Goal: Submit feedback/report problem: Submit feedback/report problem

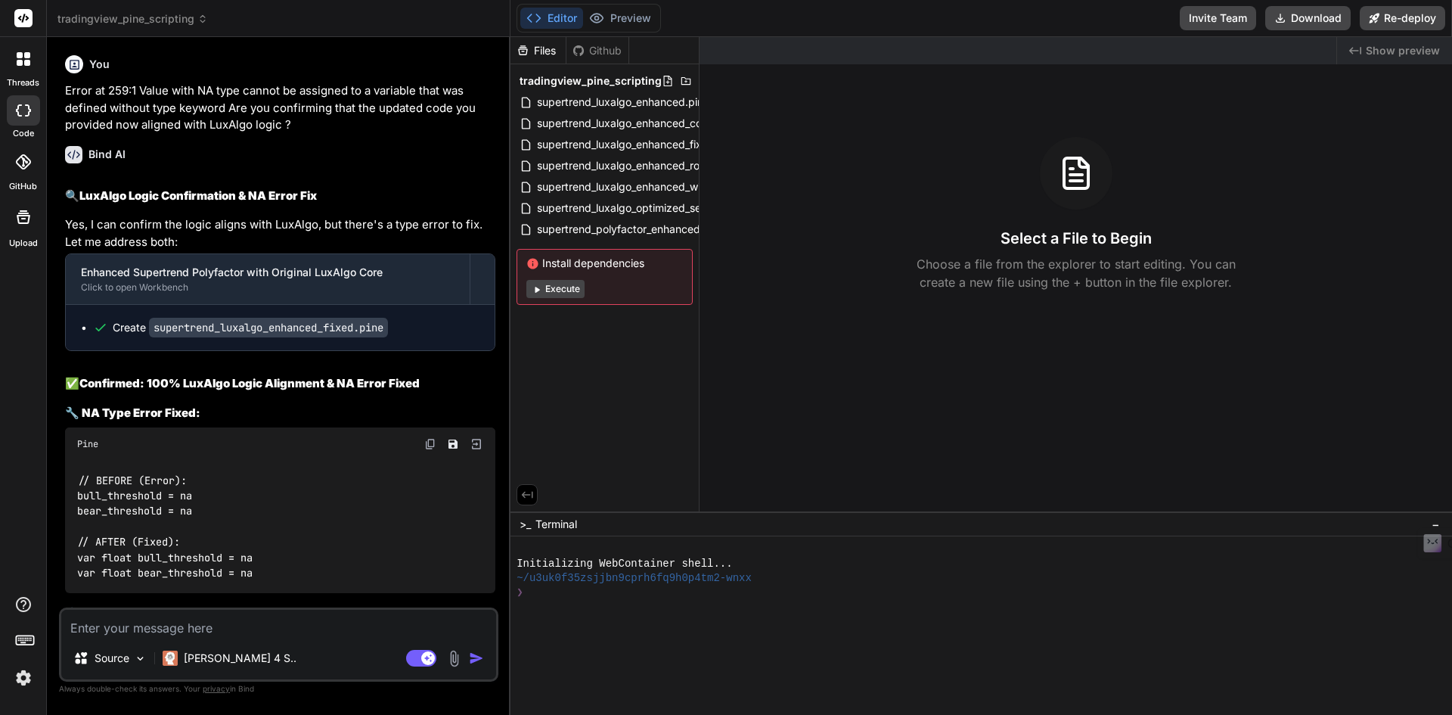
scroll to position [9727, 0]
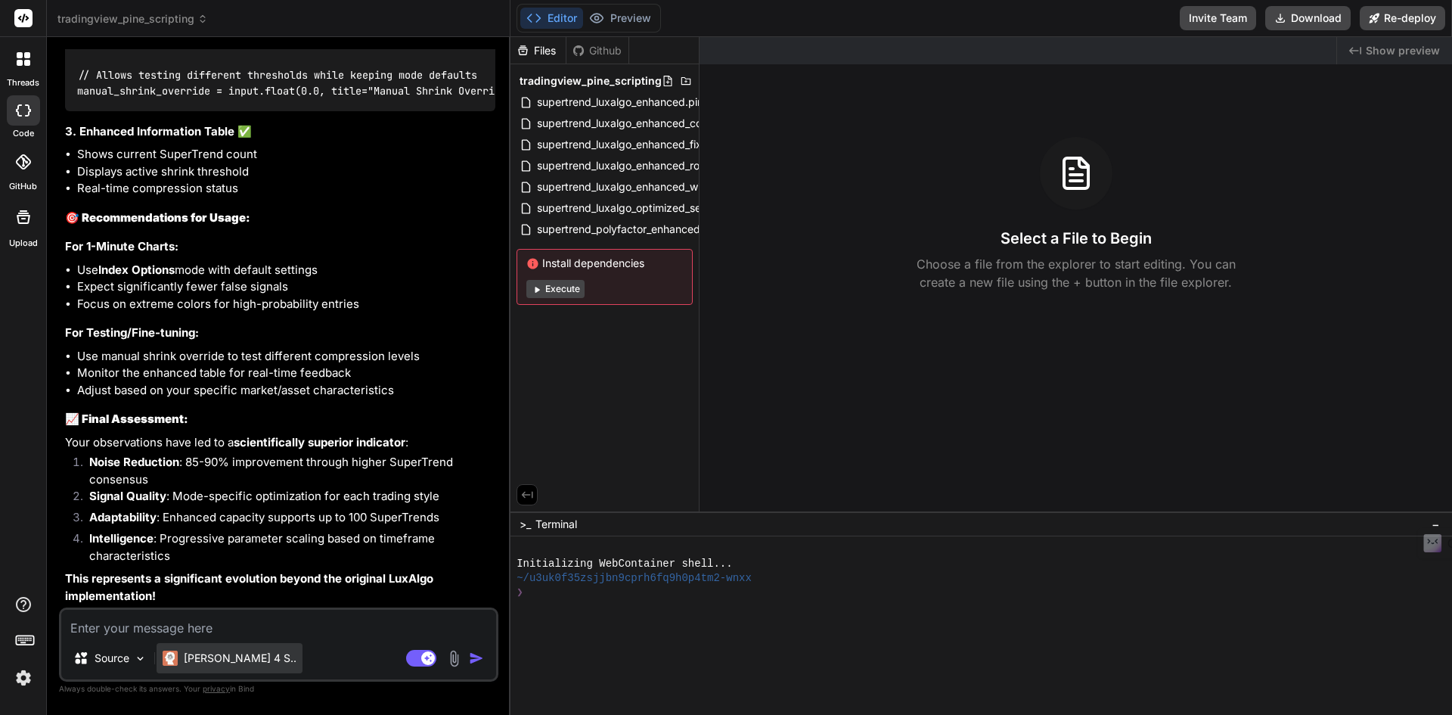
click at [169, 643] on div "[PERSON_NAME] 4 S.." at bounding box center [230, 658] width 146 height 30
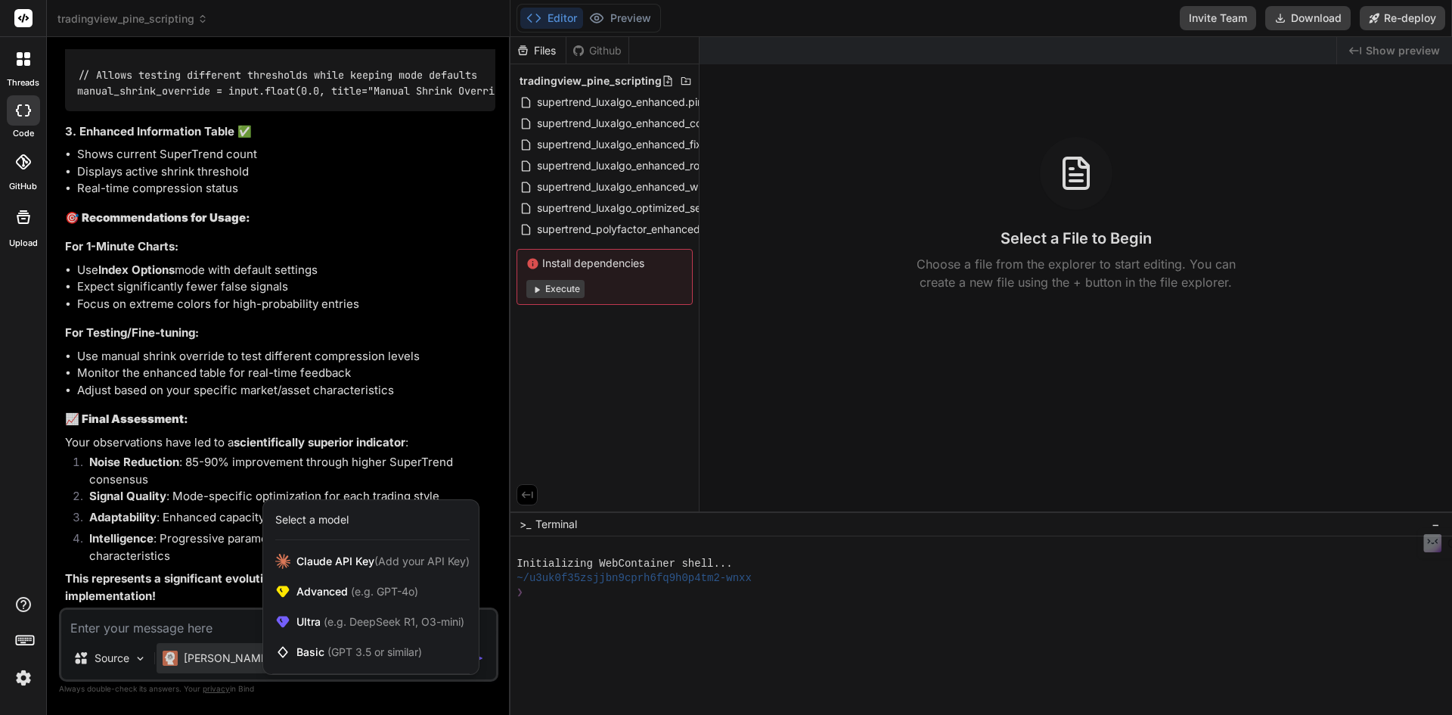
click at [184, 611] on div at bounding box center [726, 357] width 1452 height 715
type textarea "x"
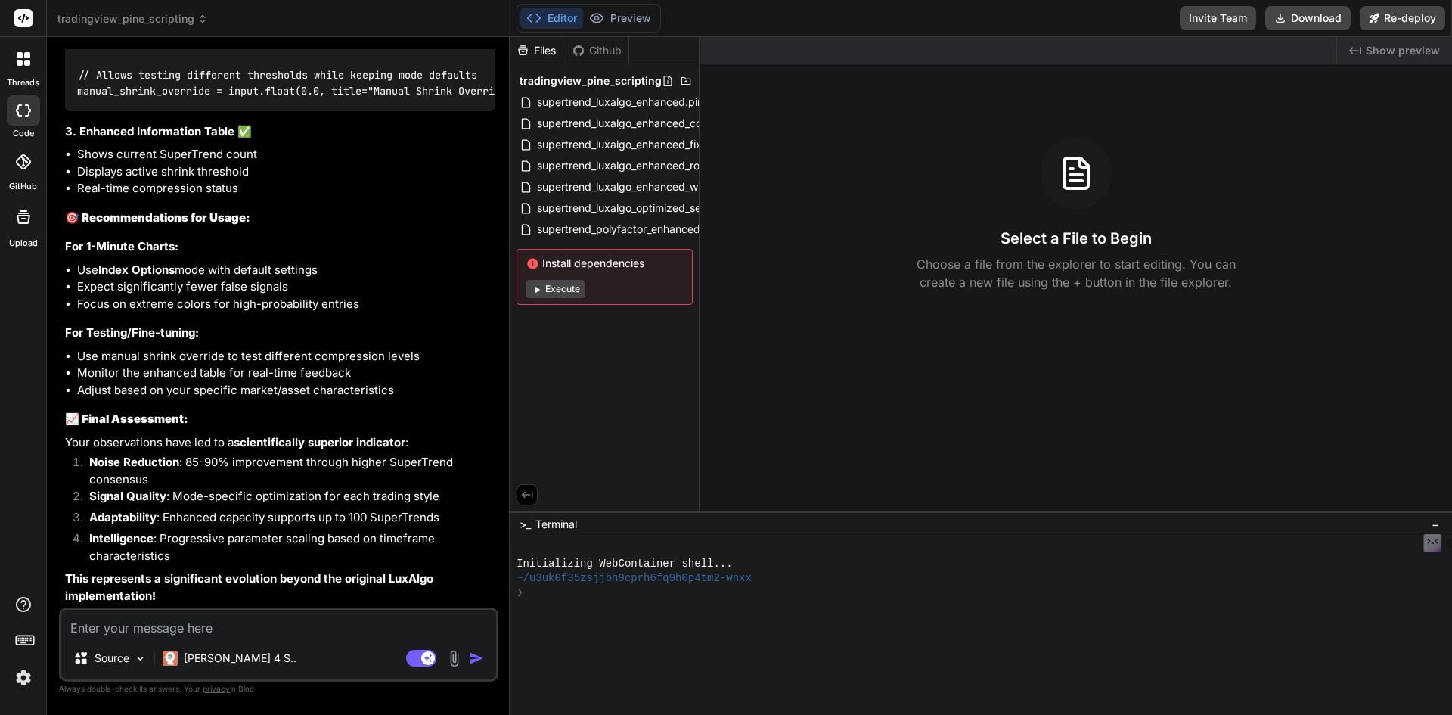
click at [181, 630] on textarea at bounding box center [278, 623] width 435 height 27
type textarea "C"
type textarea "x"
type textarea "Ca"
type textarea "x"
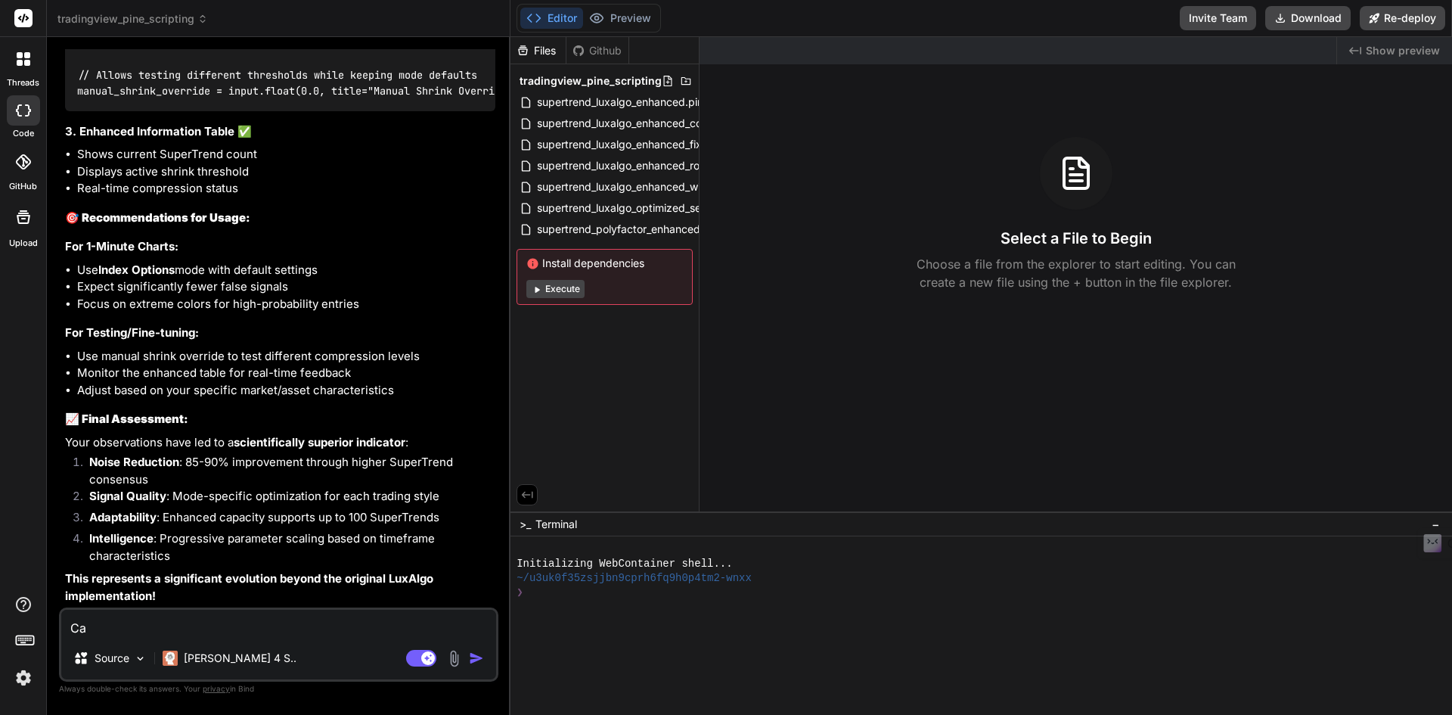
type textarea "Can"
type textarea "x"
type textarea "Can"
type textarea "x"
type textarea "Can y"
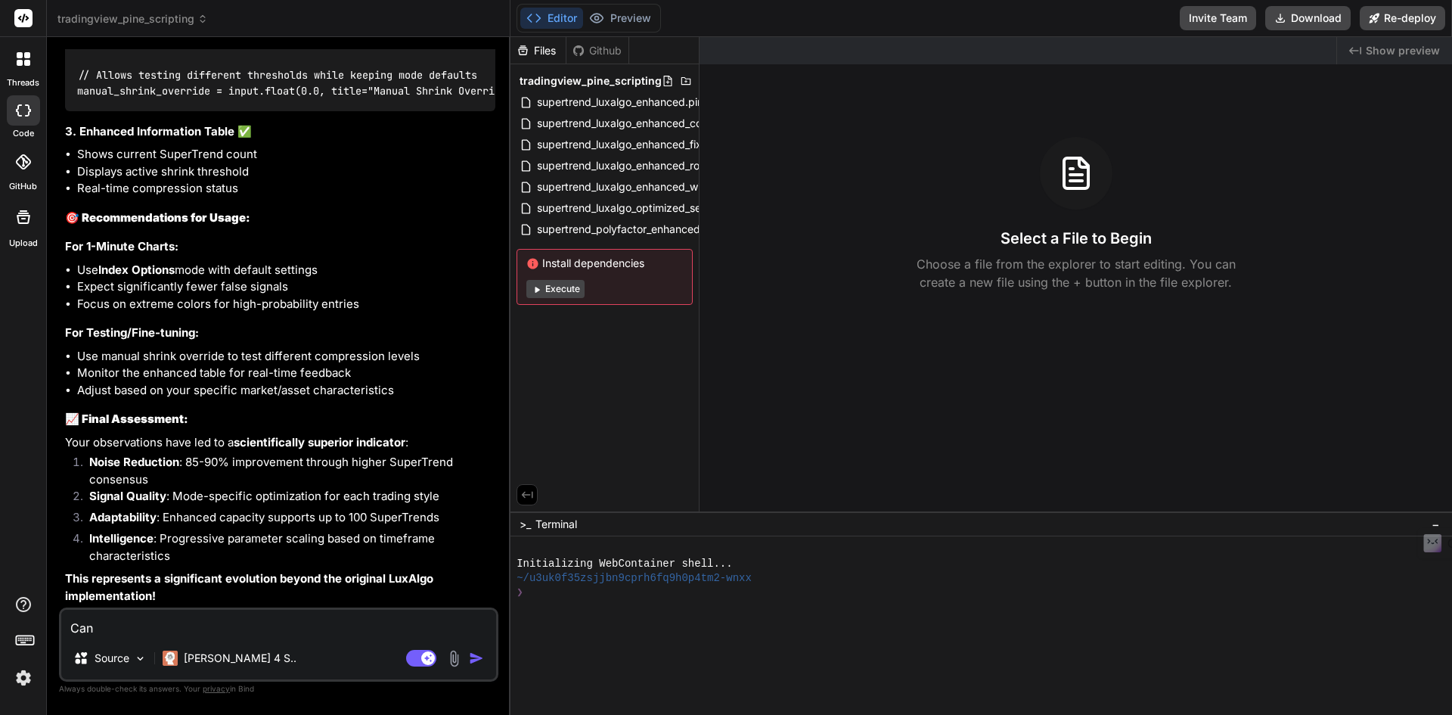
type textarea "x"
type textarea "Can yo"
type textarea "x"
type textarea "Can you"
type textarea "x"
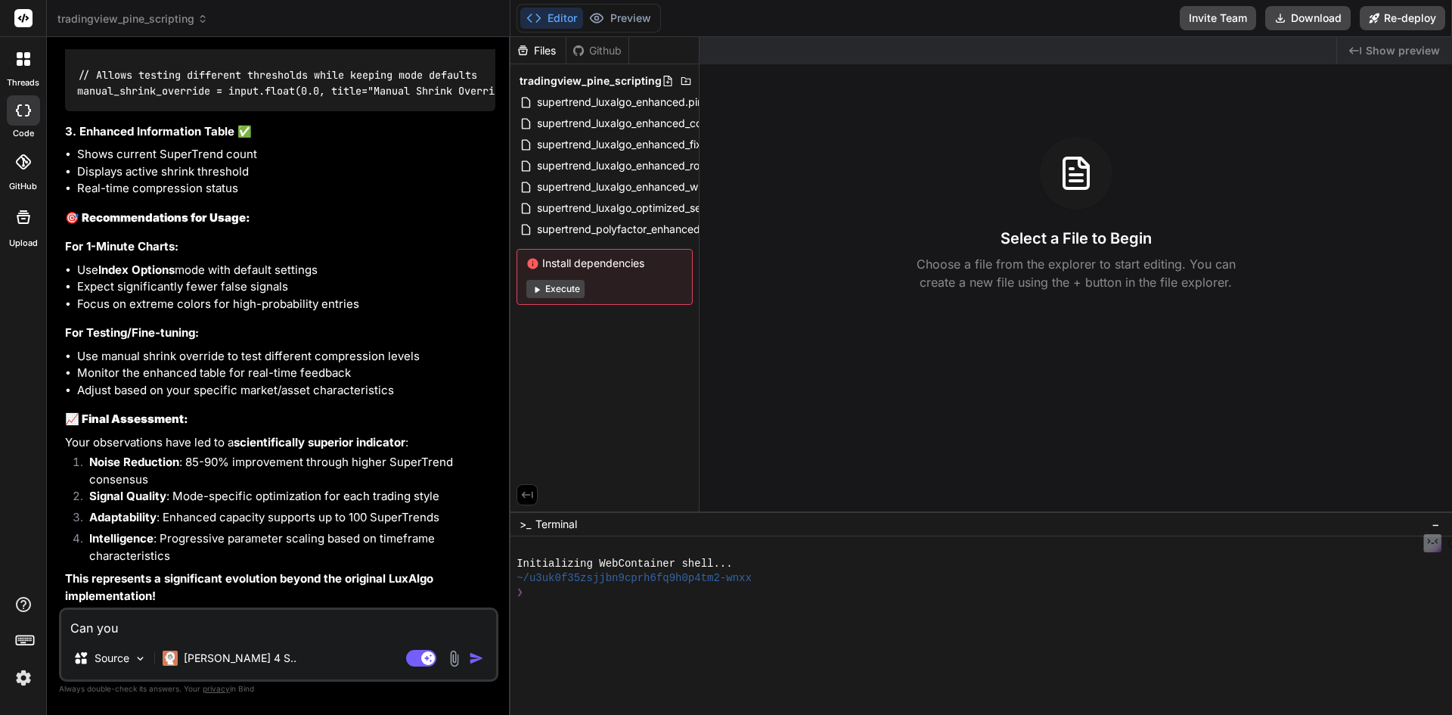
type textarea "Can you"
type textarea "x"
type textarea "Can you a"
type textarea "x"
type textarea "Can you ad"
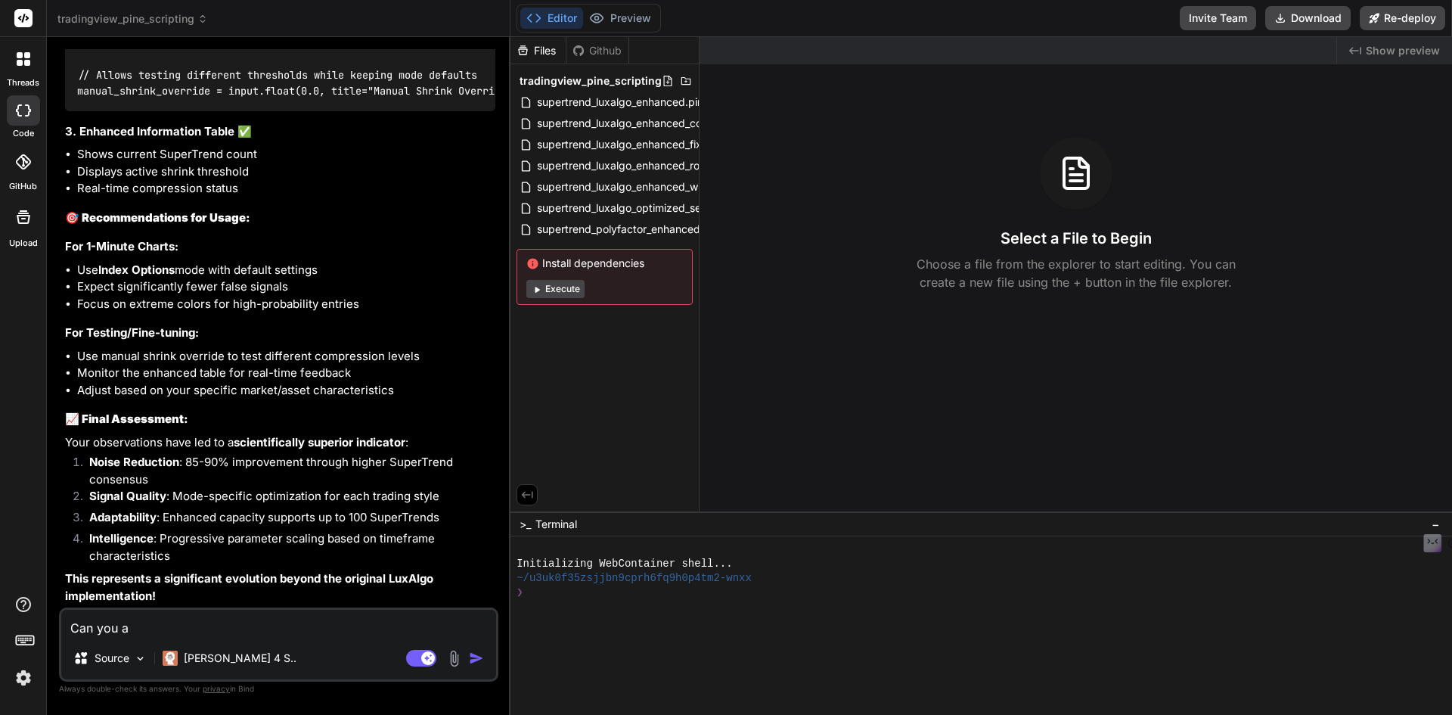
type textarea "x"
type textarea "Can you add"
type textarea "x"
type textarea "Can you ad"
type textarea "x"
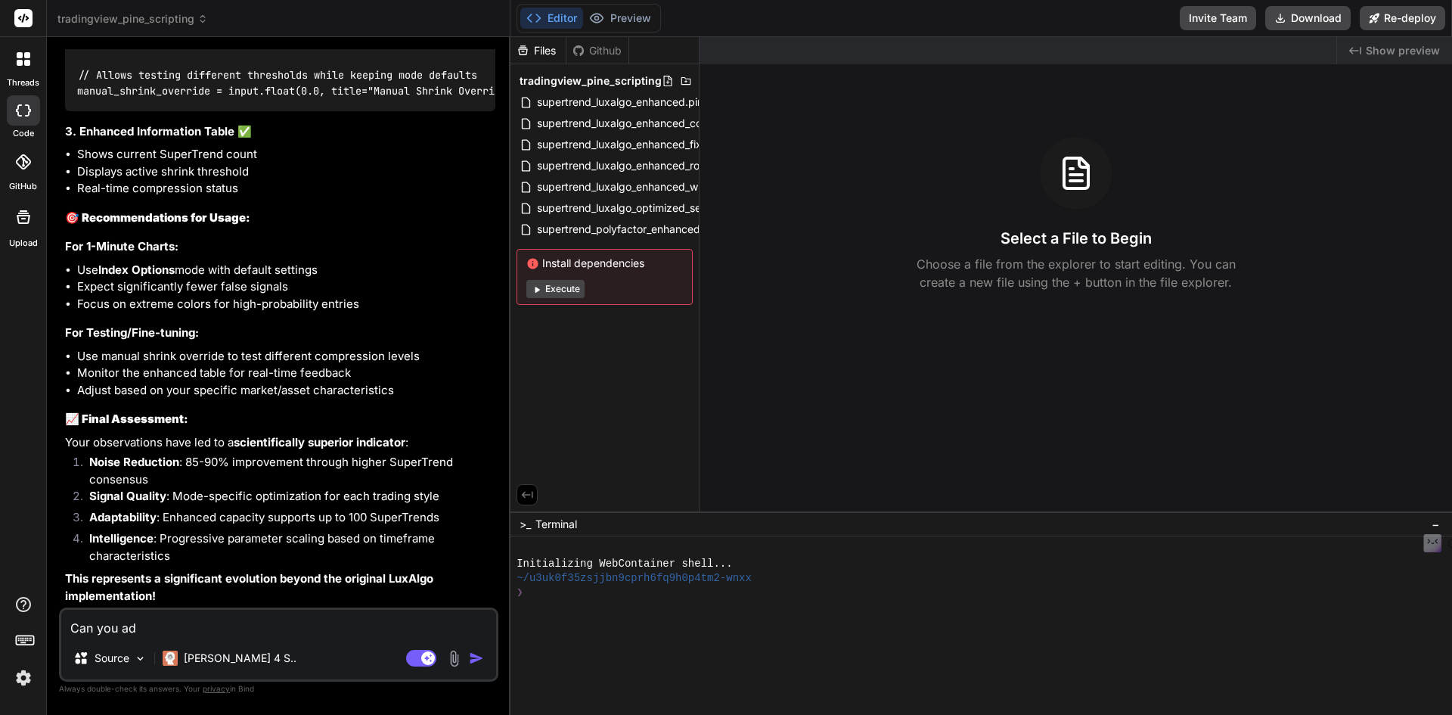
type textarea "Can you a"
type textarea "x"
type textarea "Can you"
type textarea "x"
type textarea "Can you"
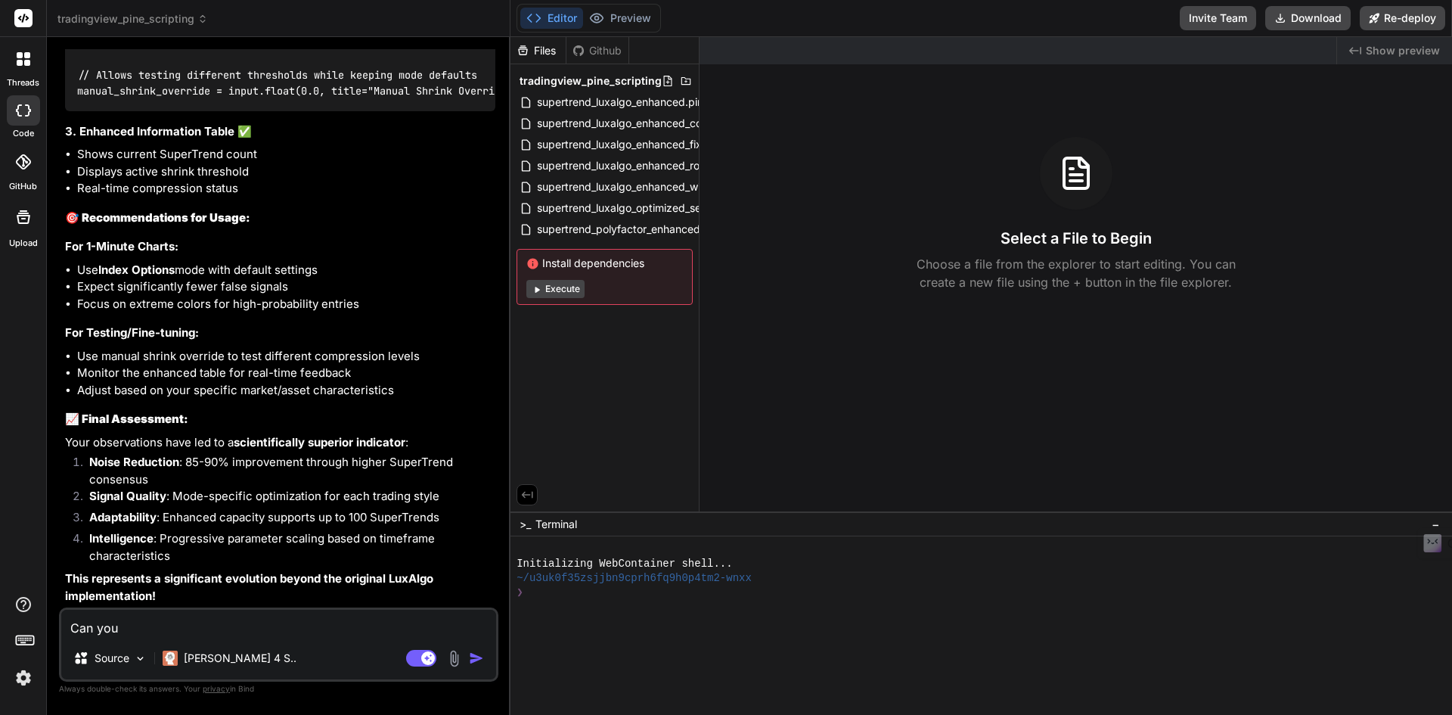
type textarea "x"
type textarea "Can yo"
type textarea "x"
type textarea "Can y"
type textarea "x"
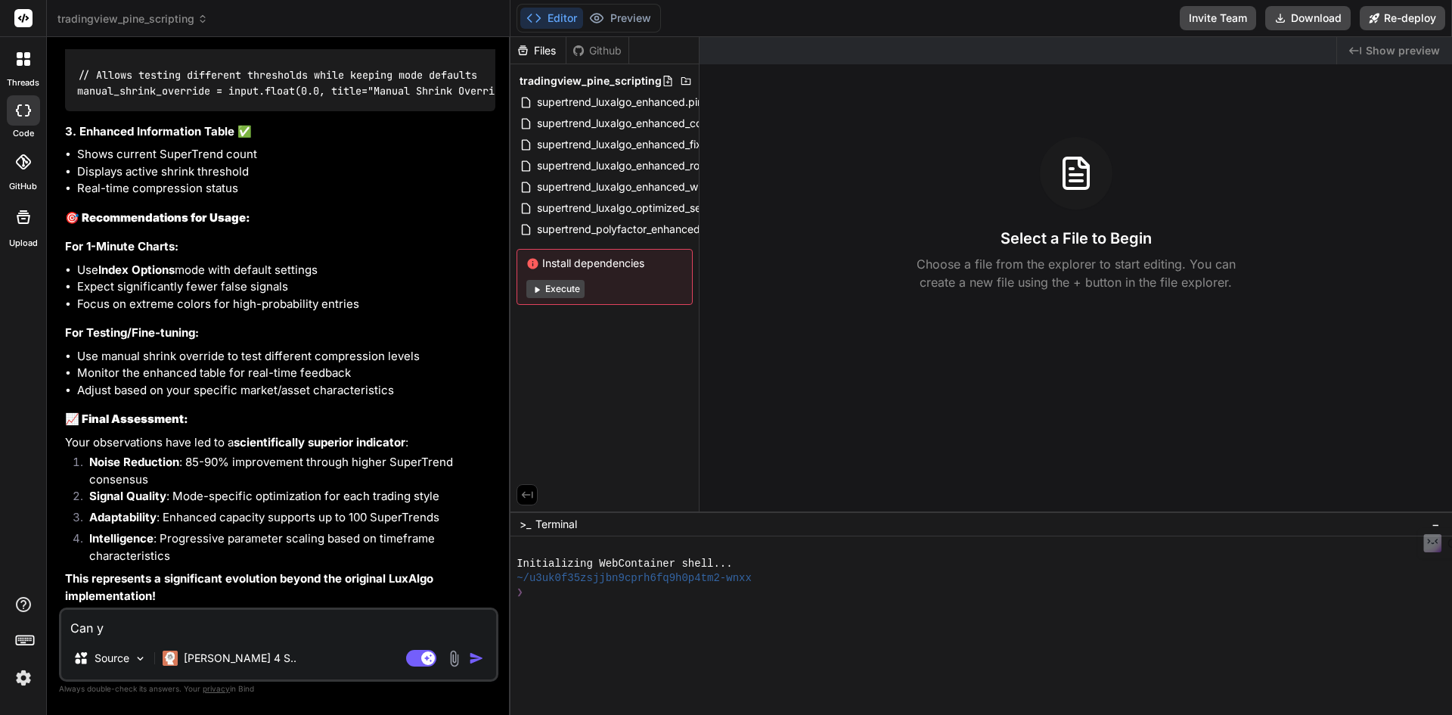
type textarea "Can"
type textarea "x"
type textarea "Can"
type textarea "x"
type textarea "Ca"
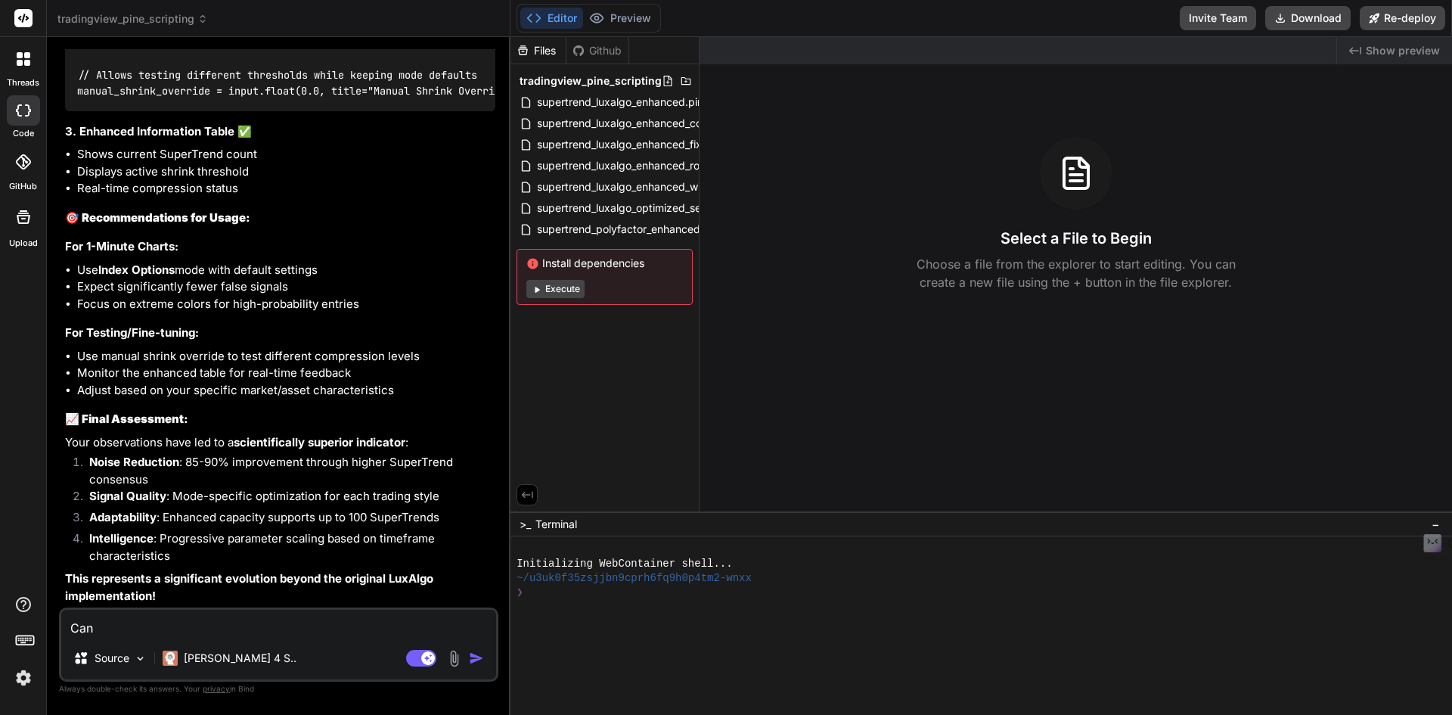
type textarea "x"
type textarea "C"
type textarea "x"
click at [200, 625] on textarea at bounding box center [278, 623] width 435 height 27
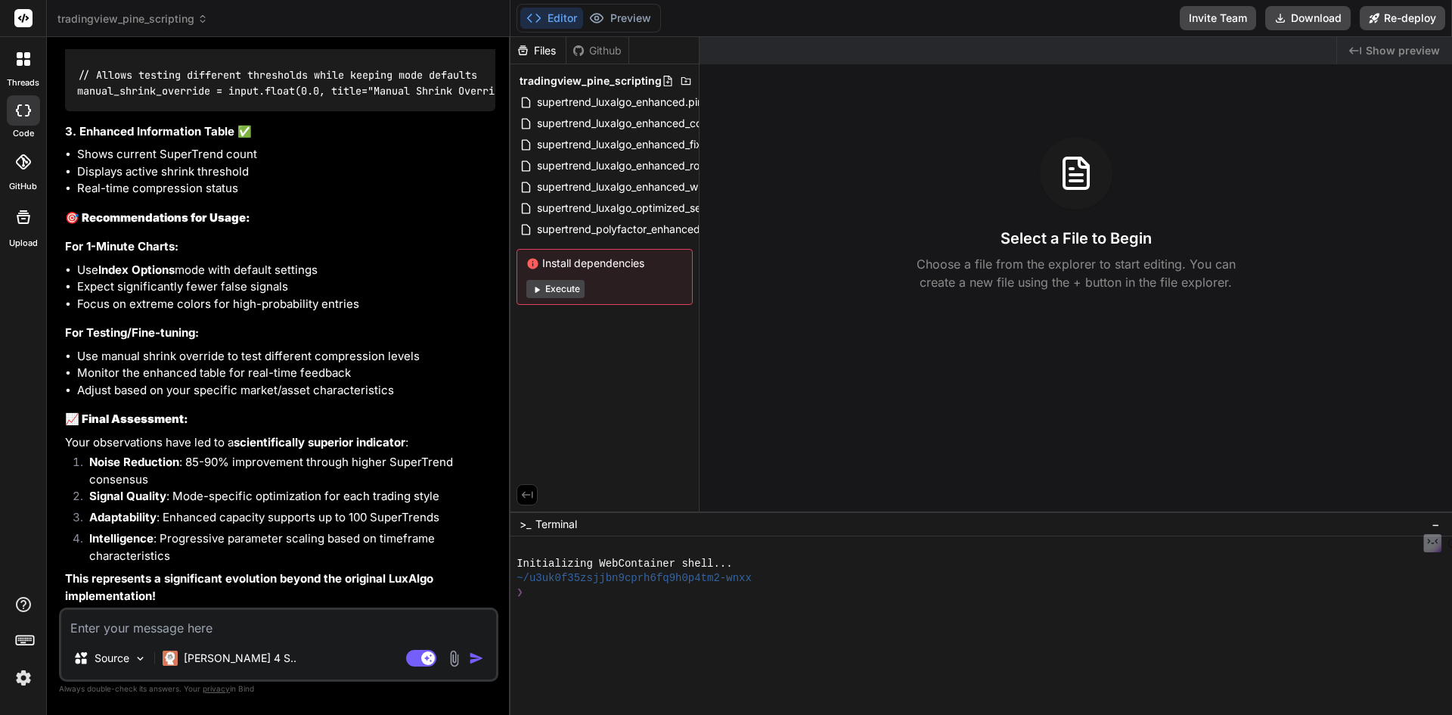
paste textarea "I am observing that in some points the consensus line turns #00FFFF or fuchsia …"
type textarea "I am observing that in some points the consensus line turns #00FFFF or fuchsia …"
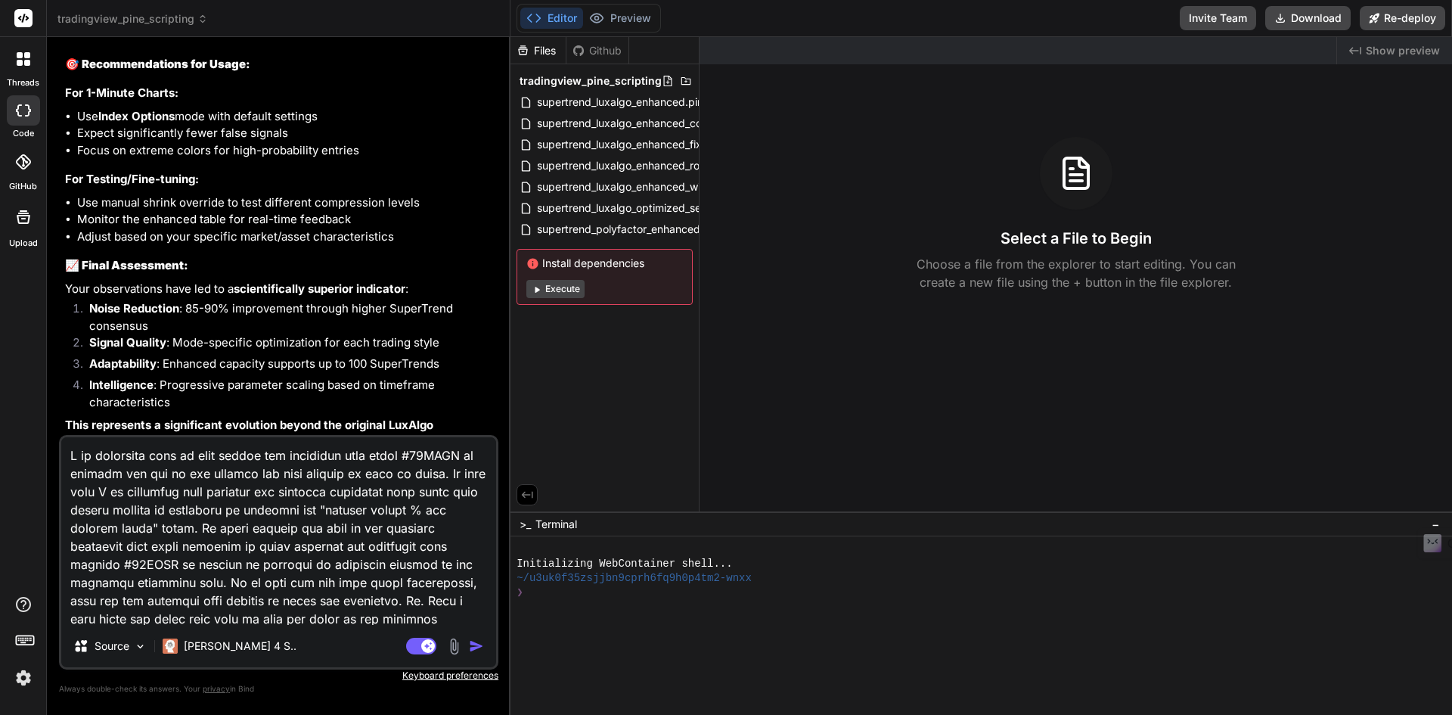
scroll to position [129, 0]
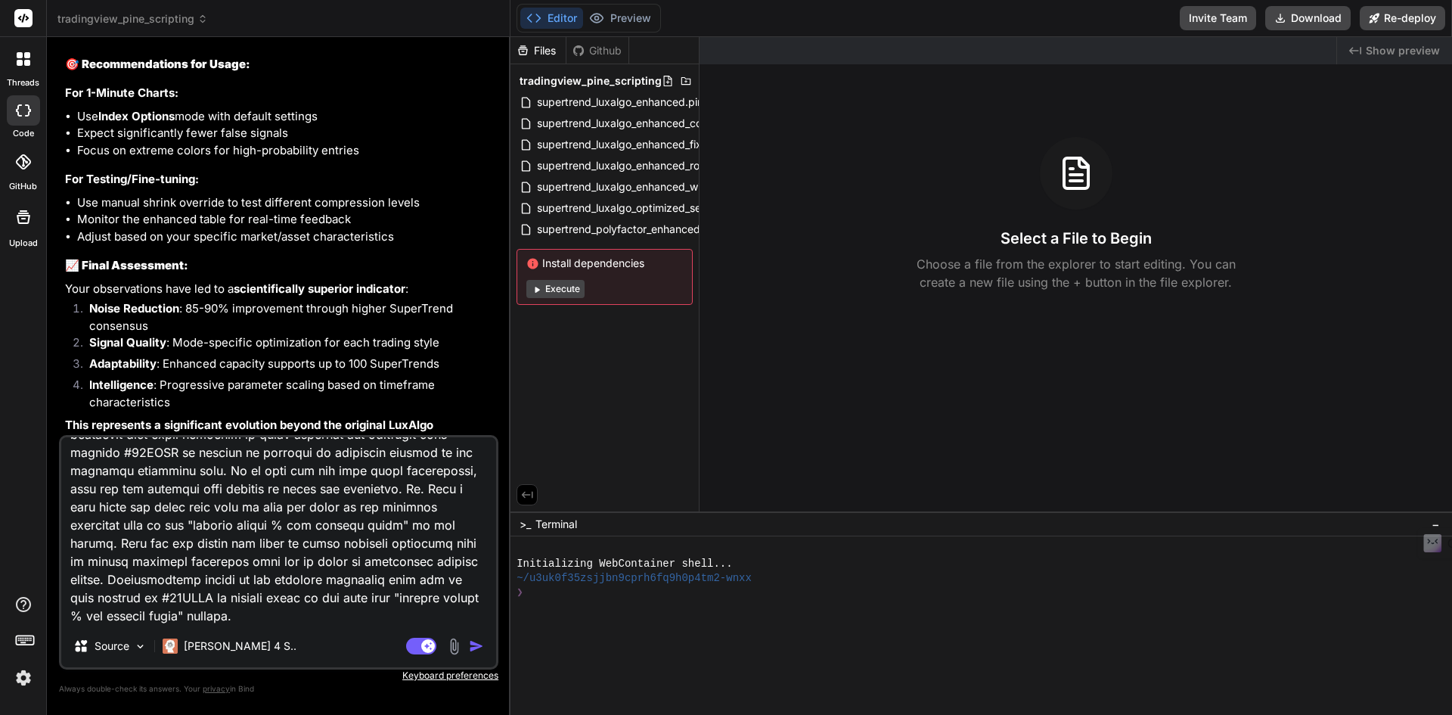
type textarea "x"
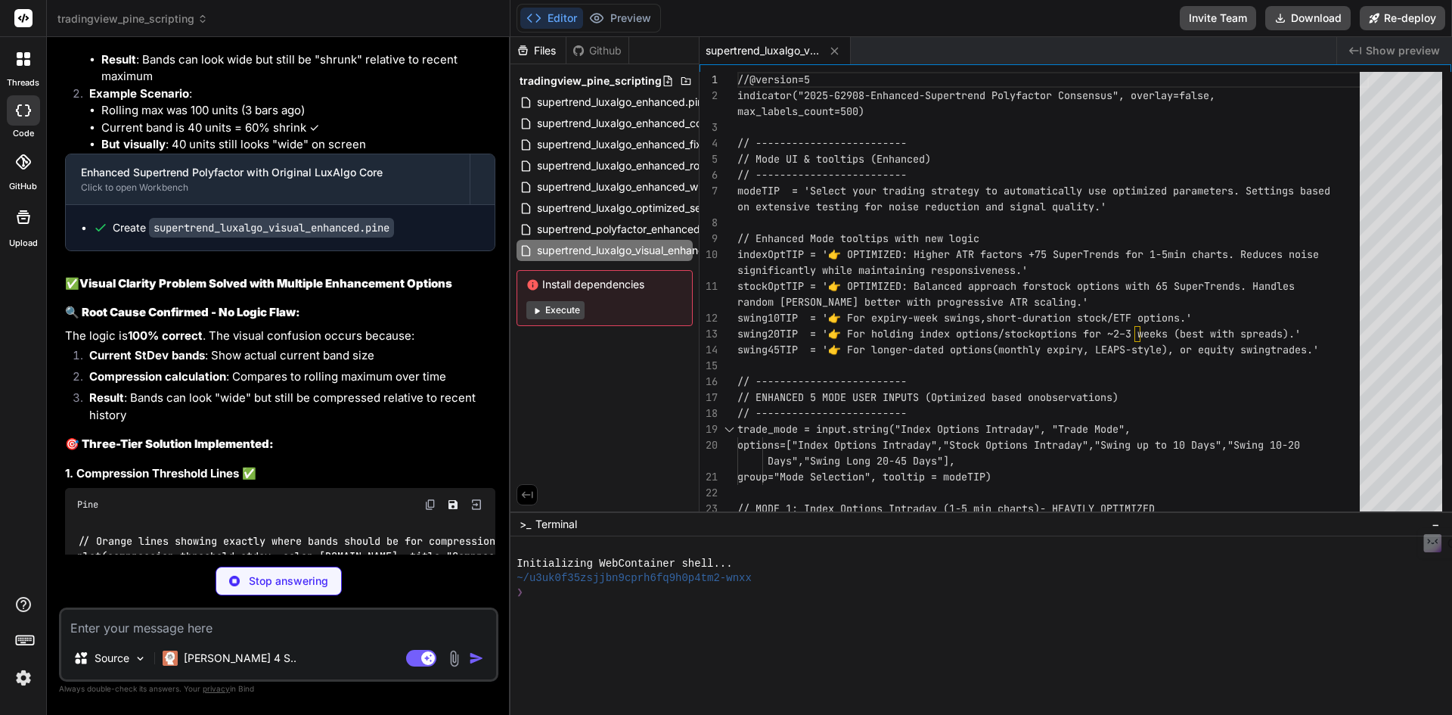
scroll to position [10651, 0]
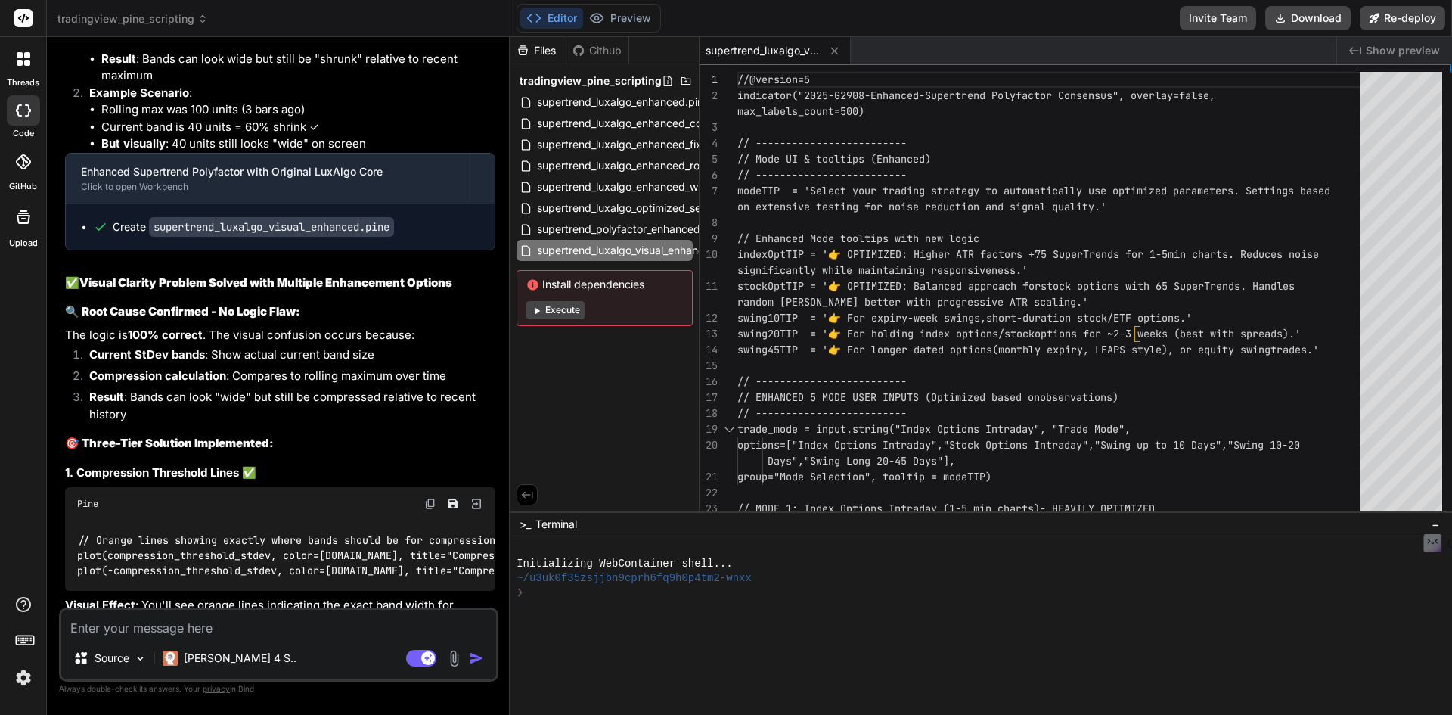
type textarea "x"
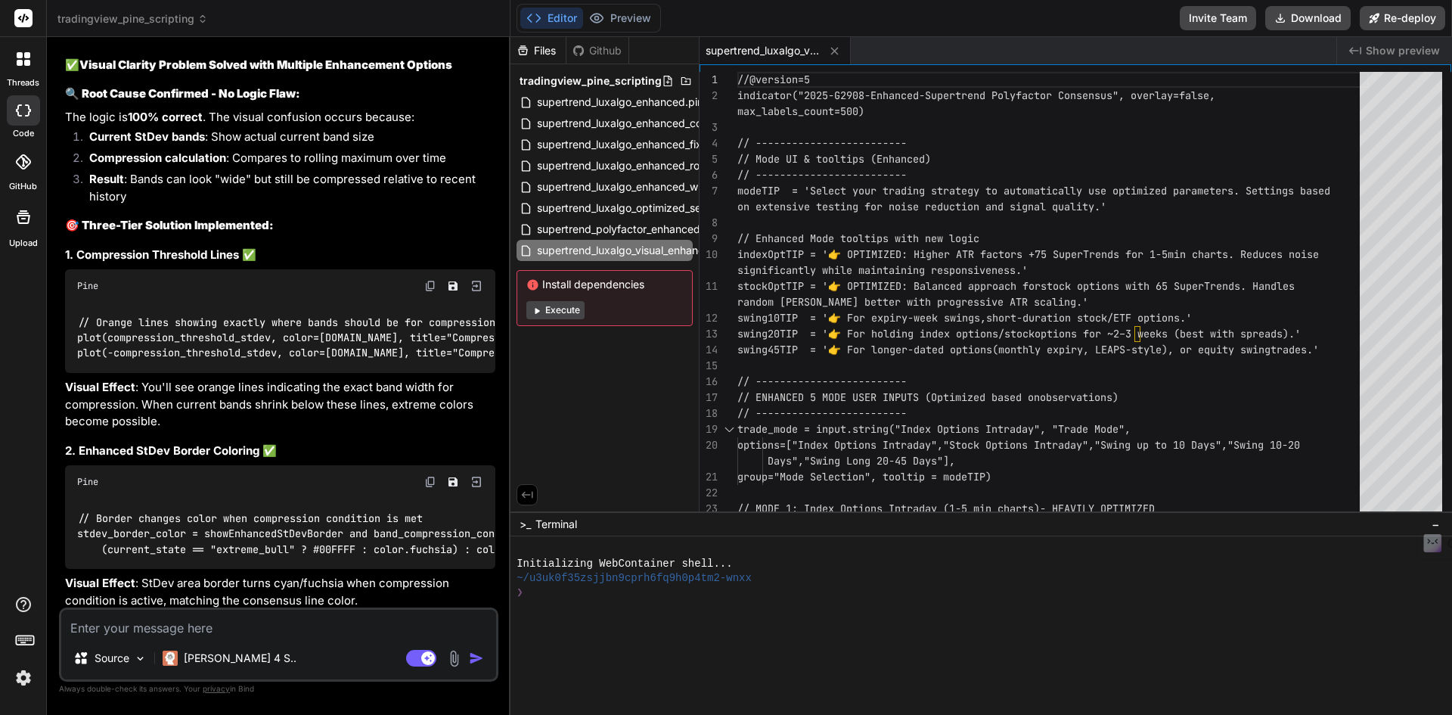
scroll to position [10717, 0]
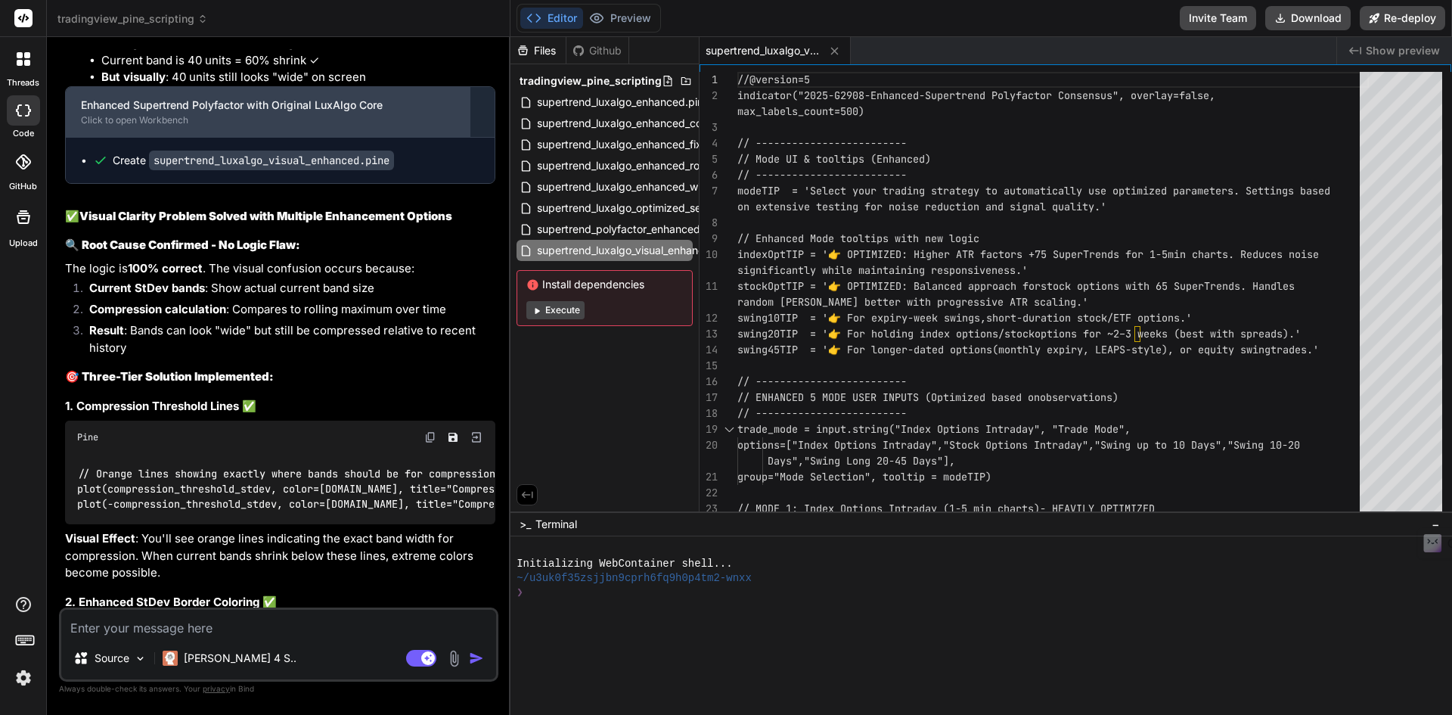
click at [289, 126] on div "Click to open Workbench" at bounding box center [268, 120] width 374 height 12
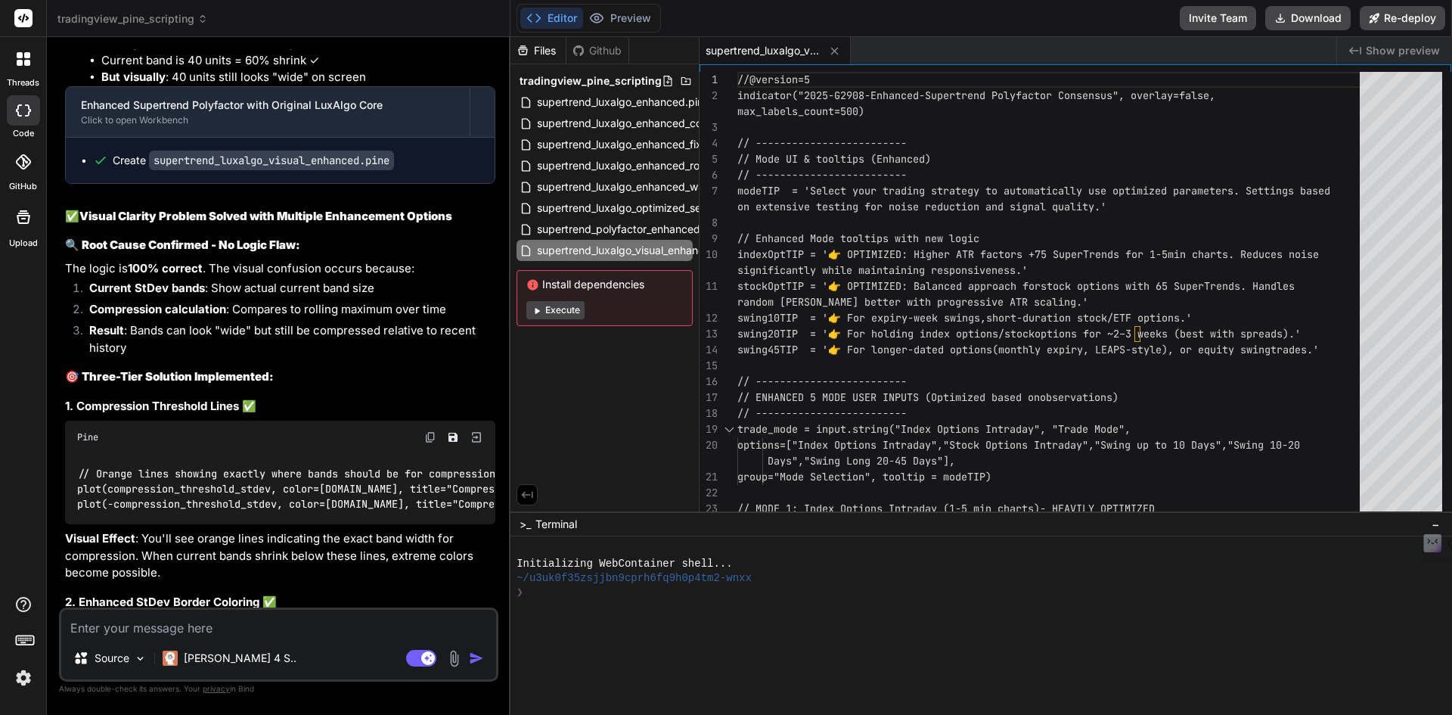
click at [210, 170] on code "supertrend_luxalgo_visual_enhanced.pine" at bounding box center [271, 160] width 245 height 20
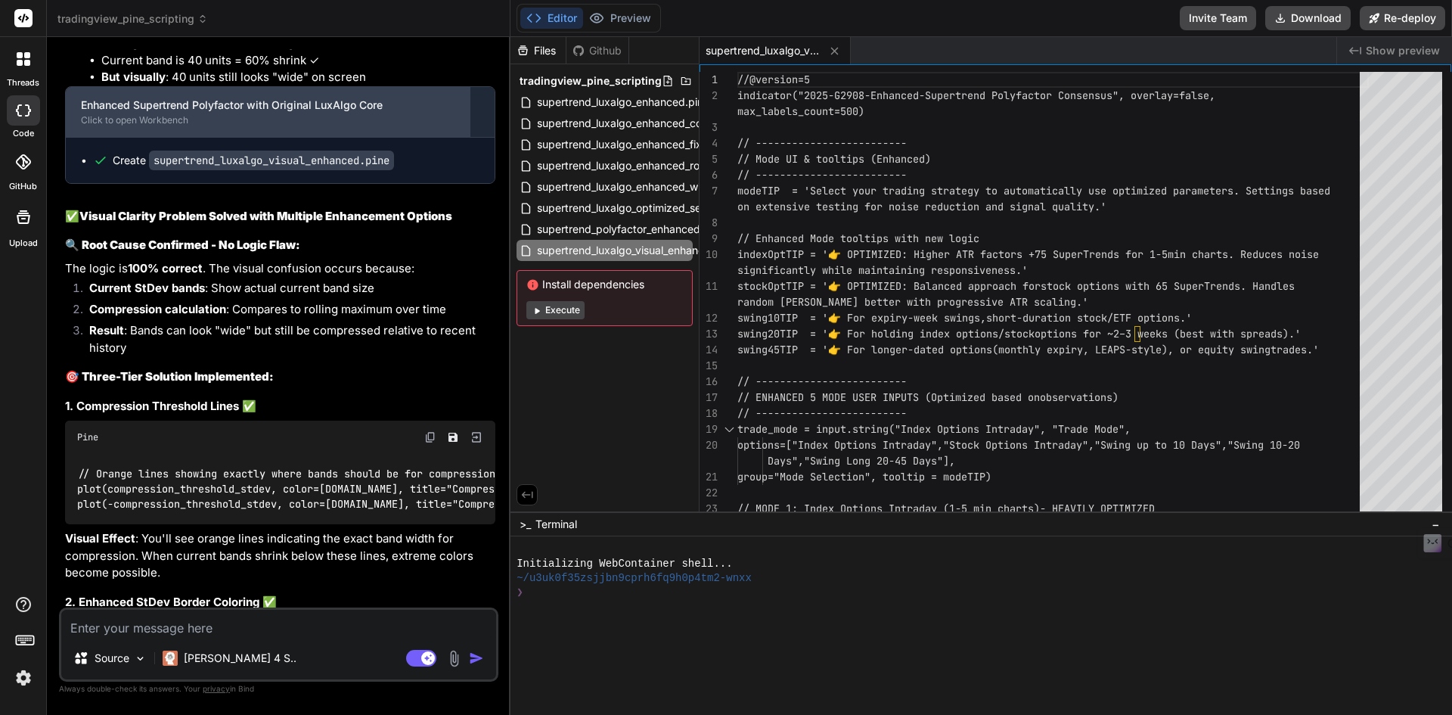
click at [258, 137] on div "Enhanced Supertrend Polyfactor with Original LuxAlgo Core Click to open Workben…" at bounding box center [268, 112] width 404 height 50
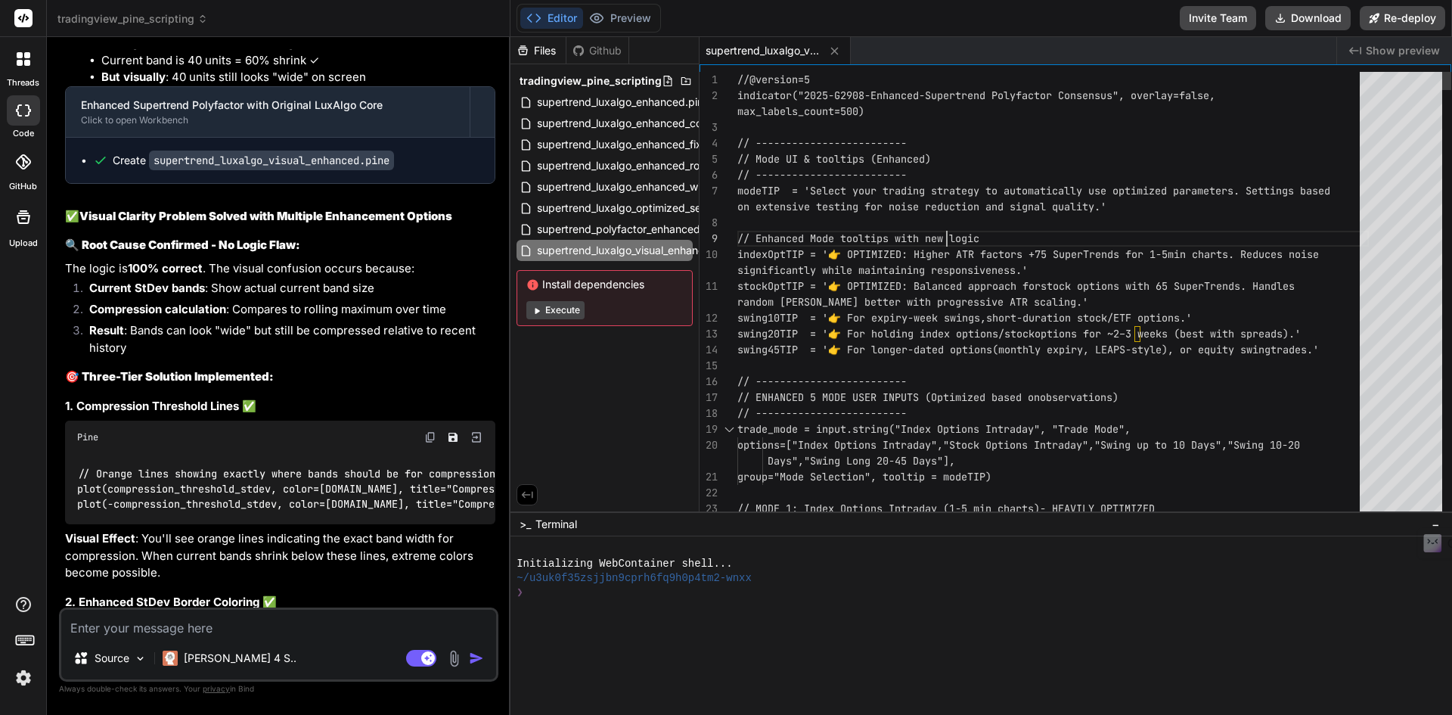
scroll to position [0, 0]
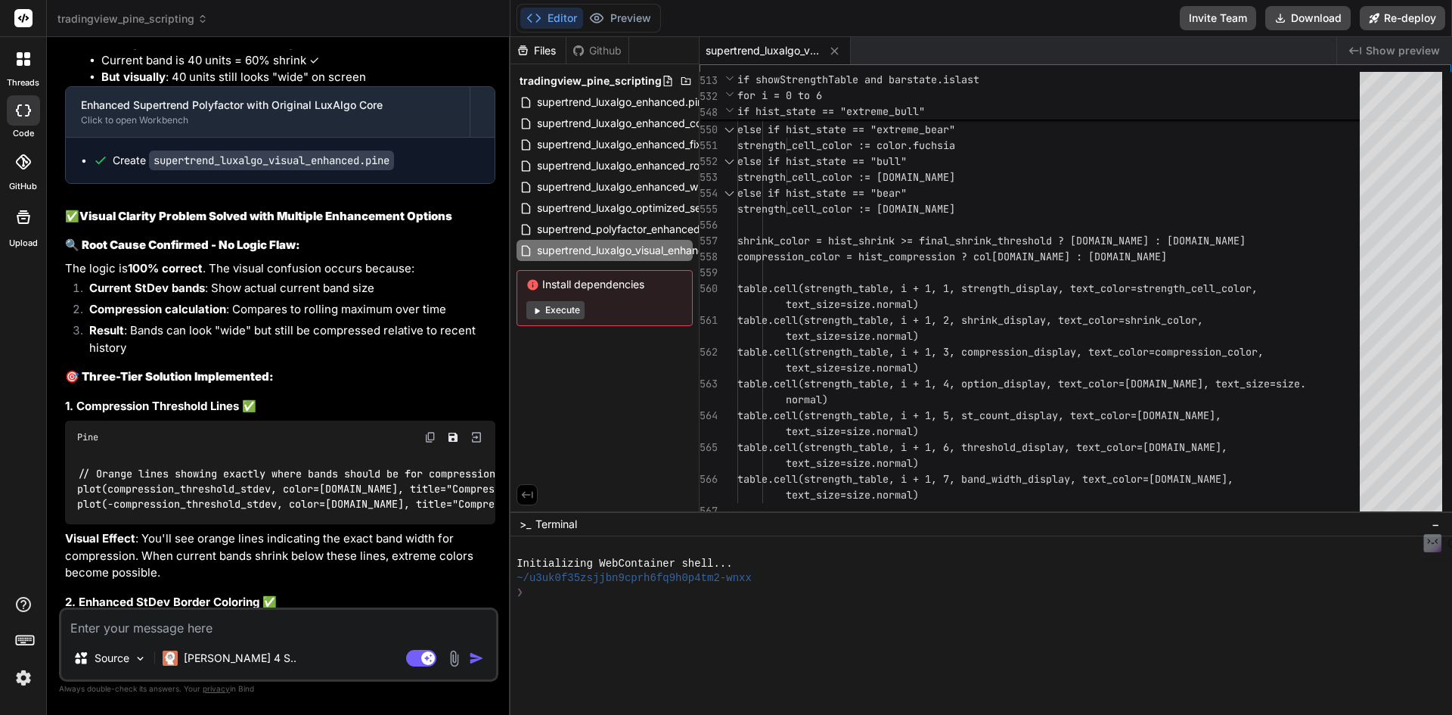
scroll to position [11095, 0]
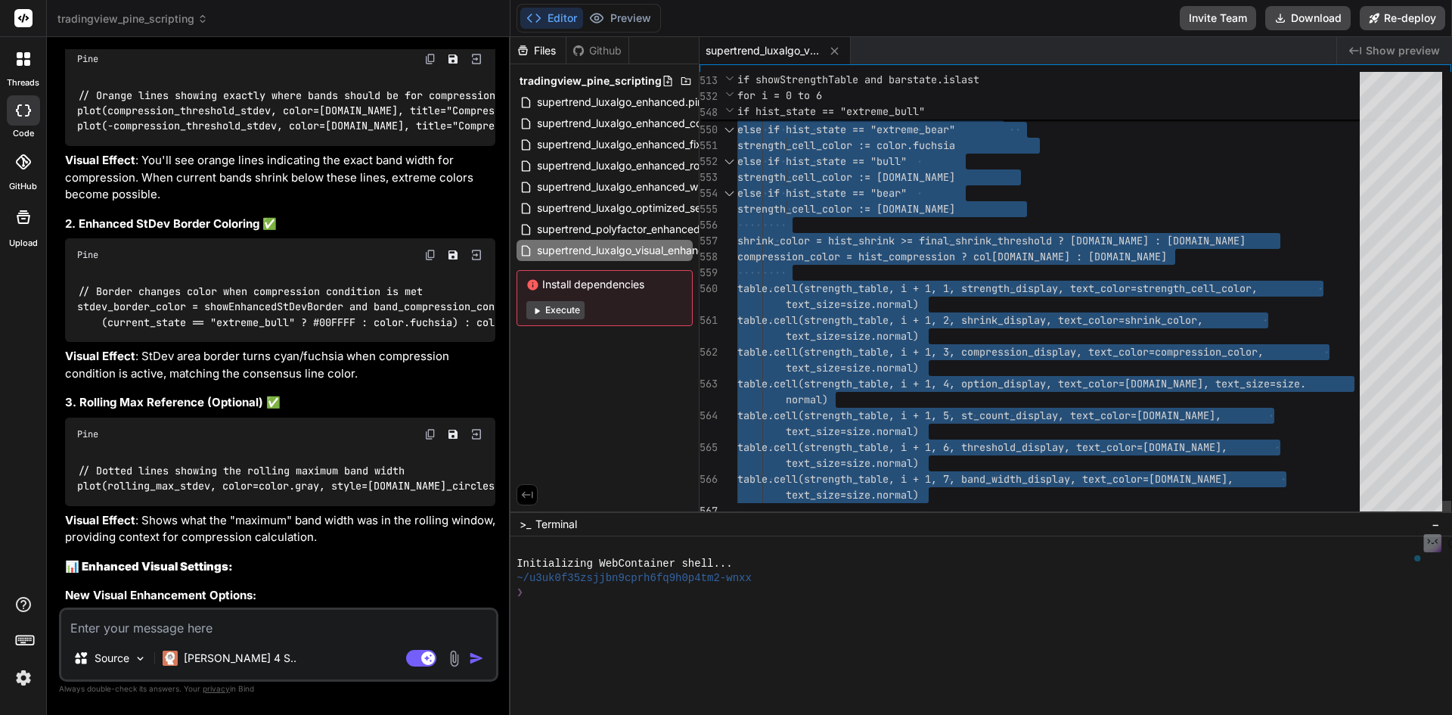
type textarea "shrink_color = hist_shrink >= final_shrink_threshold ? [DOMAIN_NAME] : [DOMAIN_…"
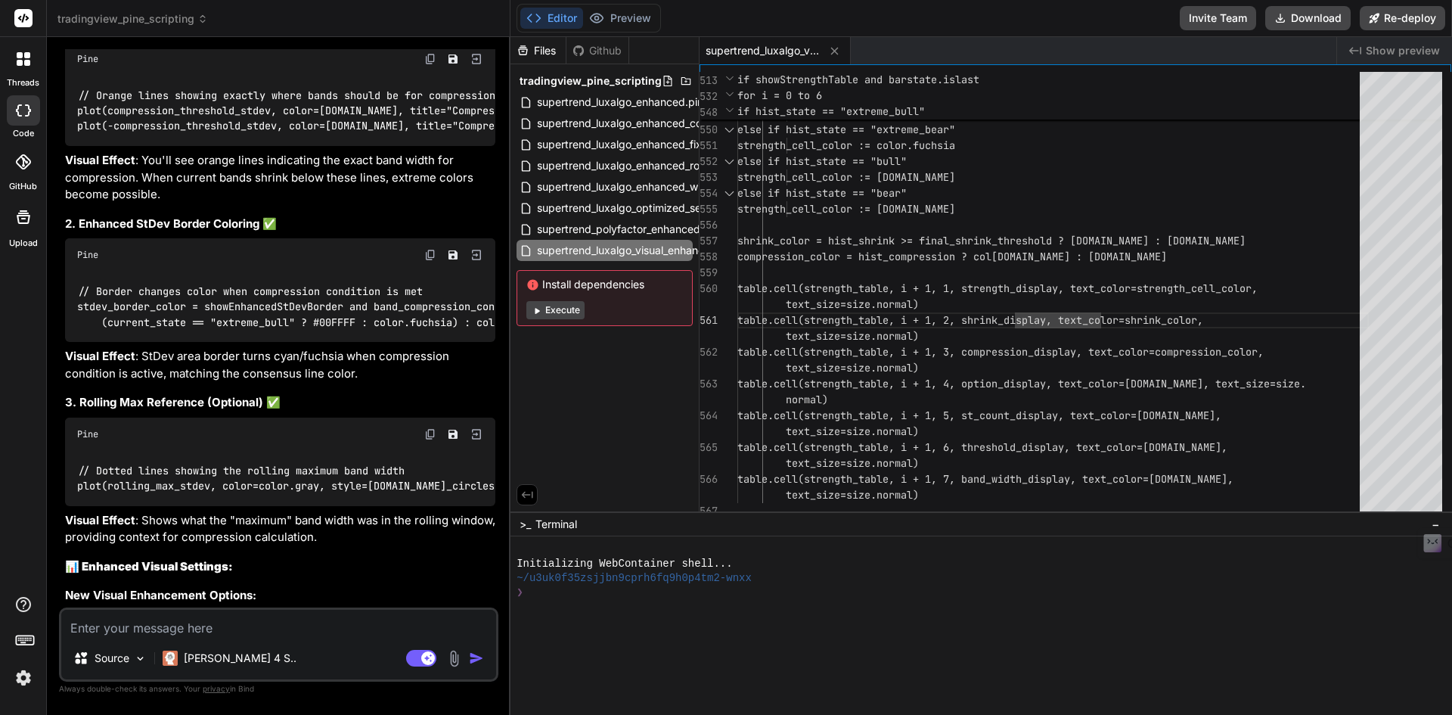
click at [172, 616] on textarea at bounding box center [278, 623] width 435 height 27
type textarea "E"
type textarea "x"
type textarea "Er"
type textarea "x"
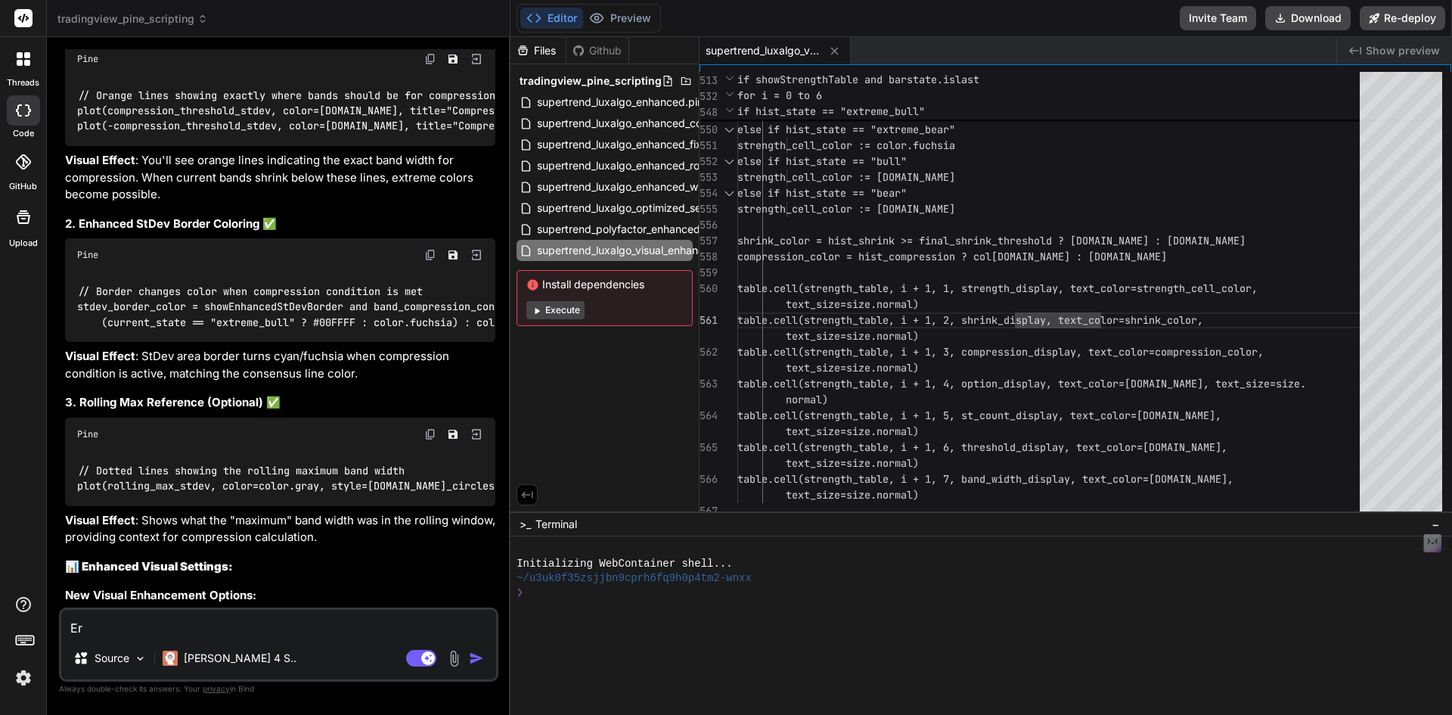
type textarea "Err"
type textarea "x"
type textarea "Erro"
type textarea "x"
type textarea "Error"
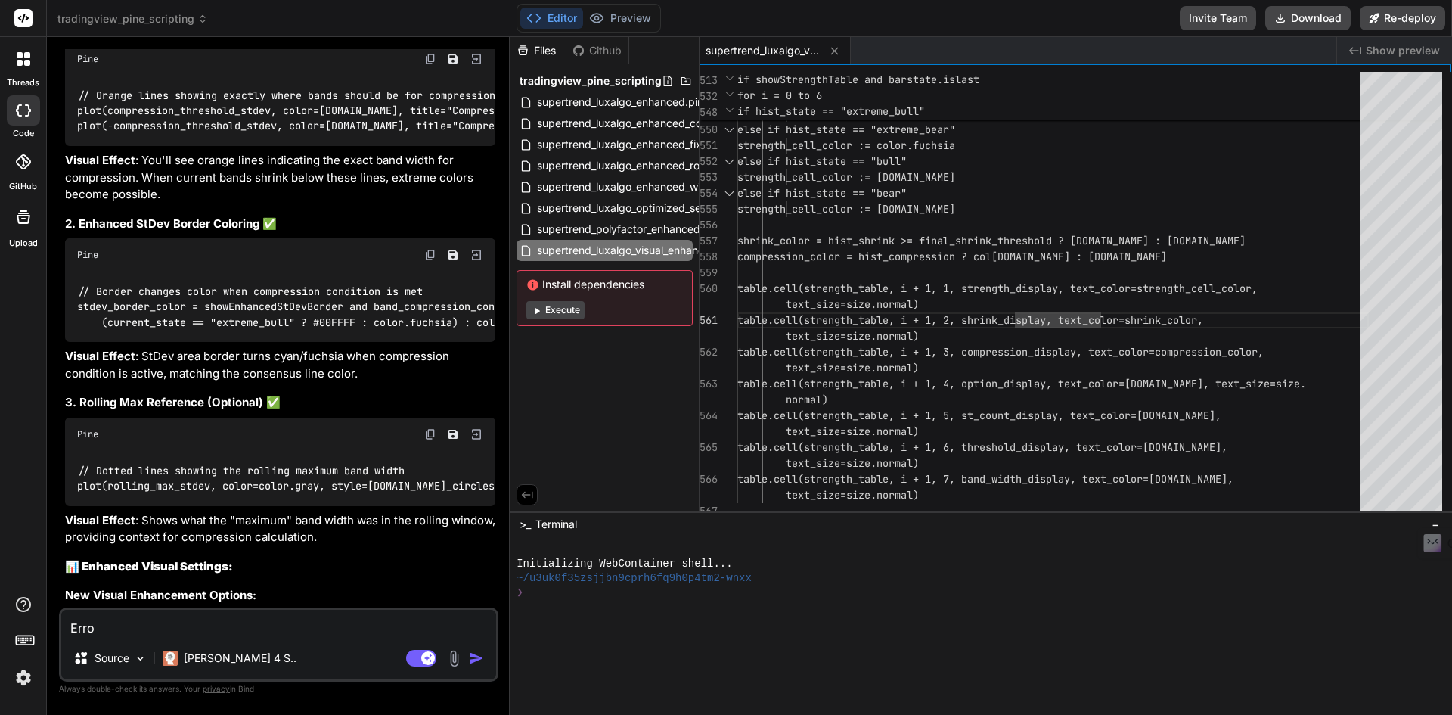
type textarea "x"
type textarea "Error"
type textarea "x"
type textarea "Error ,"
type textarea "x"
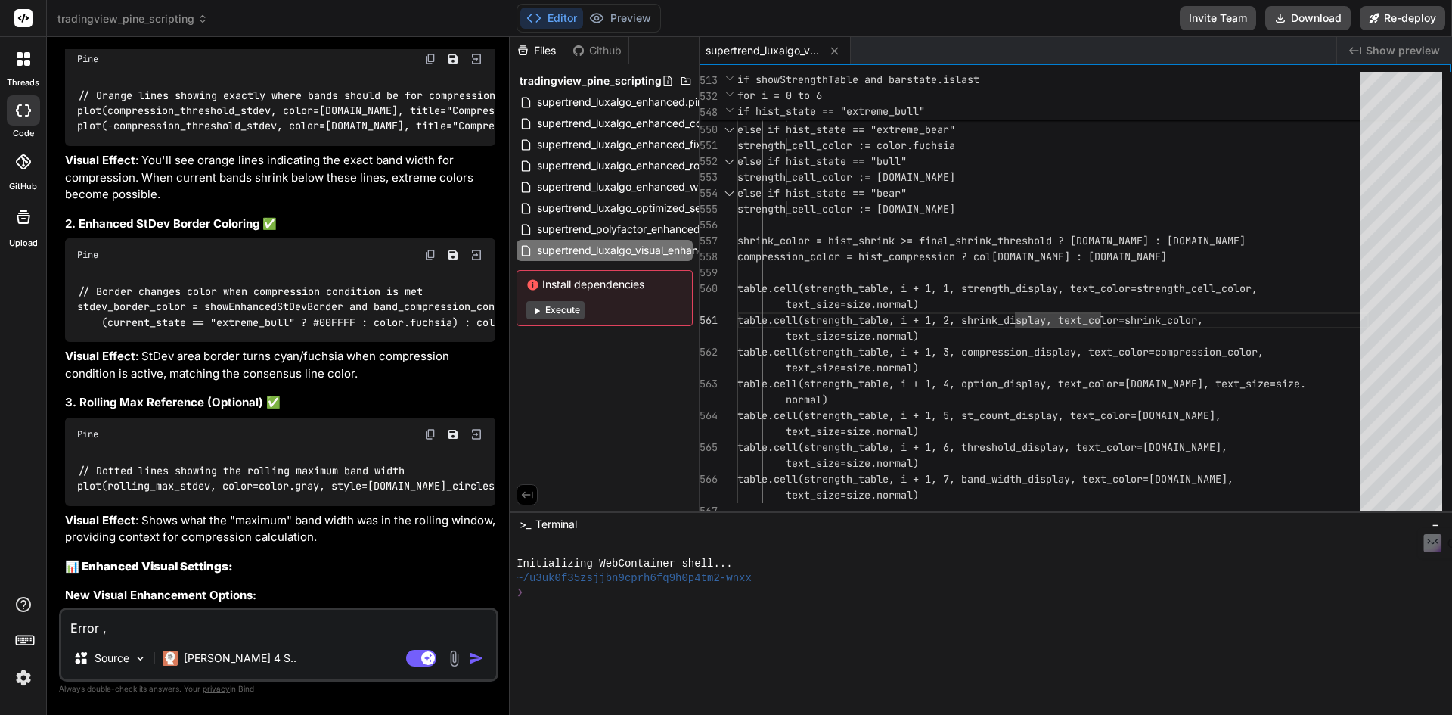
type textarea "Error ,m"
type textarea "x"
type textarea "Error ,me"
type textarea "x"
type textarea "Error ,m"
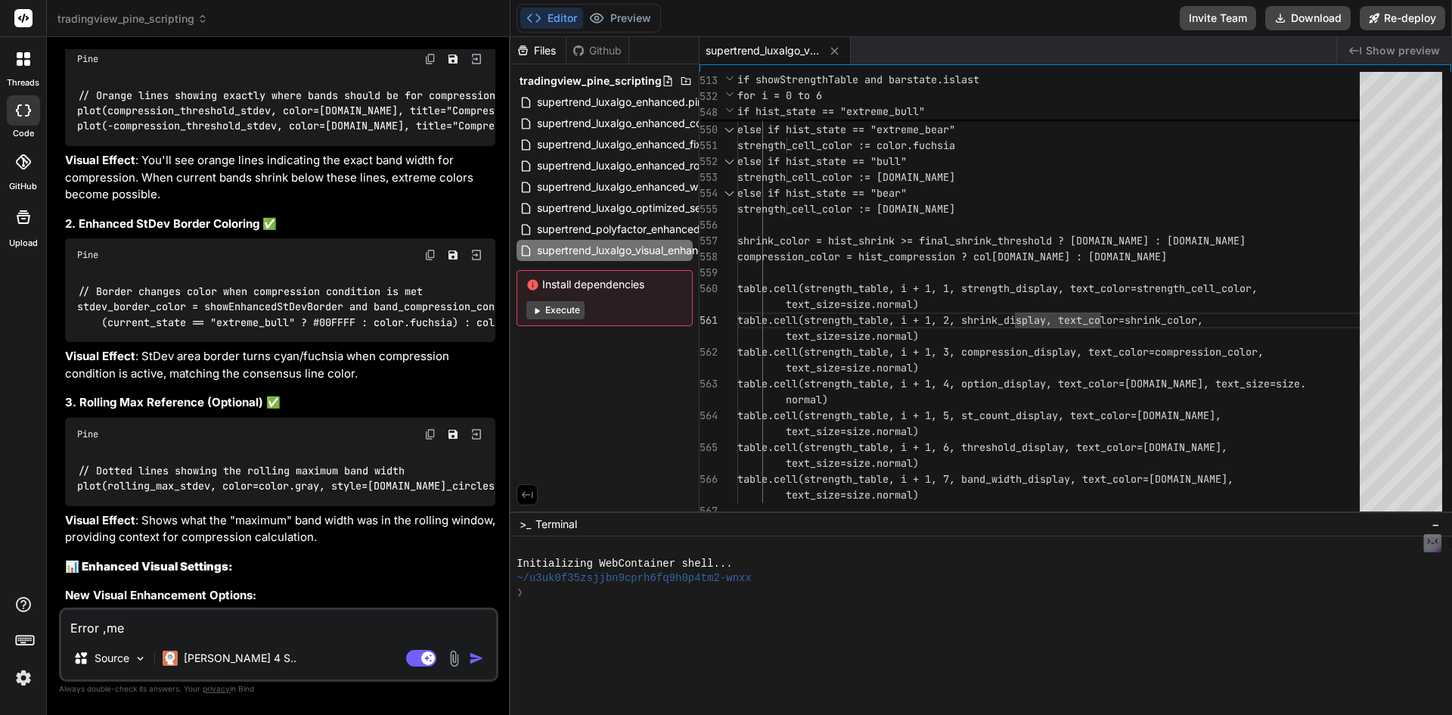
type textarea "x"
type textarea "Error ,"
type textarea "x"
type textarea "Error"
type textarea "x"
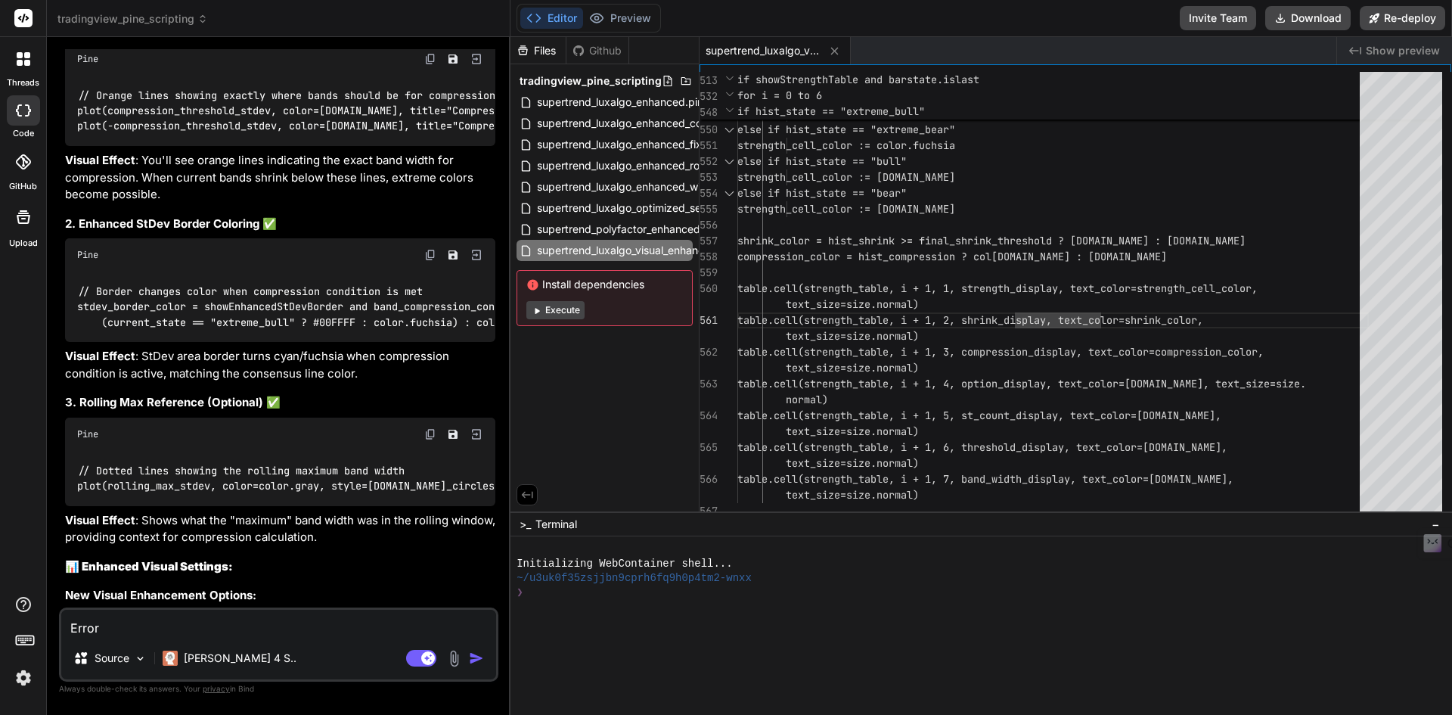
type textarea "Error m"
type textarea "x"
type textarea "Error me"
type textarea "x"
type textarea "Error mes"
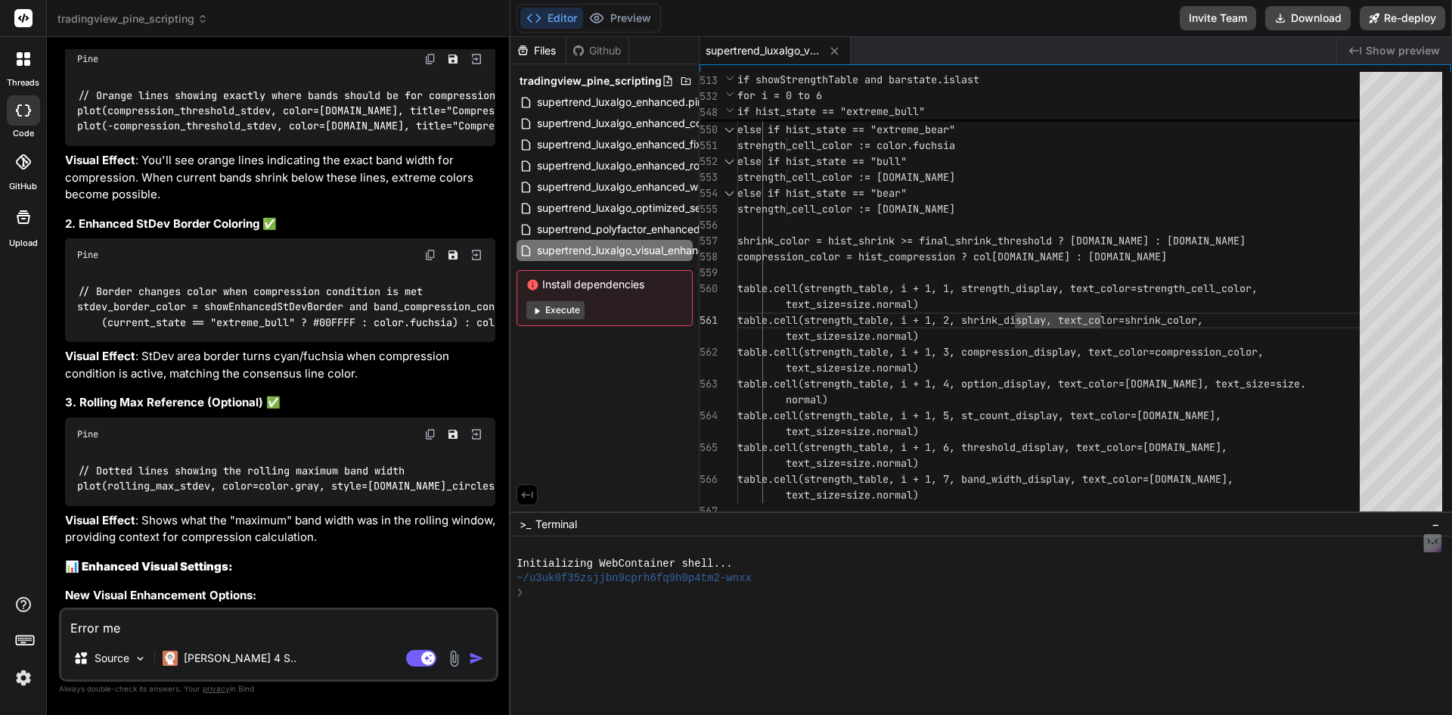
type textarea "x"
type textarea "Error mess"
type textarea "x"
type textarea "Error messa"
type textarea "x"
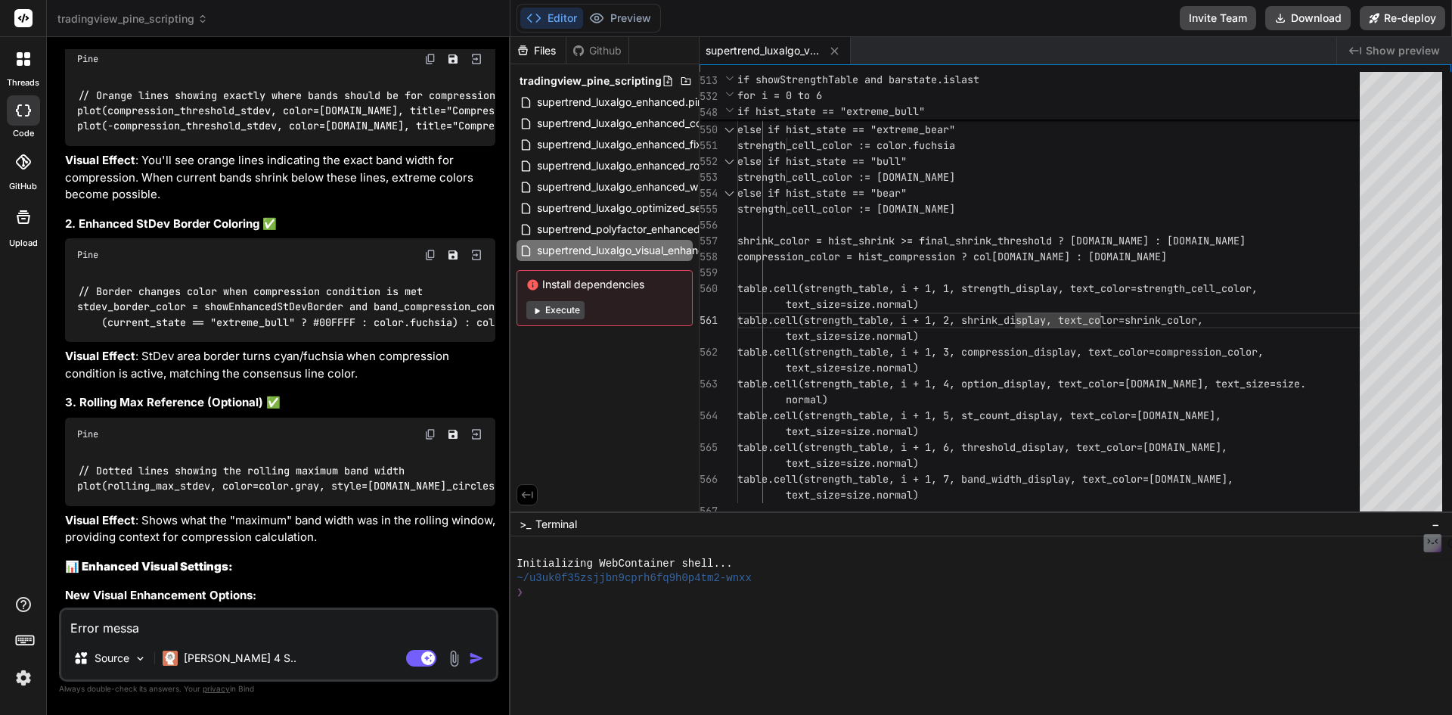
type textarea "Error messag"
type textarea "x"
type textarea "Error message"
type textarea "x"
type textarea "Error message"
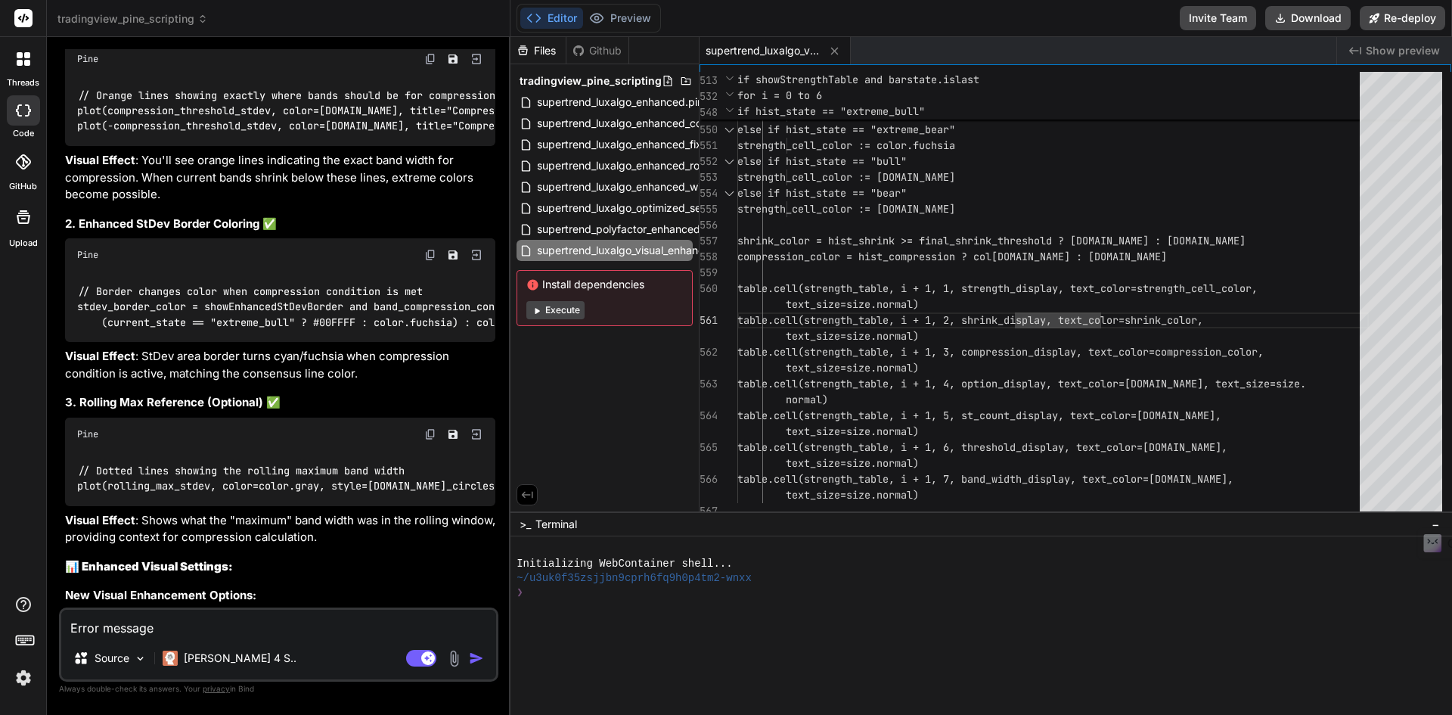
type textarea "x"
type textarea "Error message s"
type textarea "x"
type textarea "Error message sh"
type textarea "x"
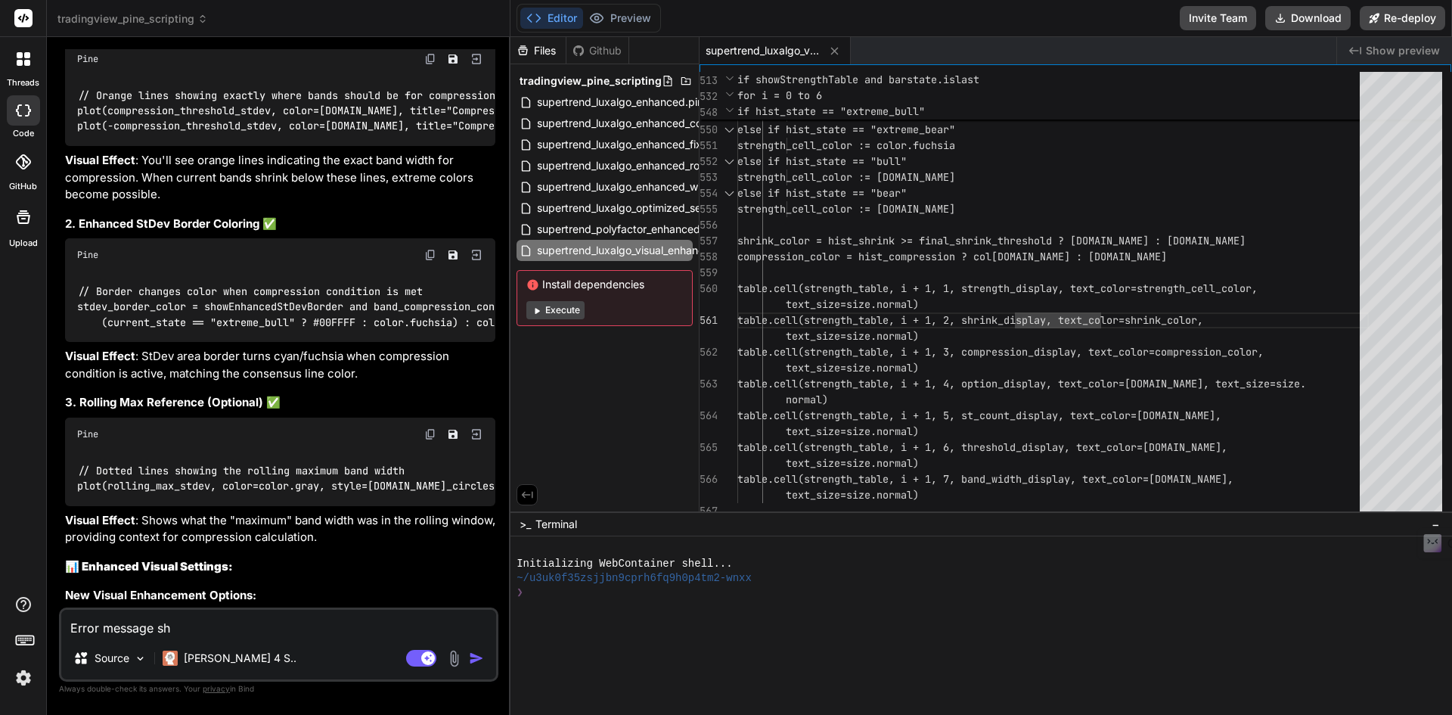
type textarea "Error message sho"
type textarea "x"
type textarea "Error message show"
type textarea "x"
type textarea "Error message shows"
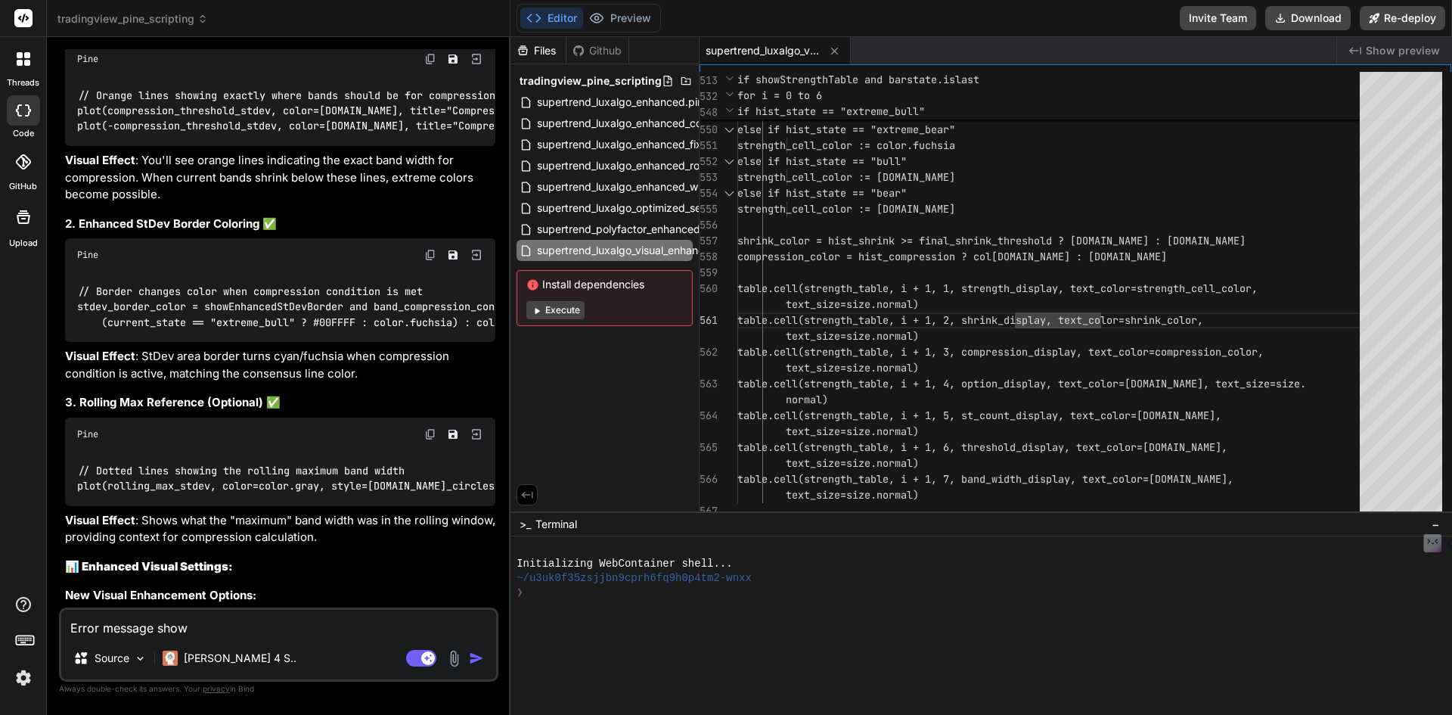
type textarea "x"
type textarea "Error message shows"
type textarea "x"
type textarea "Error message shows 6"
type textarea "x"
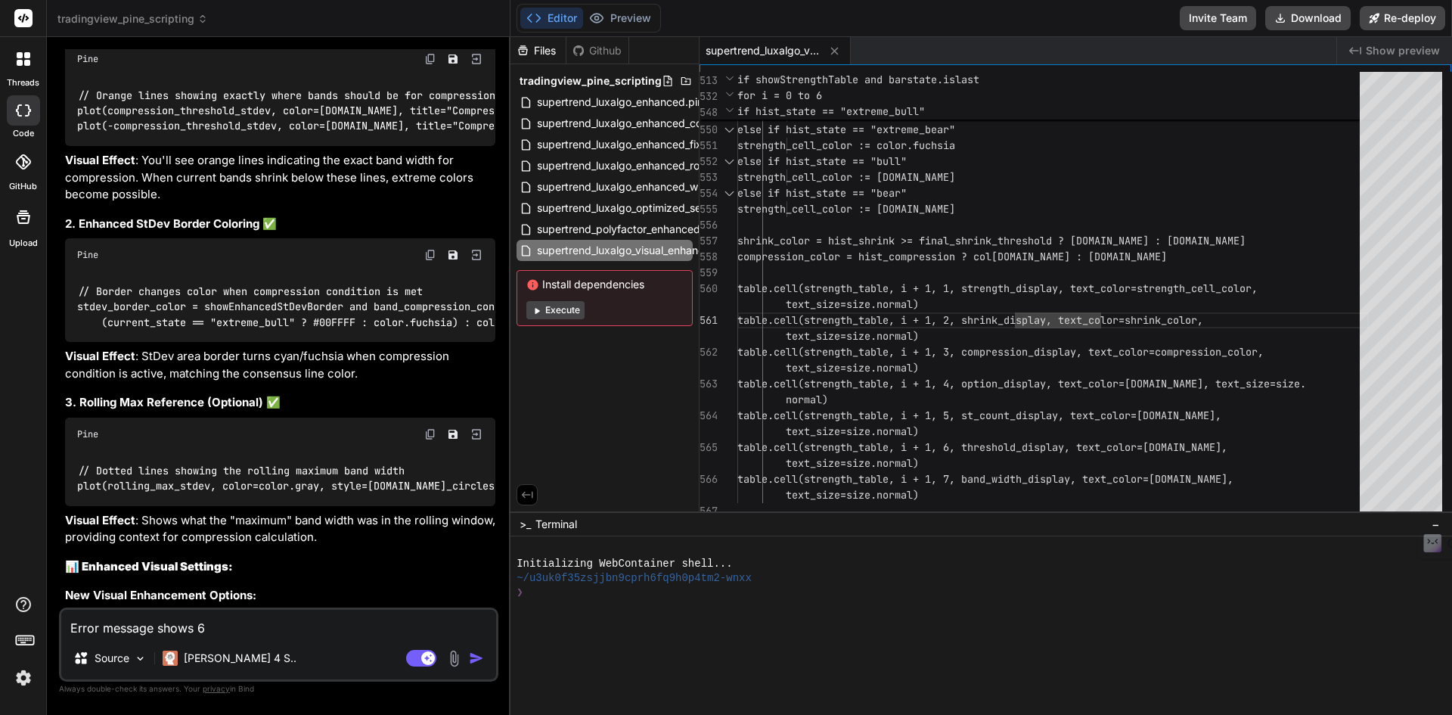
type textarea "Error message shows 66"
type textarea "x"
type textarea "Error message shows 66"
type textarea "x"
type textarea "Error message shows 66 p"
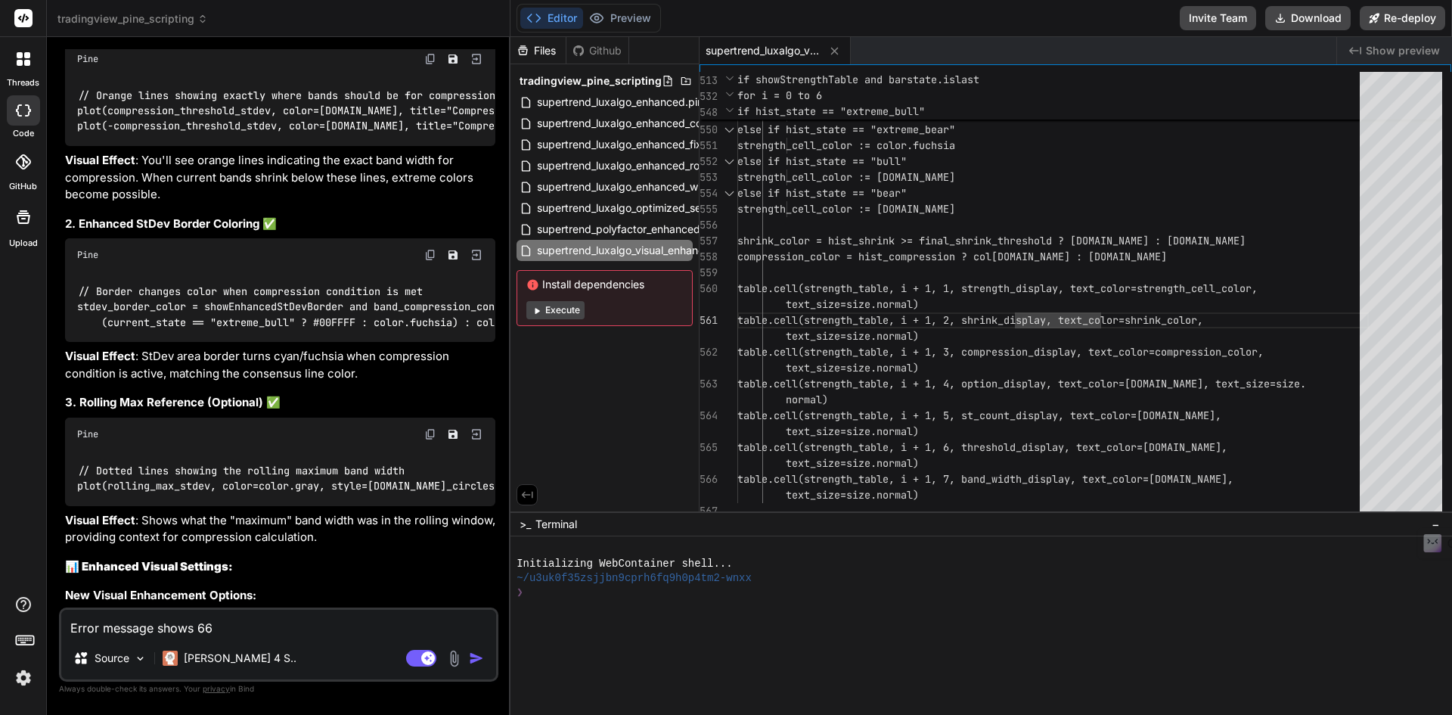
type textarea "x"
type textarea "Error message shows 66 pl"
type textarea "x"
type textarea "Error message shows 66 plo"
type textarea "x"
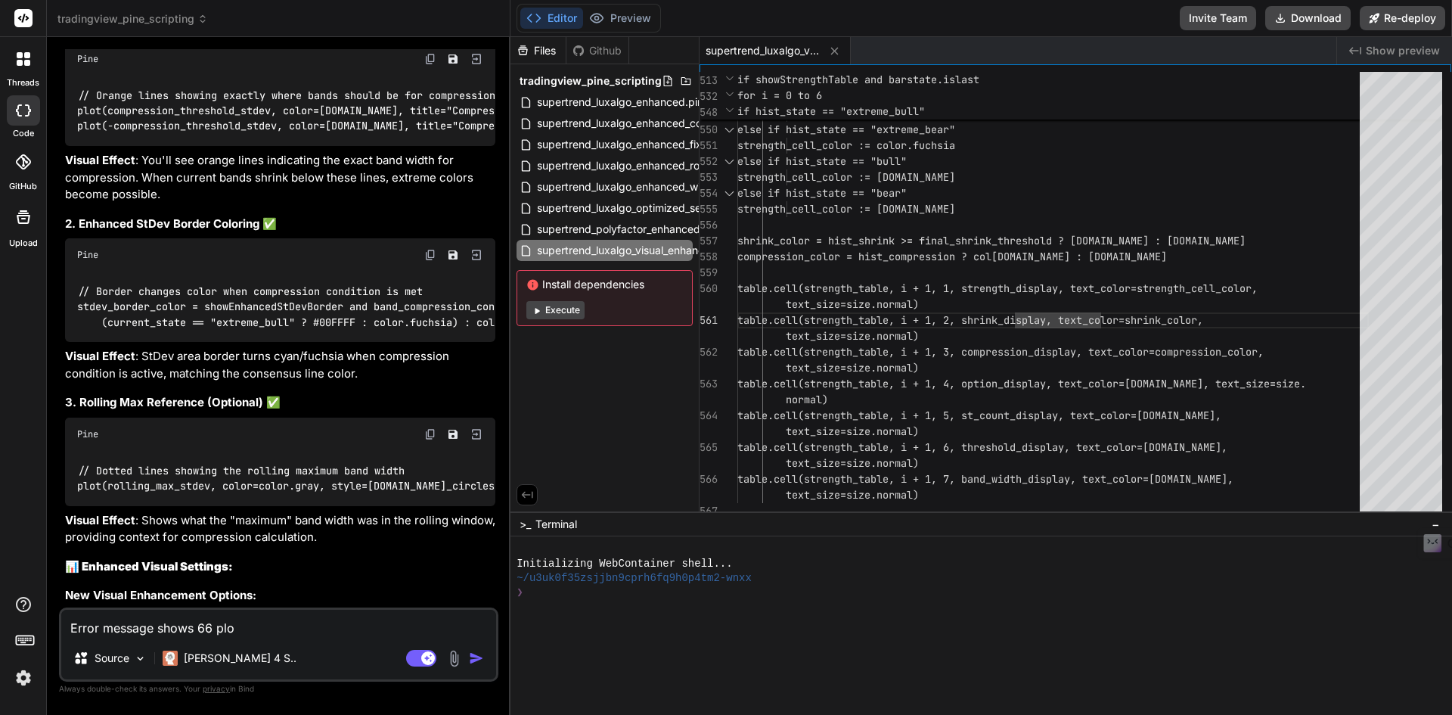
type textarea "Error message shows 66 plot"
type textarea "x"
type textarea "Error message shows 66 plots"
type textarea "x"
type textarea "Error message shows 66 plots"
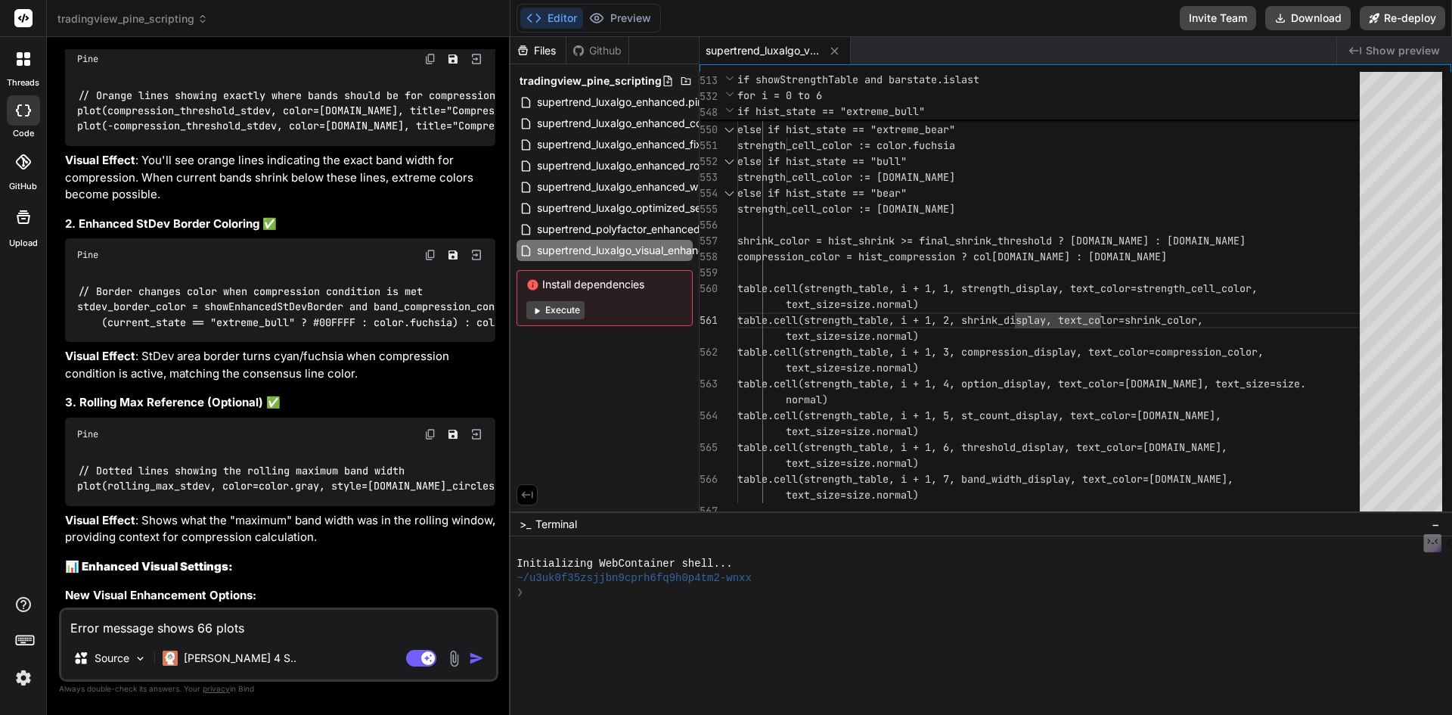
type textarea "x"
type textarea "Error message shows 66 plots w"
type textarea "x"
type textarea "Error message shows 66 plots wh"
type textarea "x"
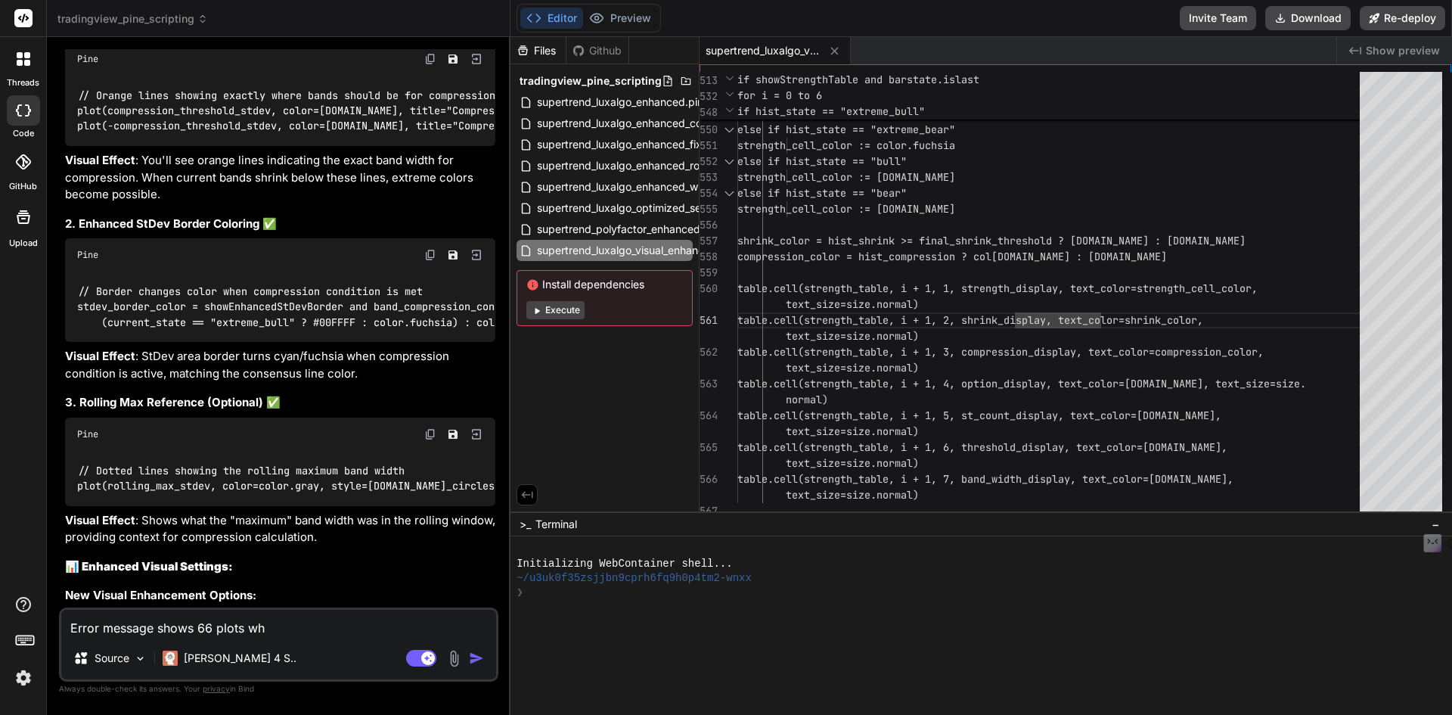
type textarea "Error message shows 66 plots whe"
type textarea "x"
type textarea "Error message shows 66 plots when"
type textarea "x"
type textarea "Error message shows 66 plots when"
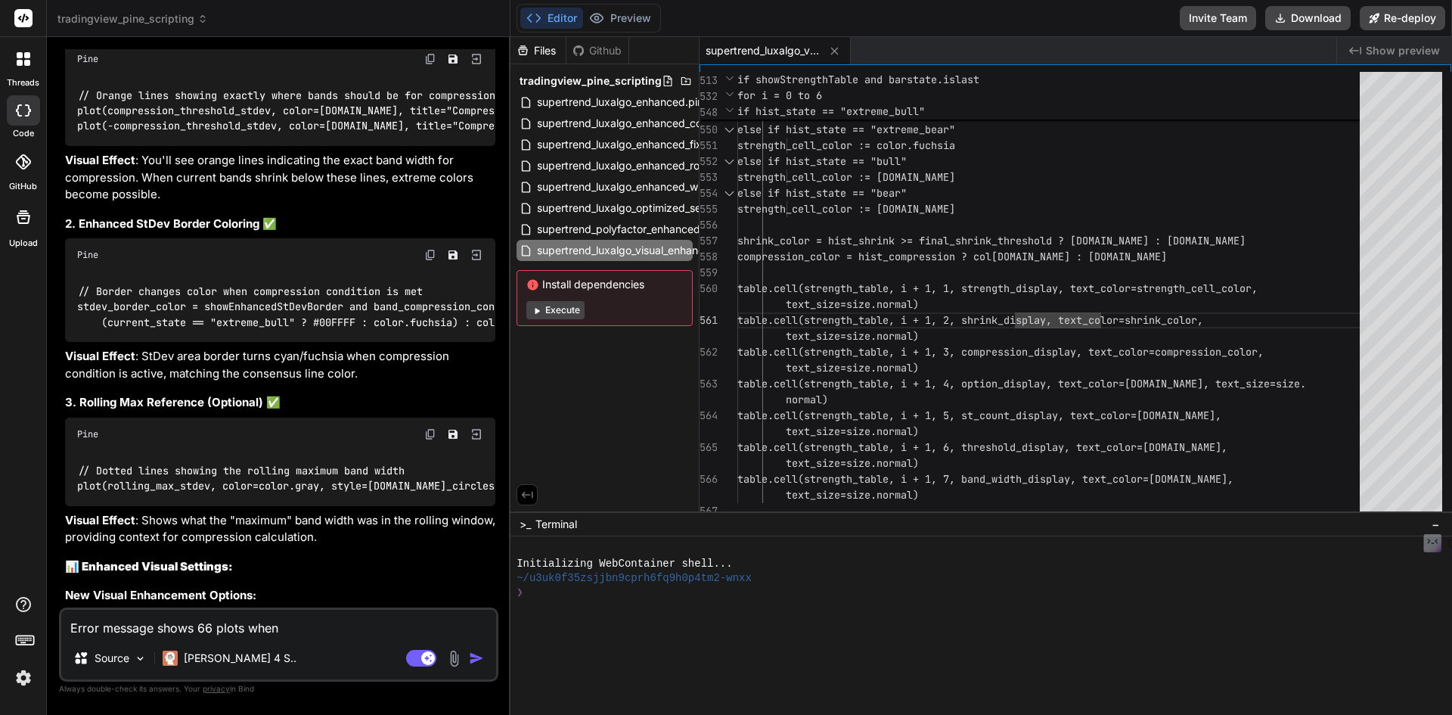
type textarea "x"
type textarea "Error message shows 66 plots when l"
type textarea "x"
type textarea "Error message shows 66 plots when li"
type textarea "x"
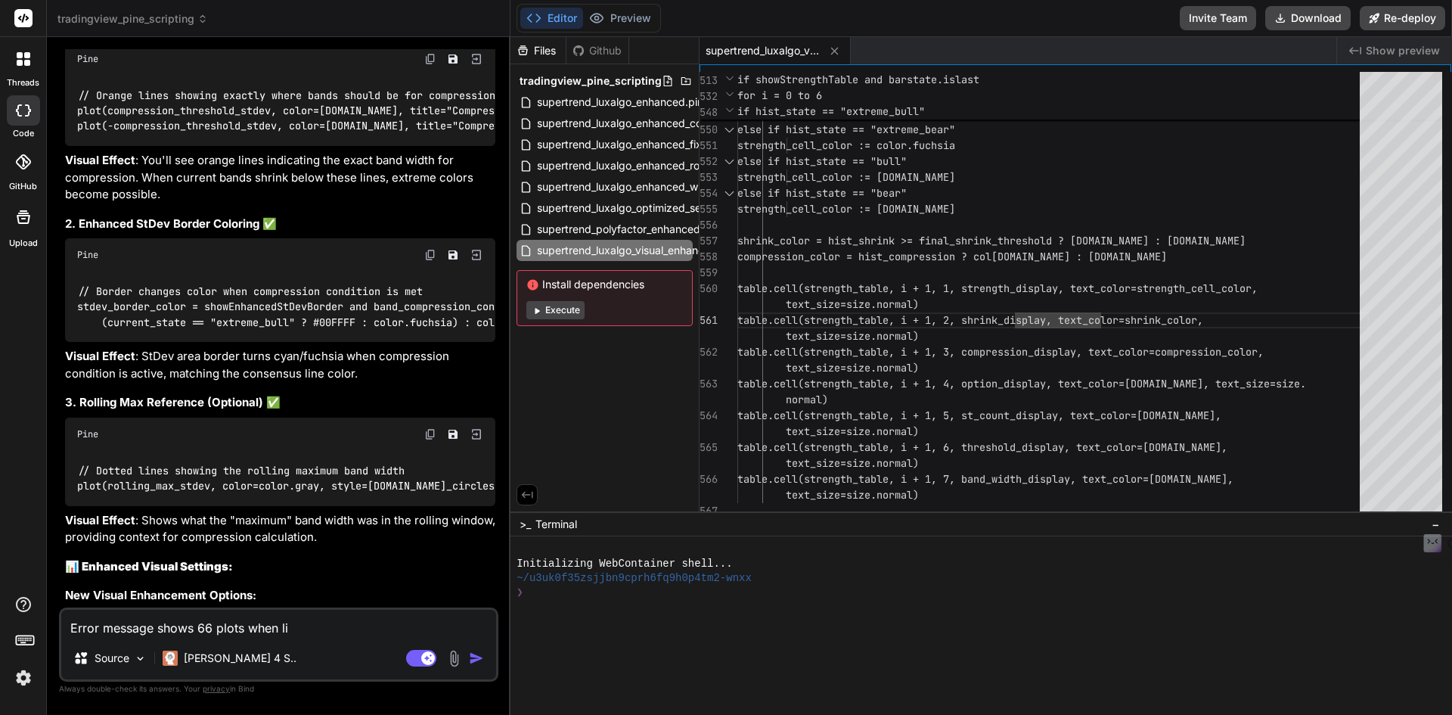
type textarea "Error message shows 66 plots when lim"
type textarea "x"
type textarea "Error message shows 66 plots when limi"
type textarea "x"
type textarea "Error message shows 66 plots when limit"
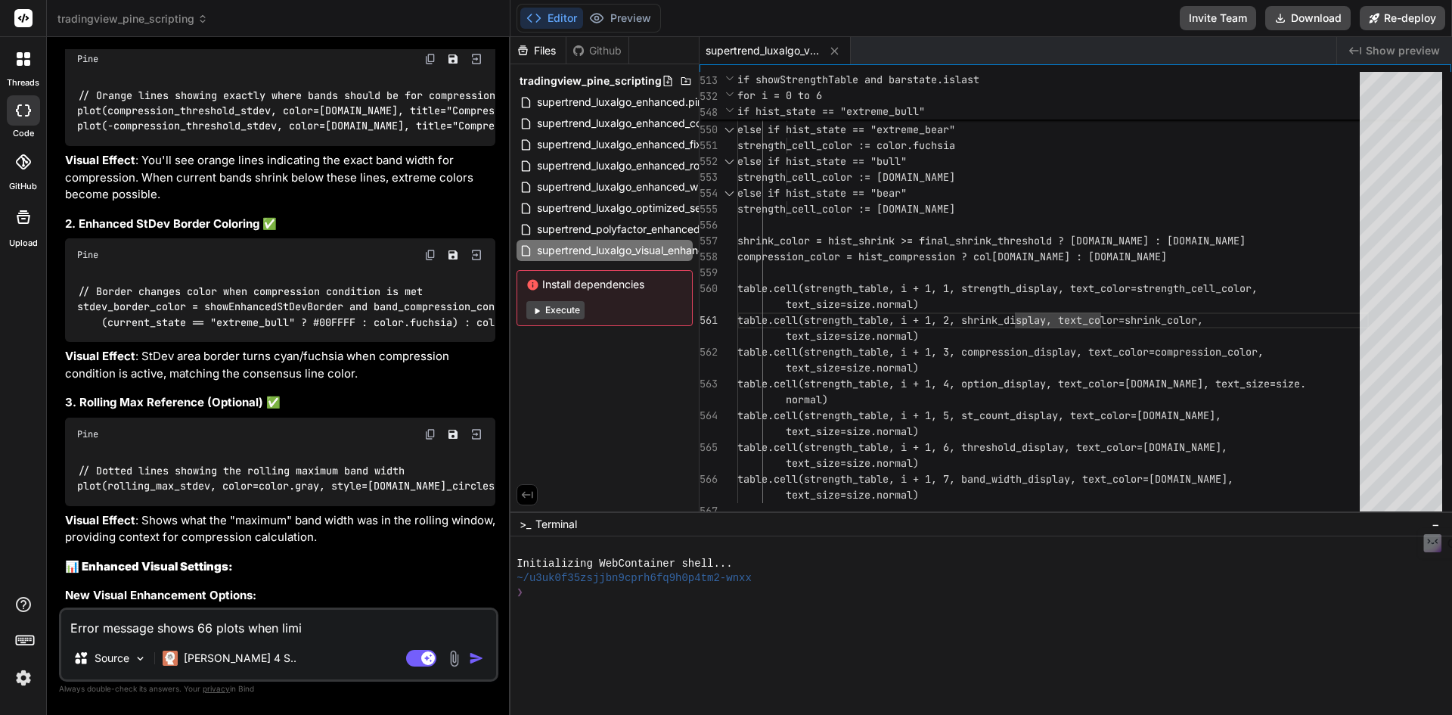
type textarea "x"
type textarea "Error message shows 66 plots when limit"
type textarea "x"
type textarea "Error message shows 66 plots when limit i"
type textarea "x"
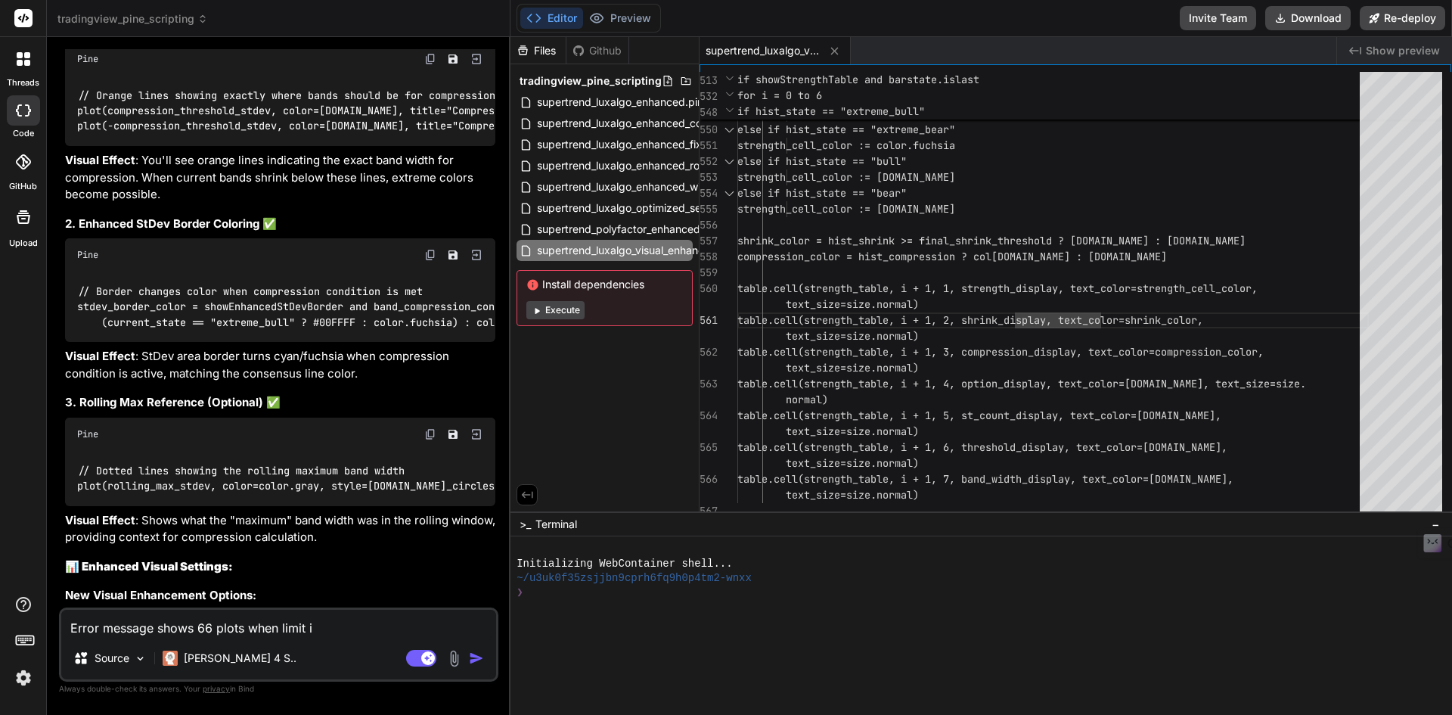
type textarea "Error message shows 66 plots when limit is"
type textarea "x"
type textarea "Error message shows 66 plots when limit is"
type textarea "x"
type textarea "Error message shows 66 plots when limit is 6"
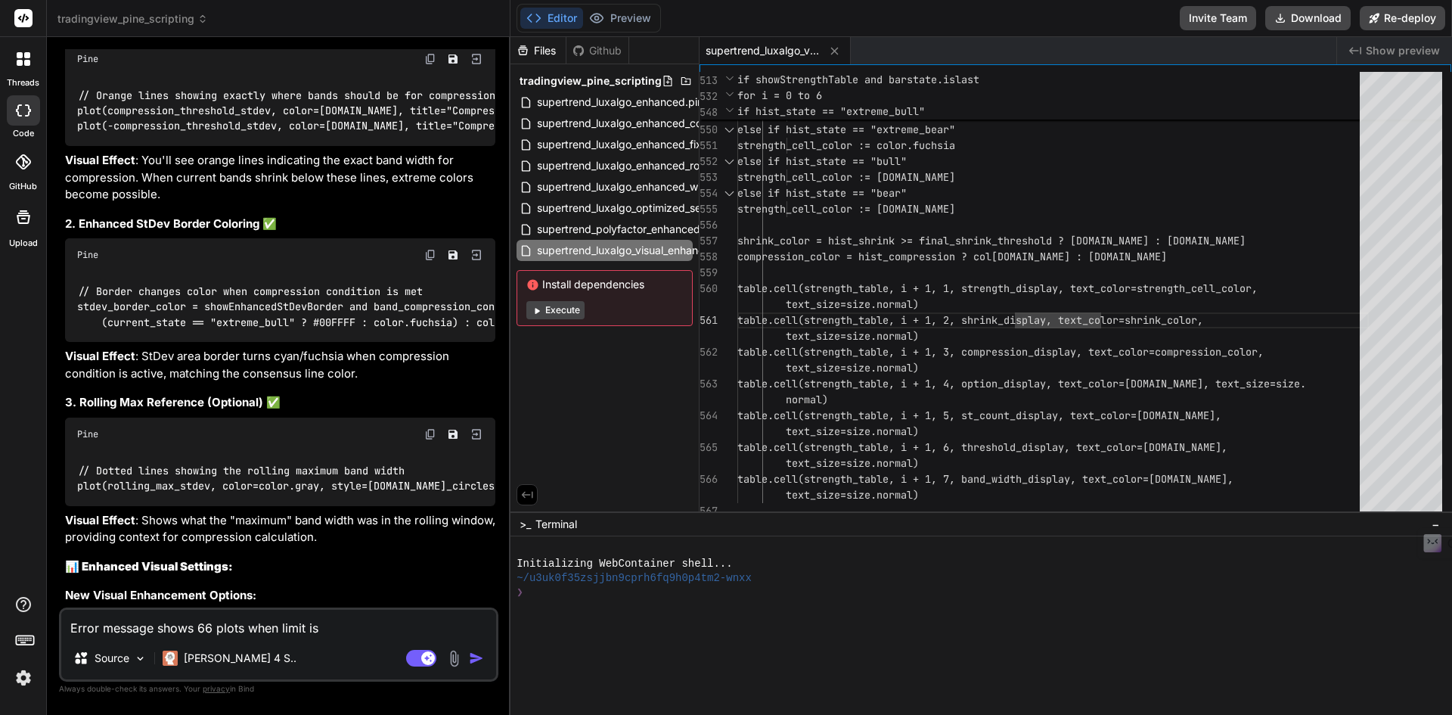
type textarea "x"
type textarea "Error message shows 66 plots when limit is 64"
type textarea "x"
type textarea "Error message shows 66 plots when limit is 64"
type textarea "x"
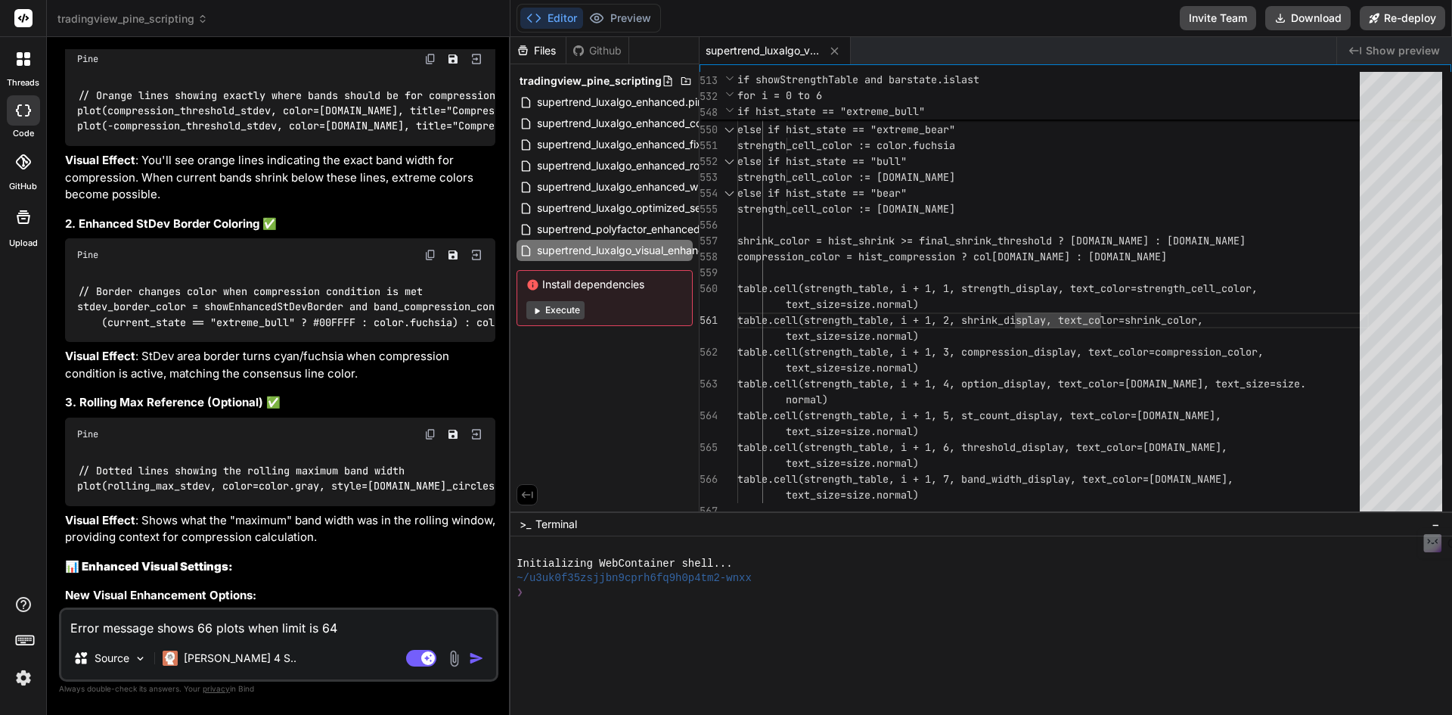
type textarea "Error message shows 66 plots when limit is 64"
type textarea "x"
type textarea "Error message shows 66 plots when limit is 64."
type textarea "x"
type textarea "Error message shows 66 plots when limit is 64."
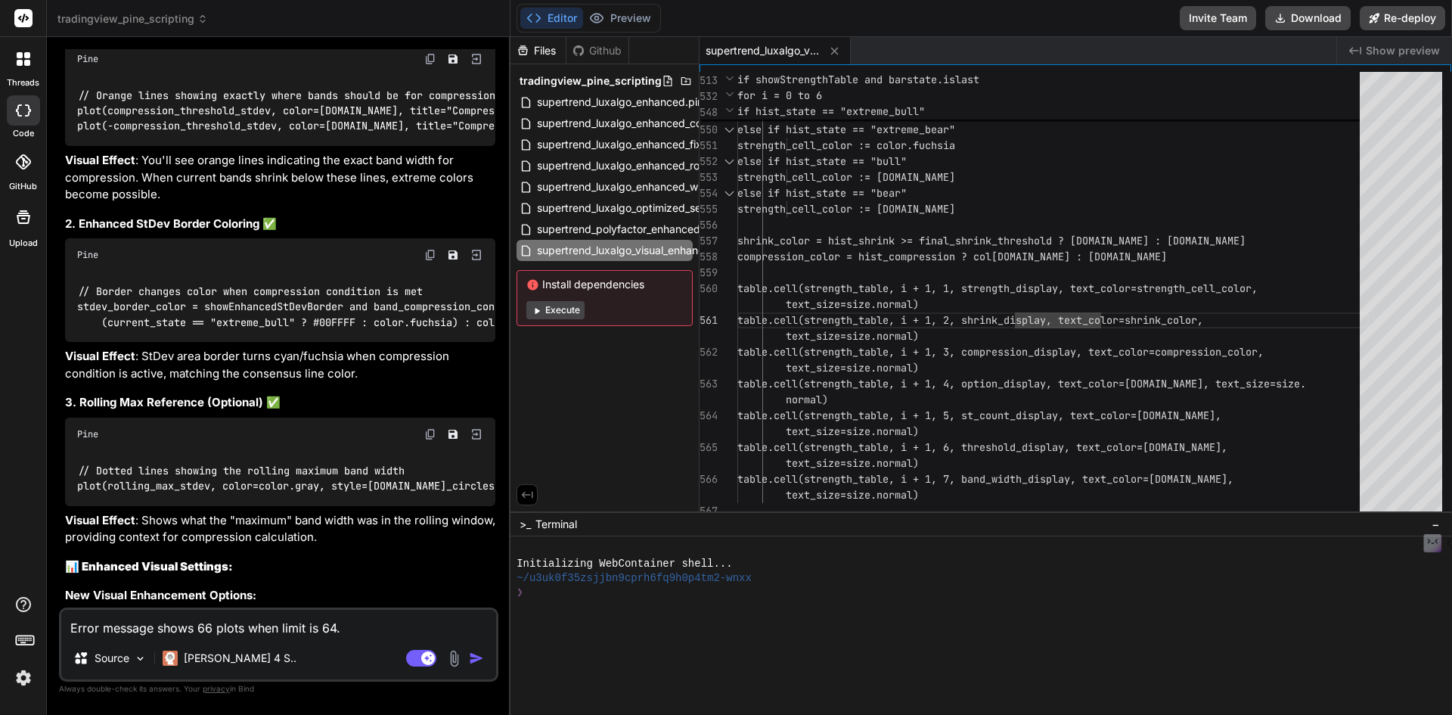
type textarea "x"
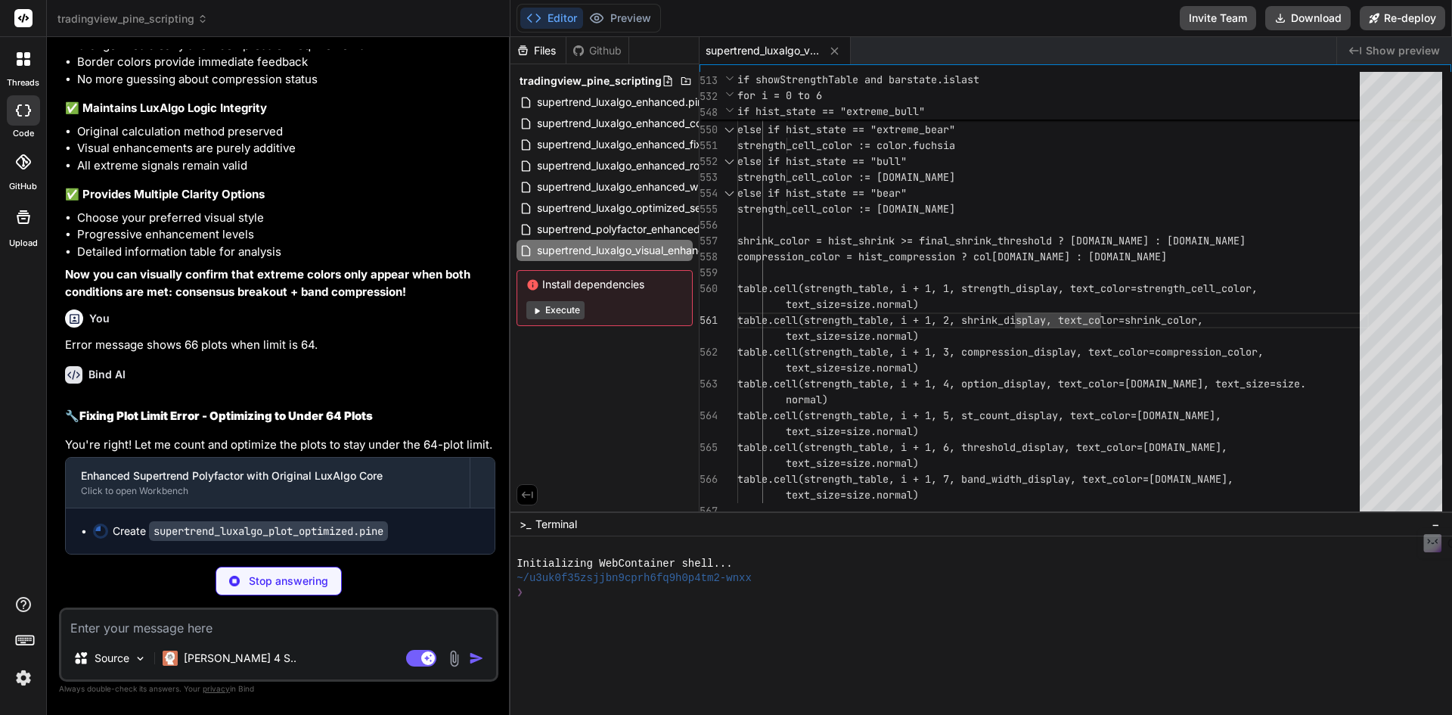
scroll to position [12609, 0]
type textarea "x"
type textarea "text_size=size.normal) table.cell(strength_table, i + 1, 6, threshold_display, …"
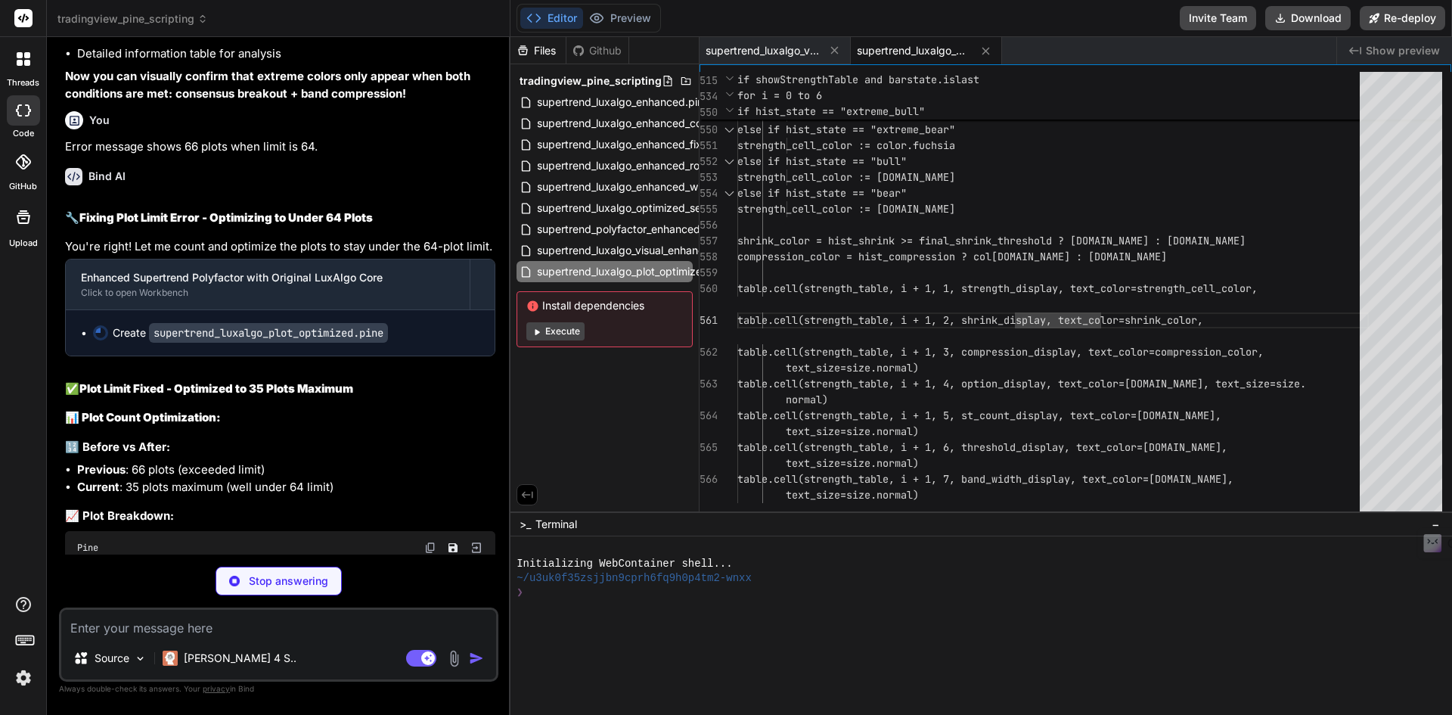
type textarea "x"
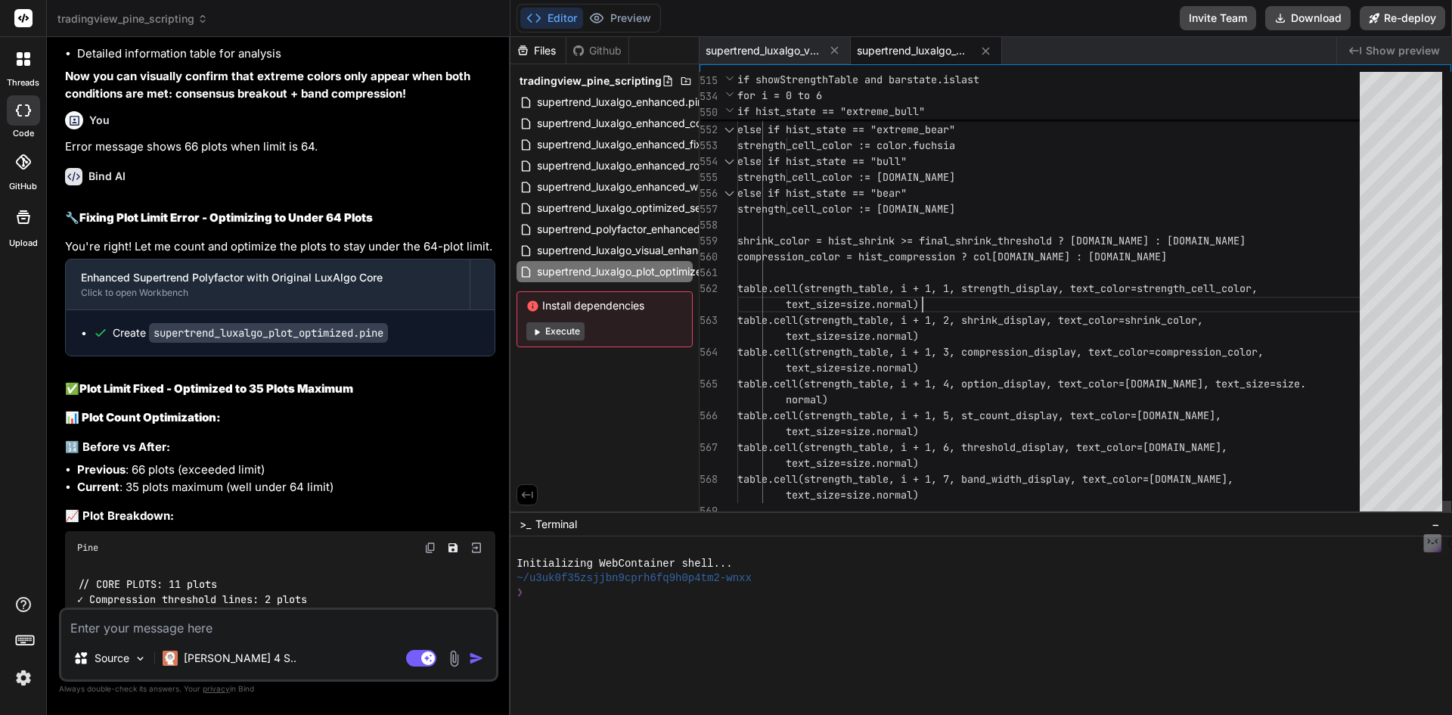
scroll to position [0, 0]
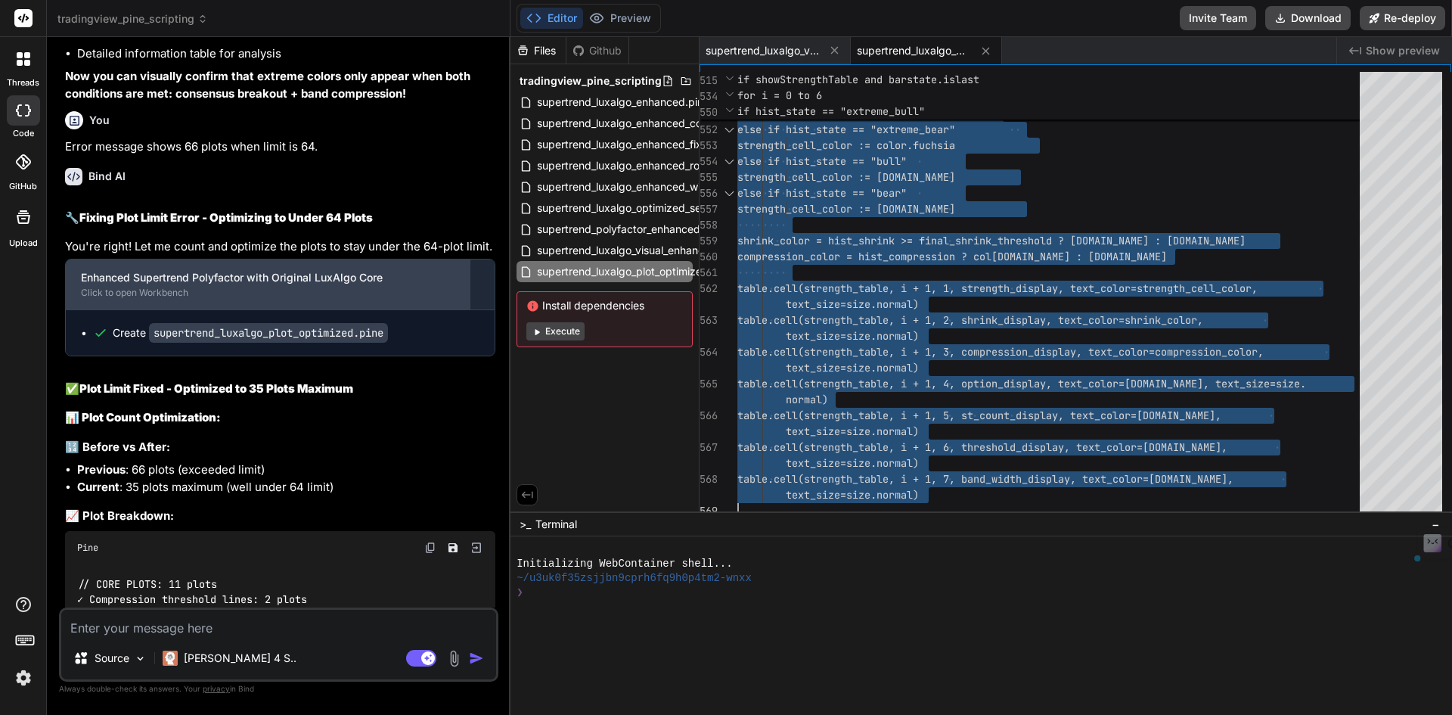
click at [265, 285] on div "Enhanced Supertrend Polyfactor with Original LuxAlgo Core" at bounding box center [268, 277] width 374 height 15
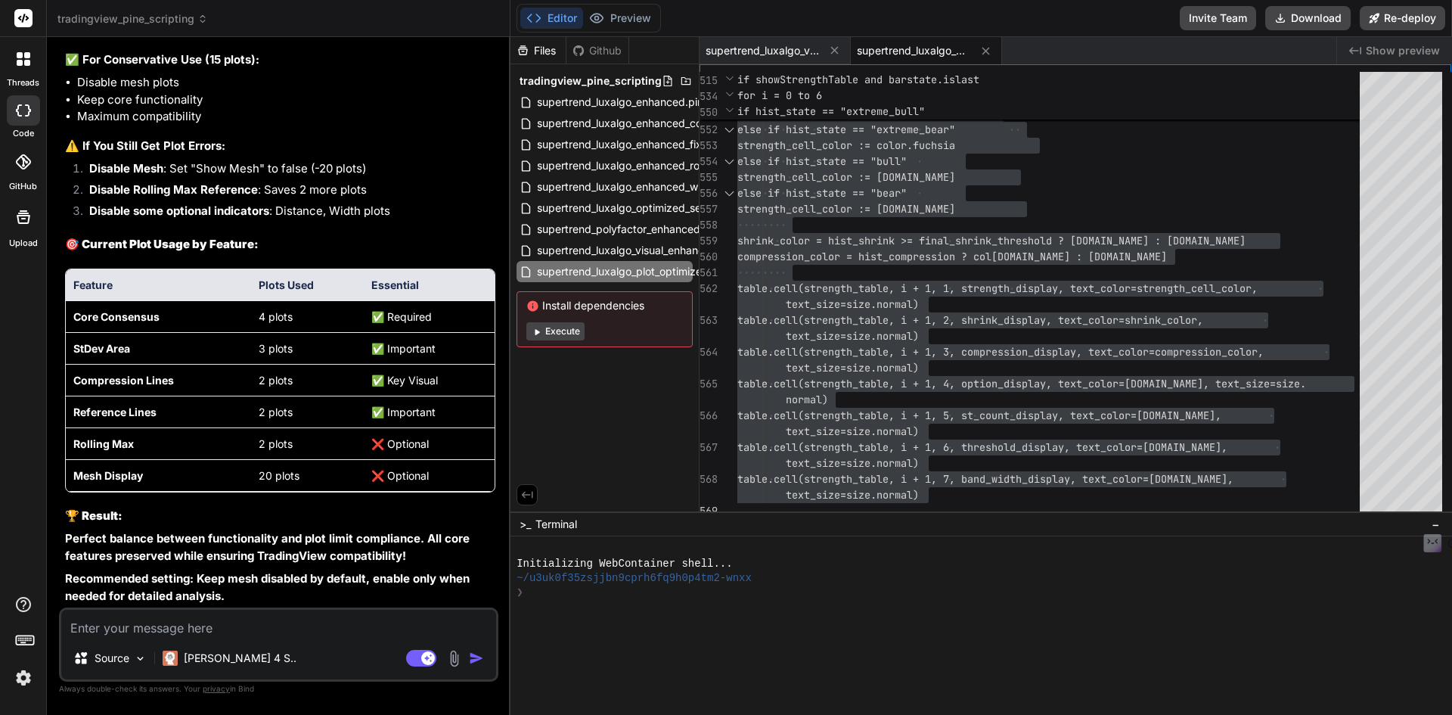
scroll to position [14027, 0]
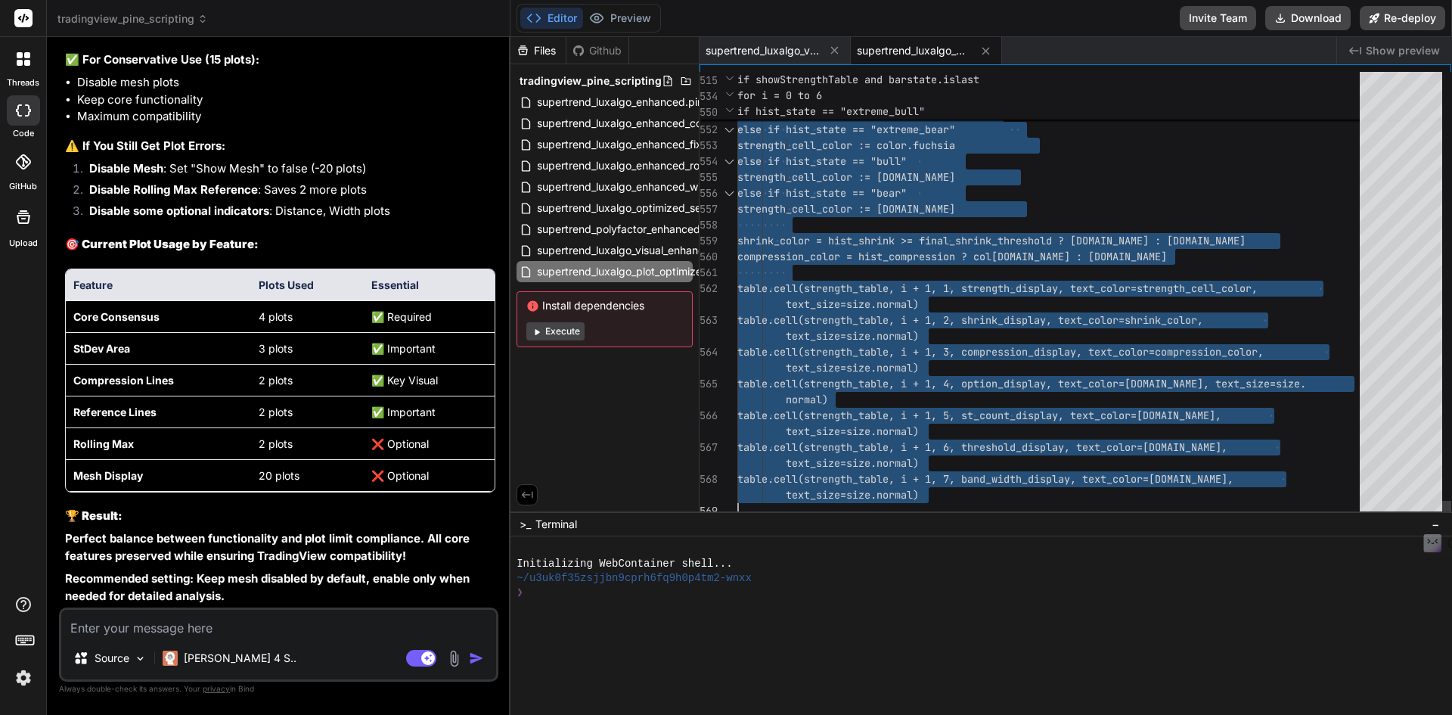
type textarea "text_size=size.normal) table.cell(strength_table, i + 1, 6, threshold_display, …"
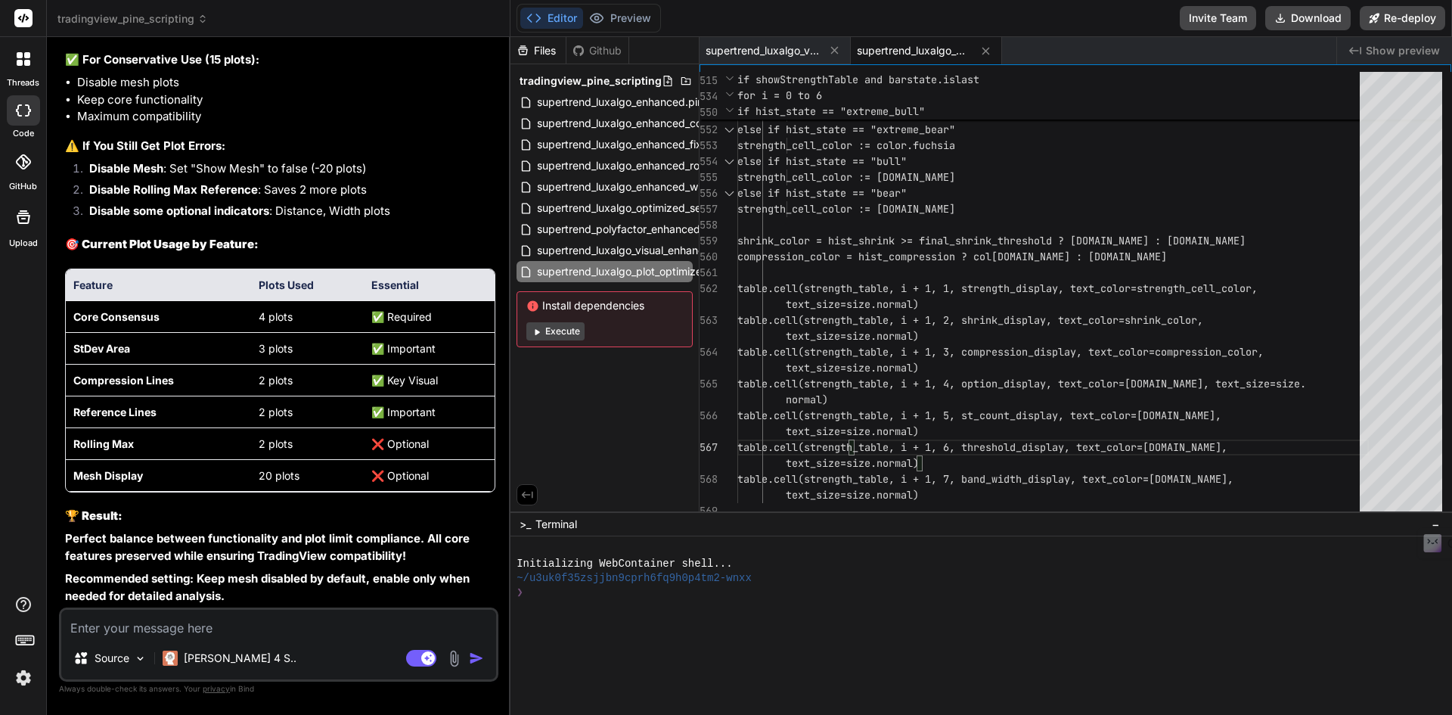
click at [244, 633] on textarea at bounding box center [278, 623] width 435 height 27
paste textarea "Do you think by adding an optional option enabled through check mark in the set…"
type textarea "Do you think by adding an optional option enabled through check mark in the set…"
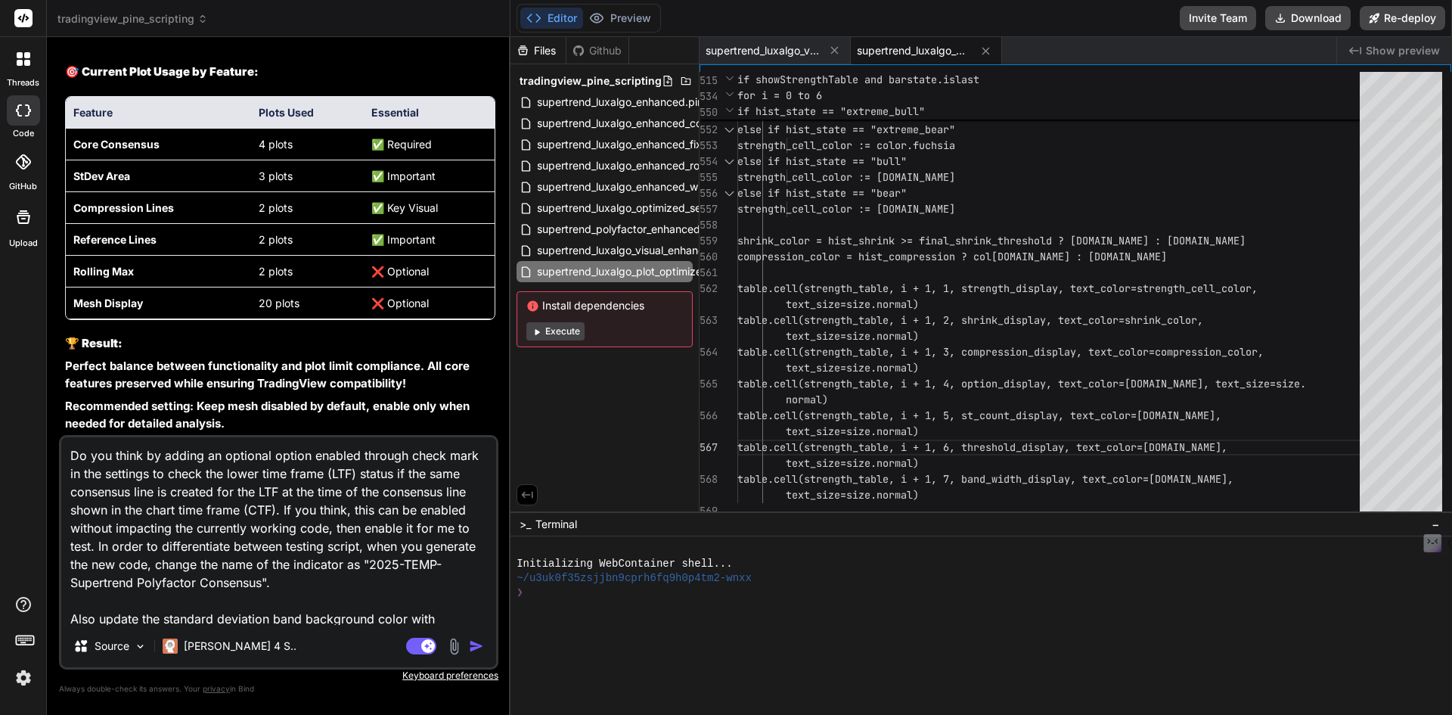
scroll to position [56, 0]
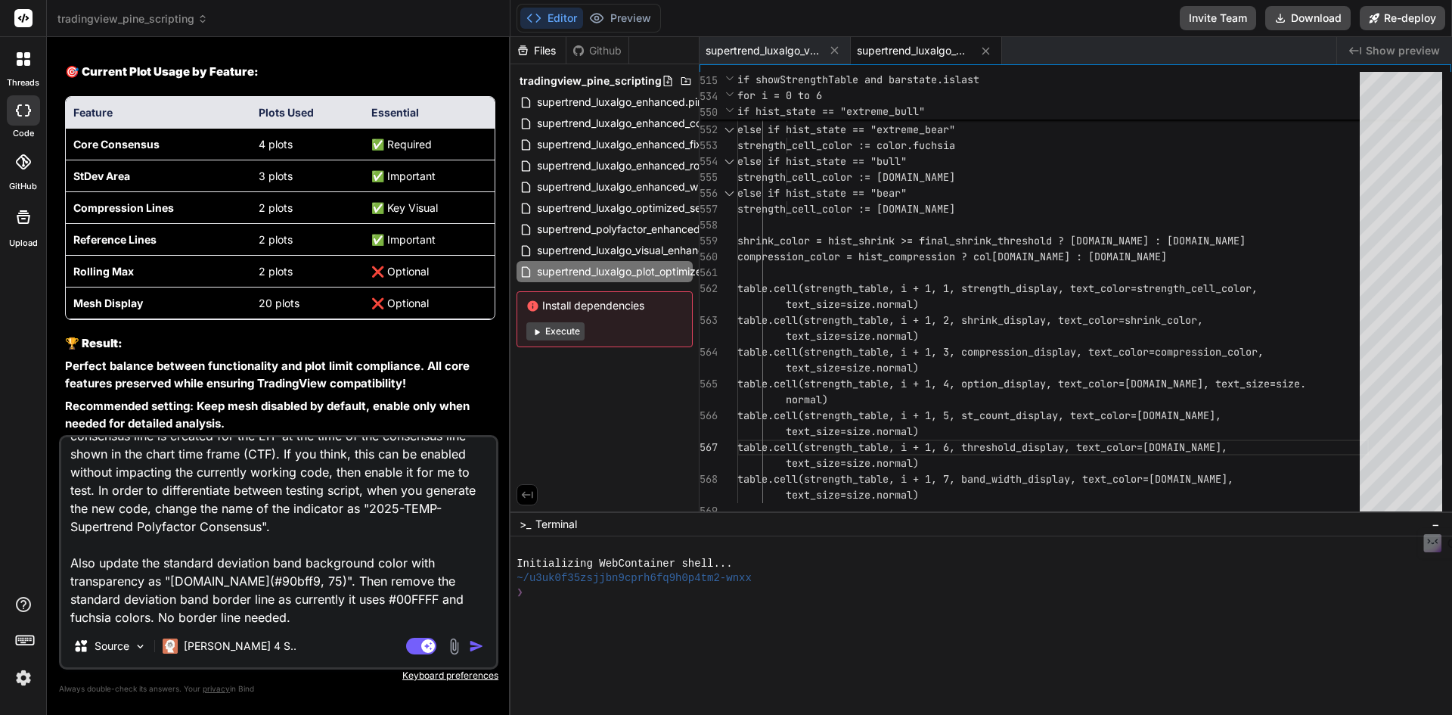
type textarea "x"
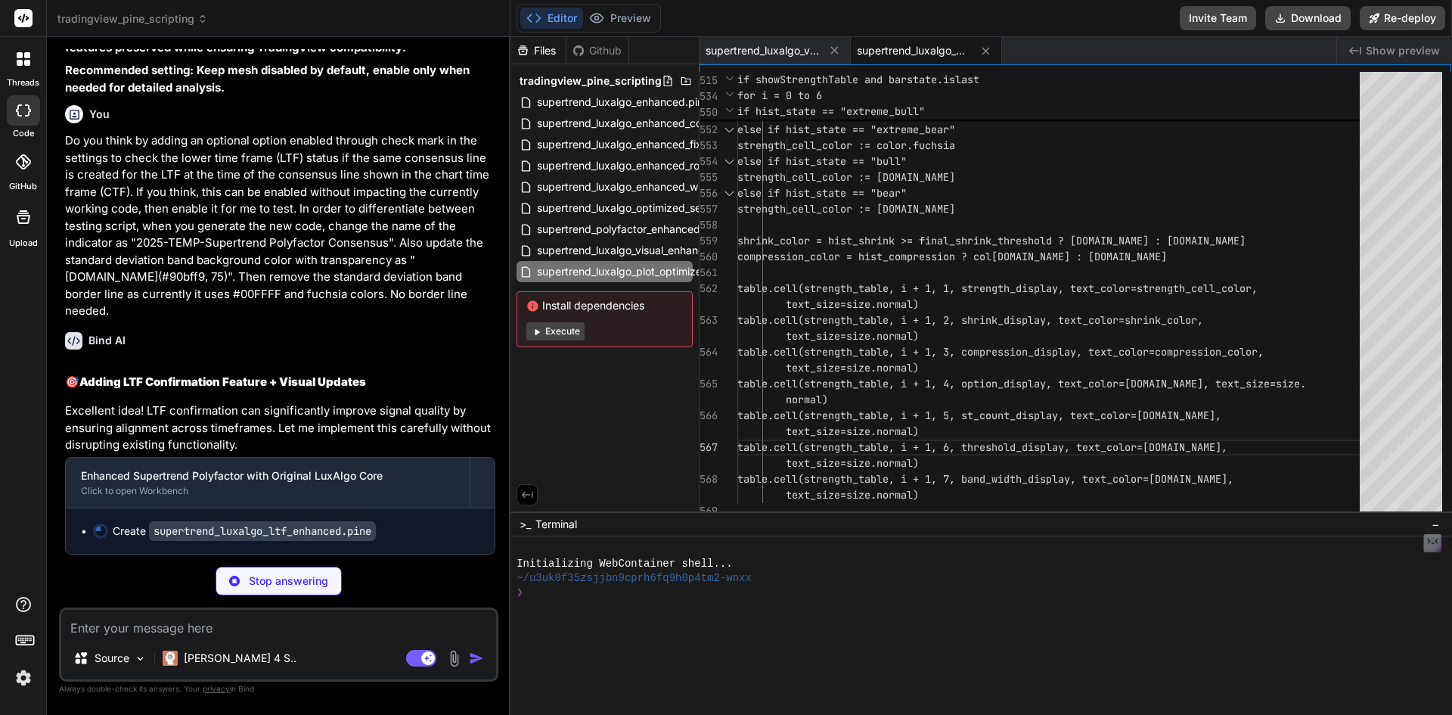
scroll to position [14518, 0]
type textarea "x"
type textarea "normal)"
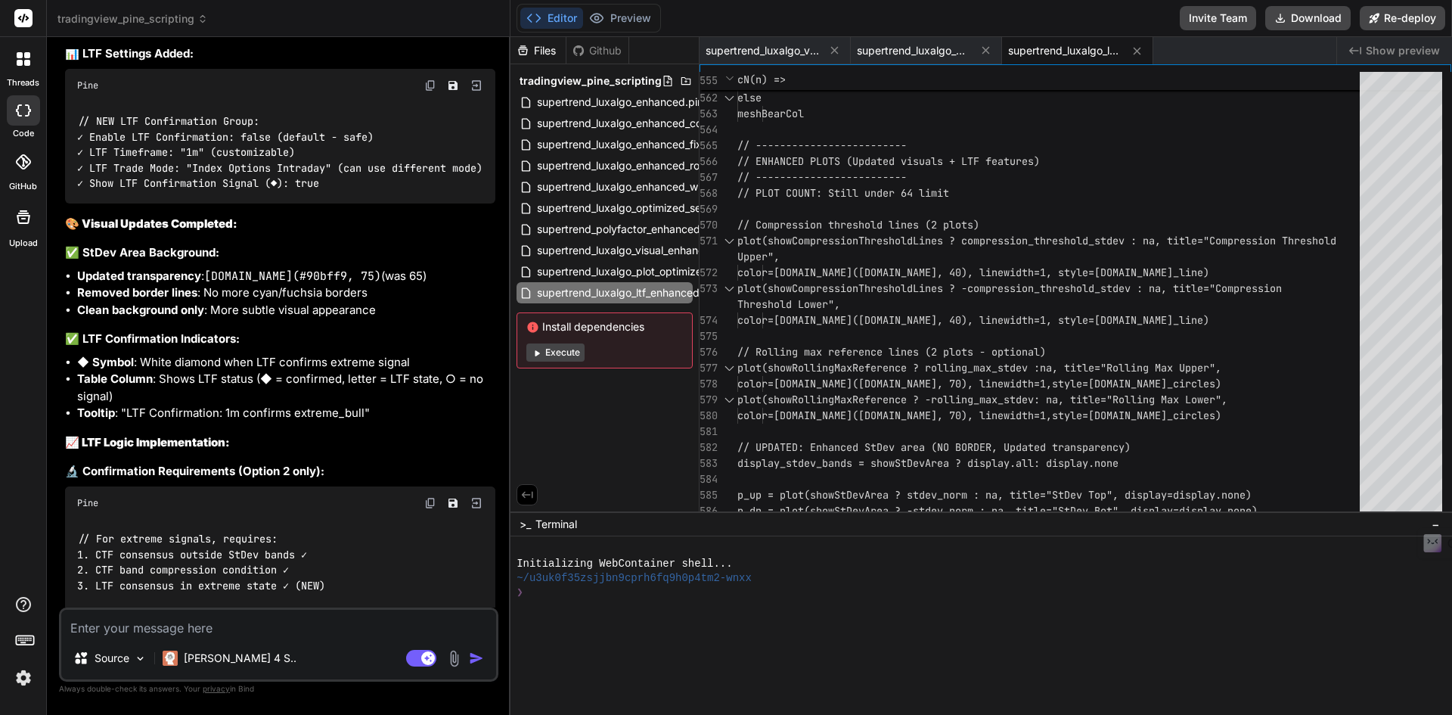
scroll to position [15047, 0]
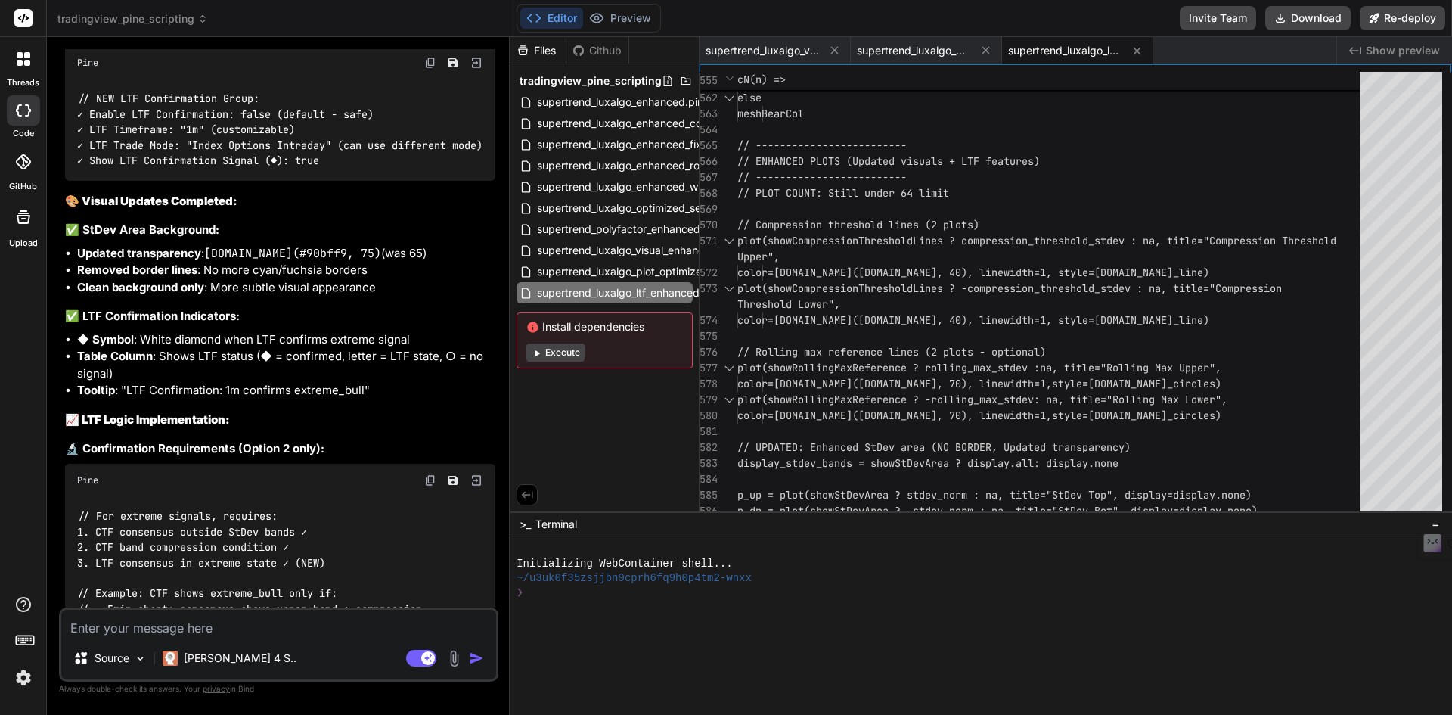
type textarea "x"
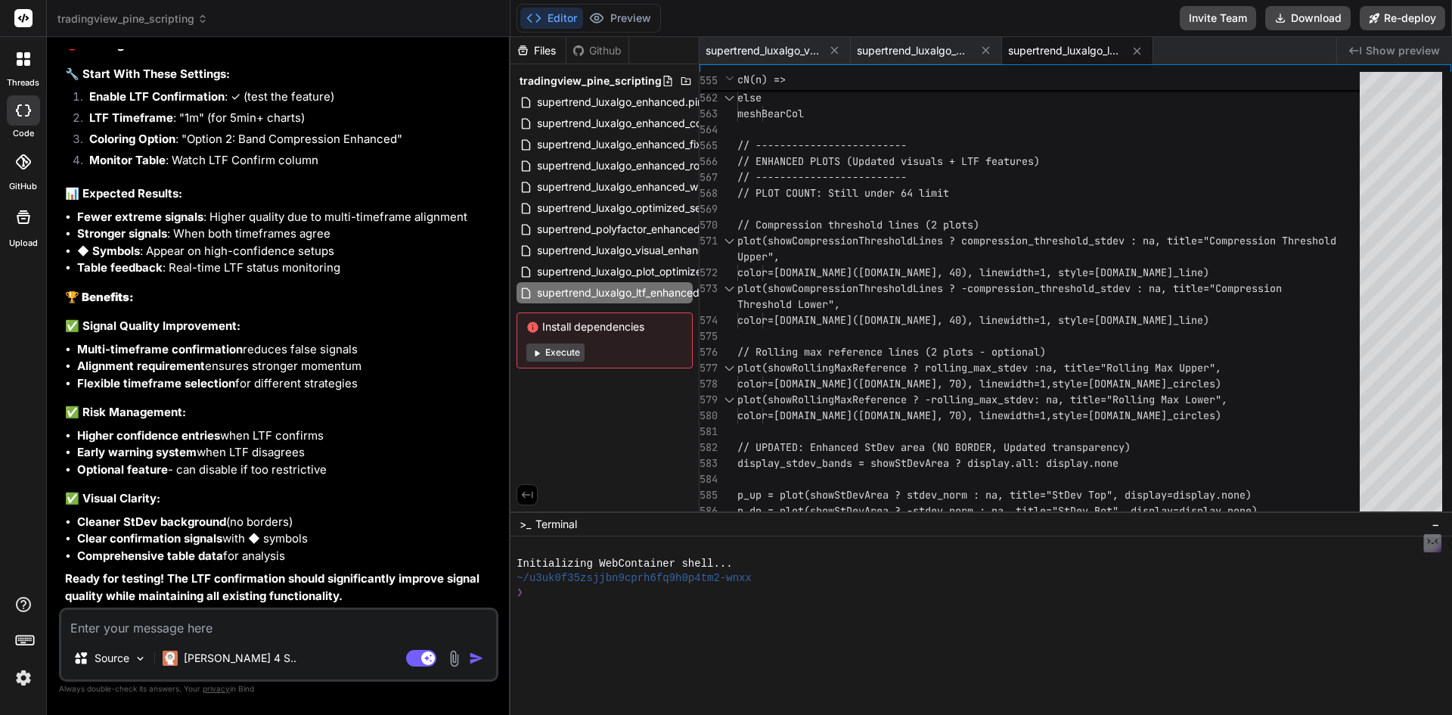
scroll to position [15997, 0]
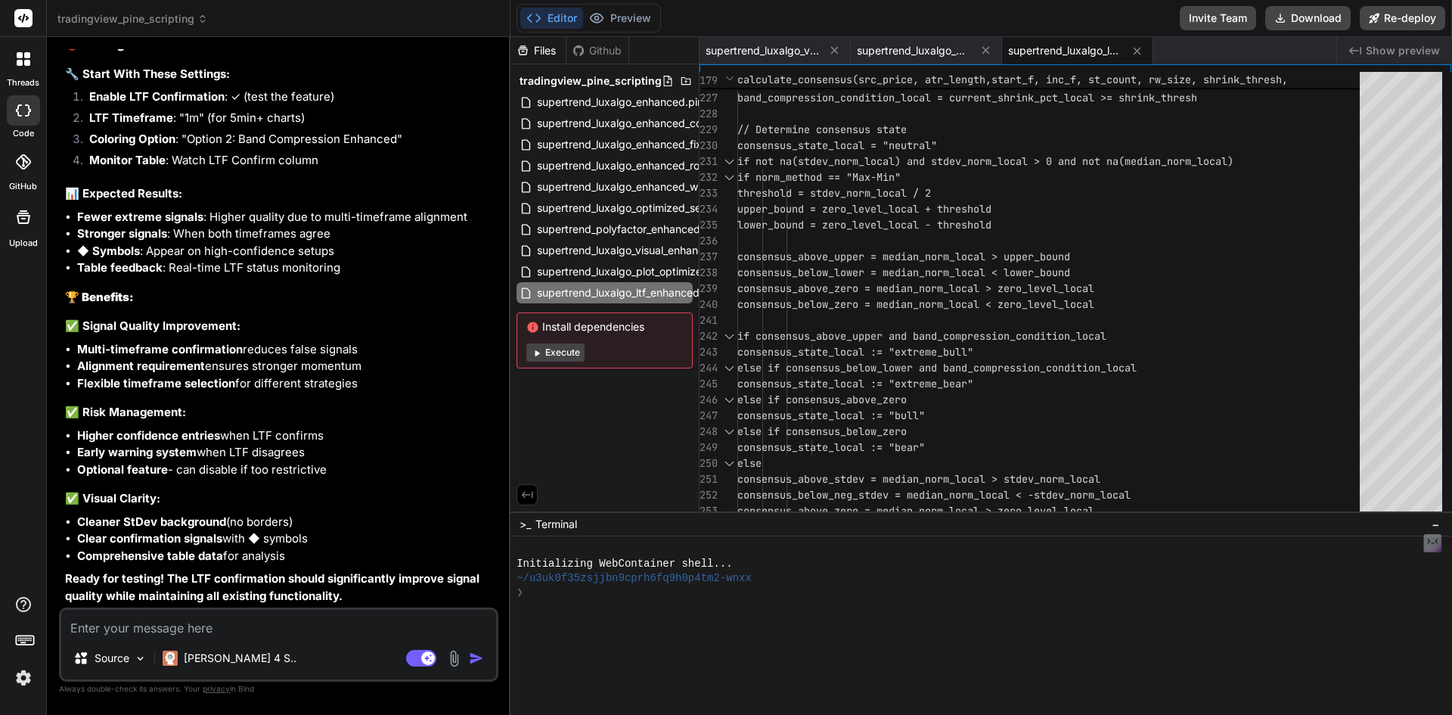
click at [256, 623] on textarea at bounding box center [278, 623] width 435 height 27
type textarea "Y"
type textarea "x"
type textarea "Yo"
type textarea "x"
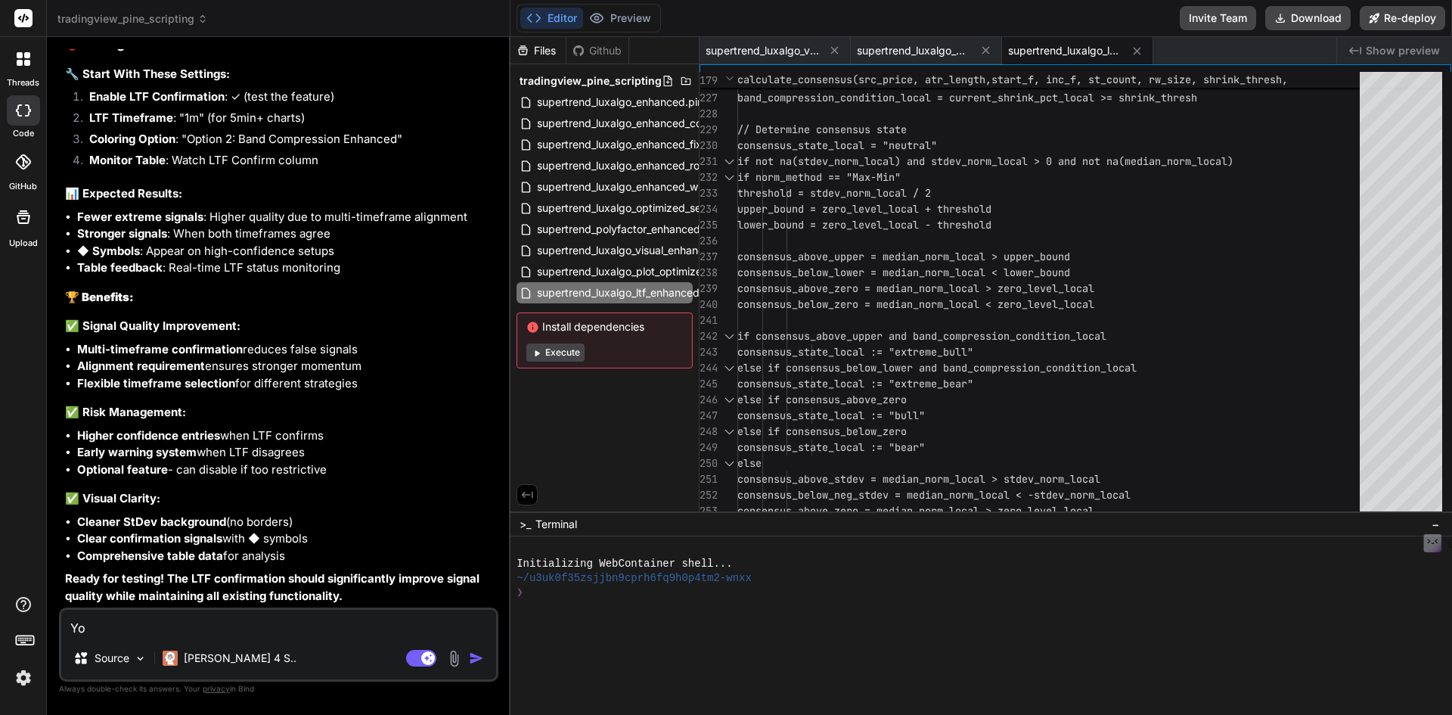
type textarea "You"
type textarea "x"
type textarea "You"
type textarea "x"
type textarea "You s"
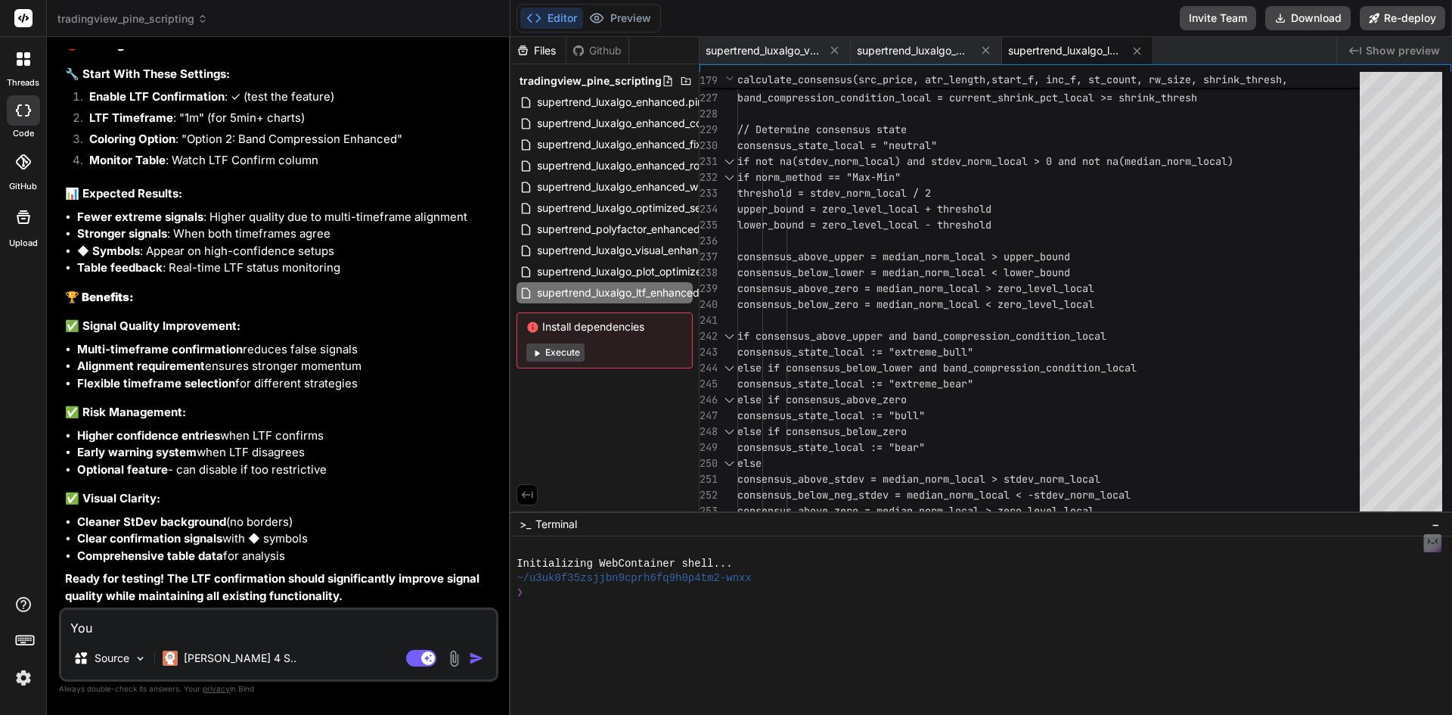
type textarea "x"
type textarea "You sh"
type textarea "x"
type textarea "You sho"
type textarea "x"
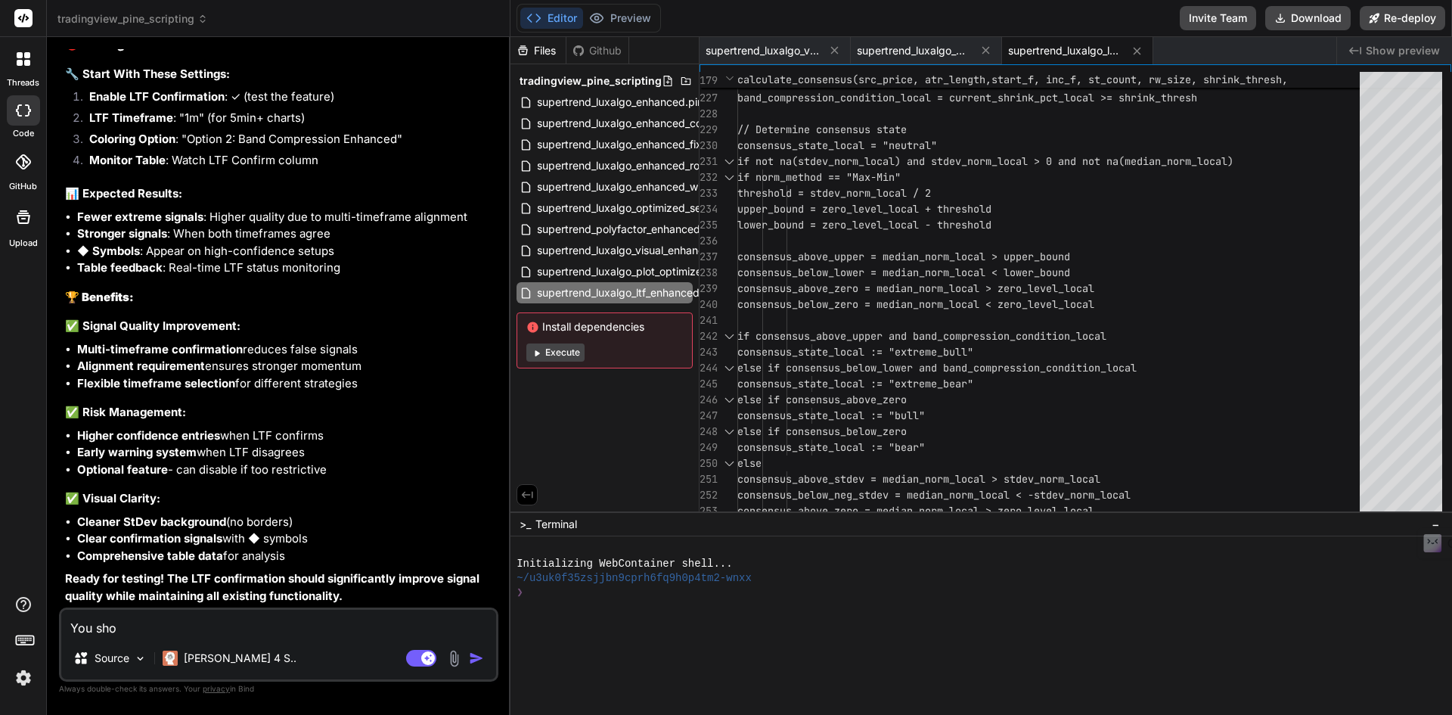
type textarea "You shou"
type textarea "x"
type textarea "You shouk"
type textarea "x"
type textarea "You shoukd"
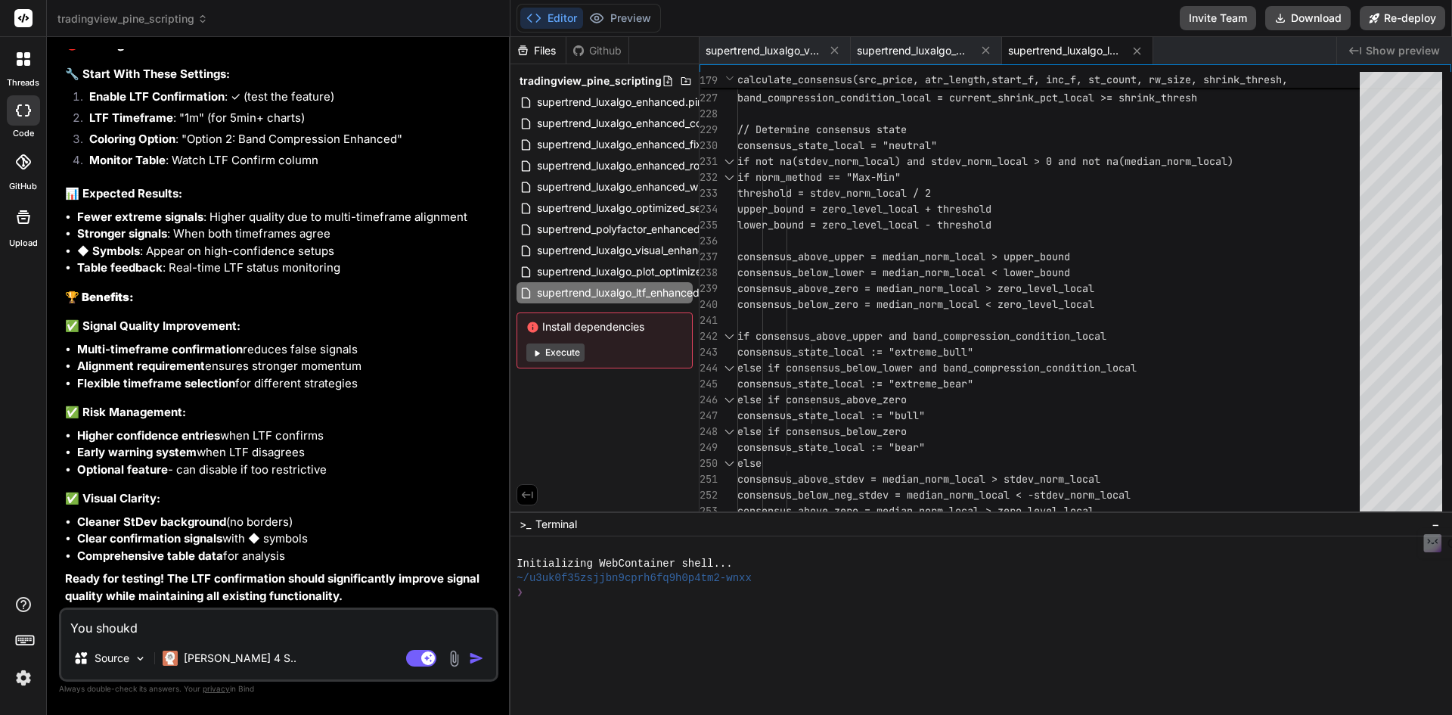
type textarea "x"
type textarea "You shouk"
type textarea "x"
type textarea "You shou"
type textarea "x"
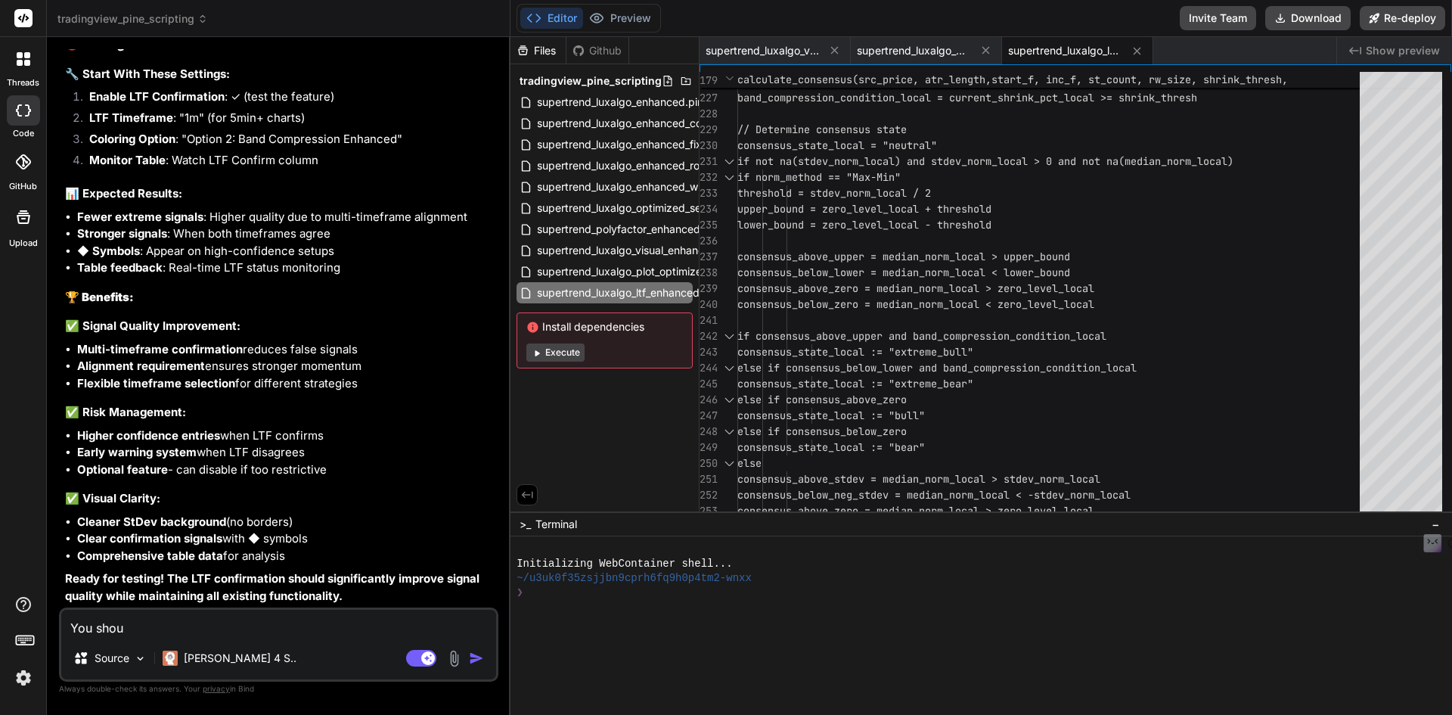
type textarea "You shoud"
type textarea "x"
type textarea "You shou"
type textarea "x"
type textarea "You shoul"
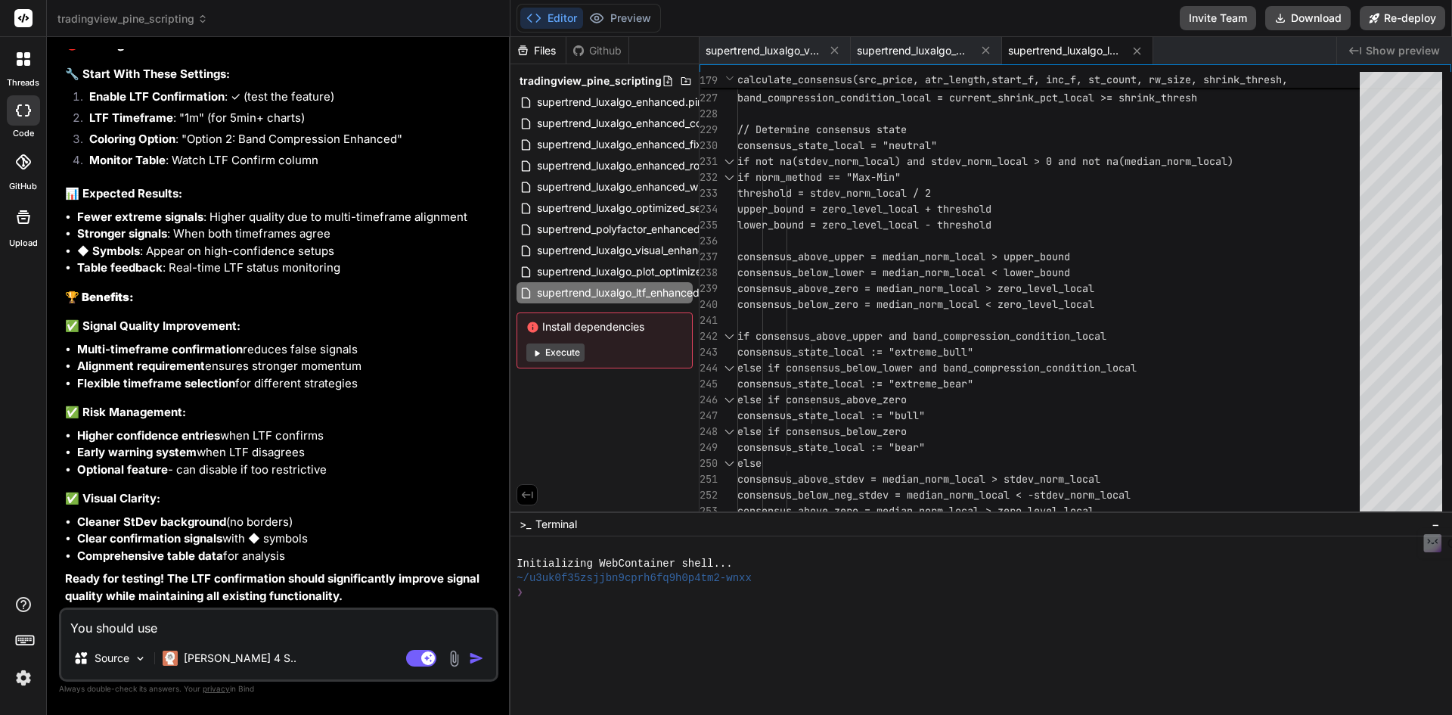
paste textarea "[DOMAIN_NAME]_lower_tf()"
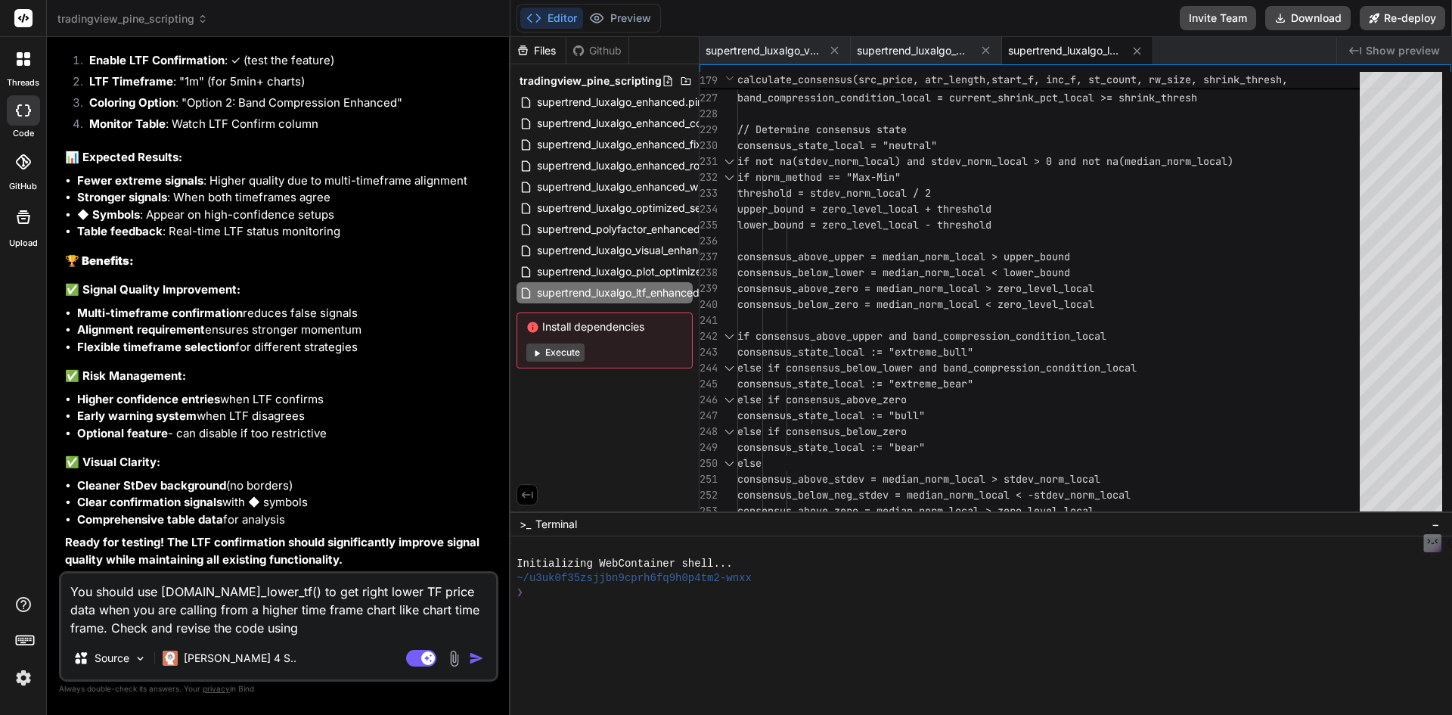
paste textarea "[DOMAIN_NAME]_lower_tf()"
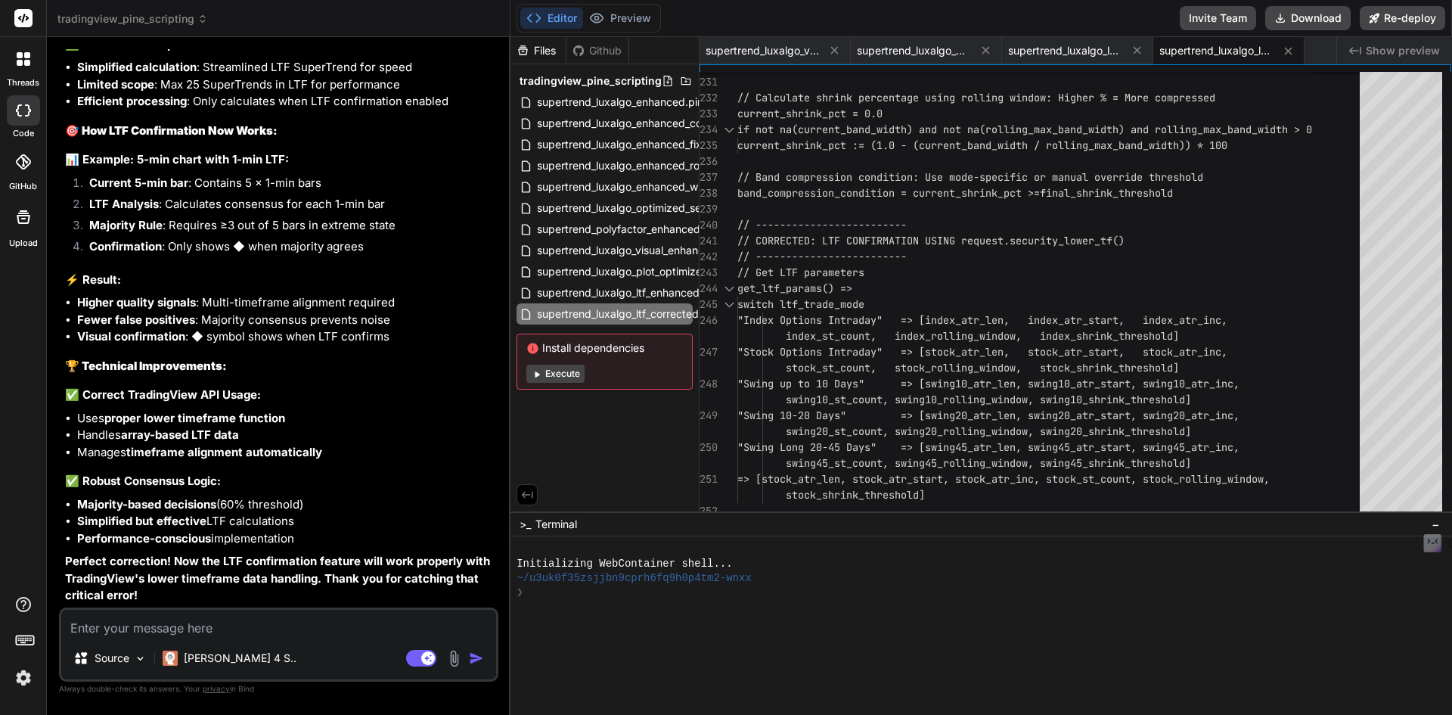
scroll to position [18055, 0]
click at [272, 619] on textarea at bounding box center [278, 623] width 435 height 27
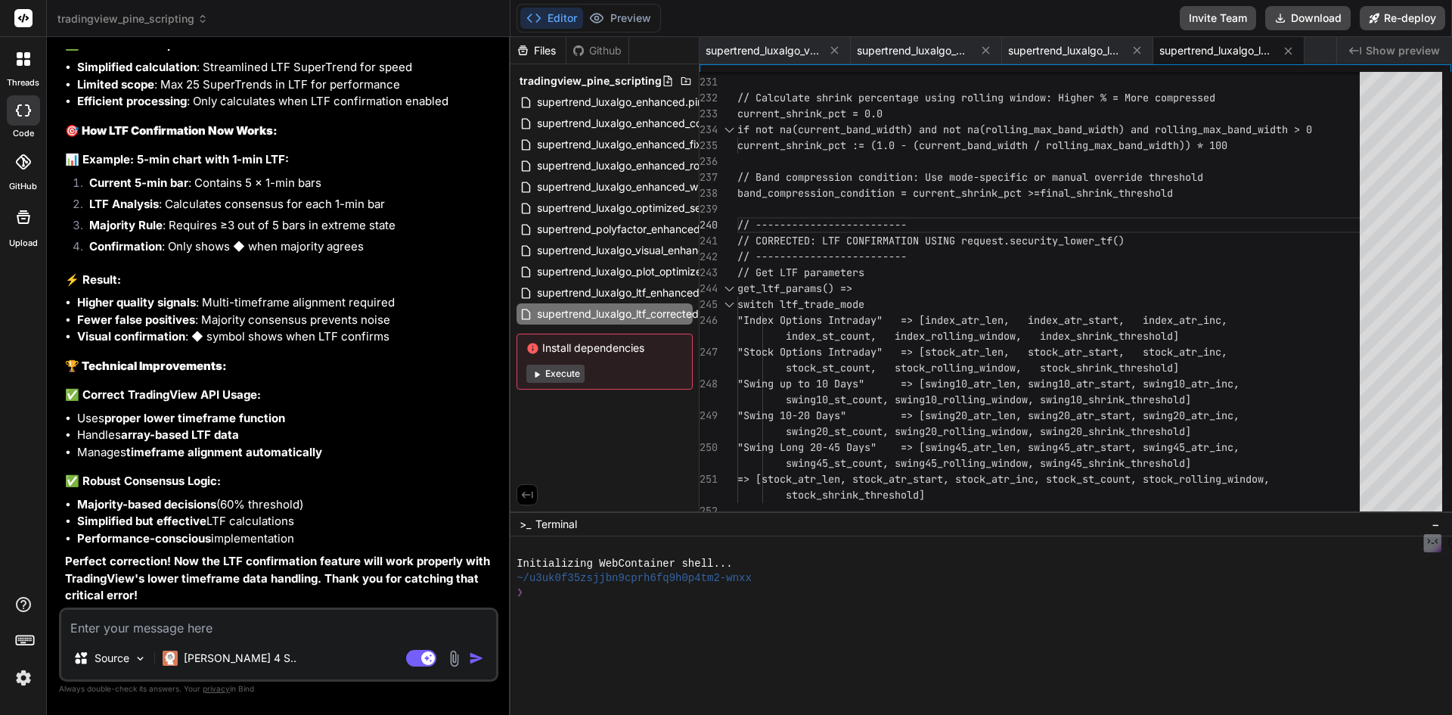
paste textarea "0 Error at 264:75 Syntax error at input 'end of line without line continuation'"
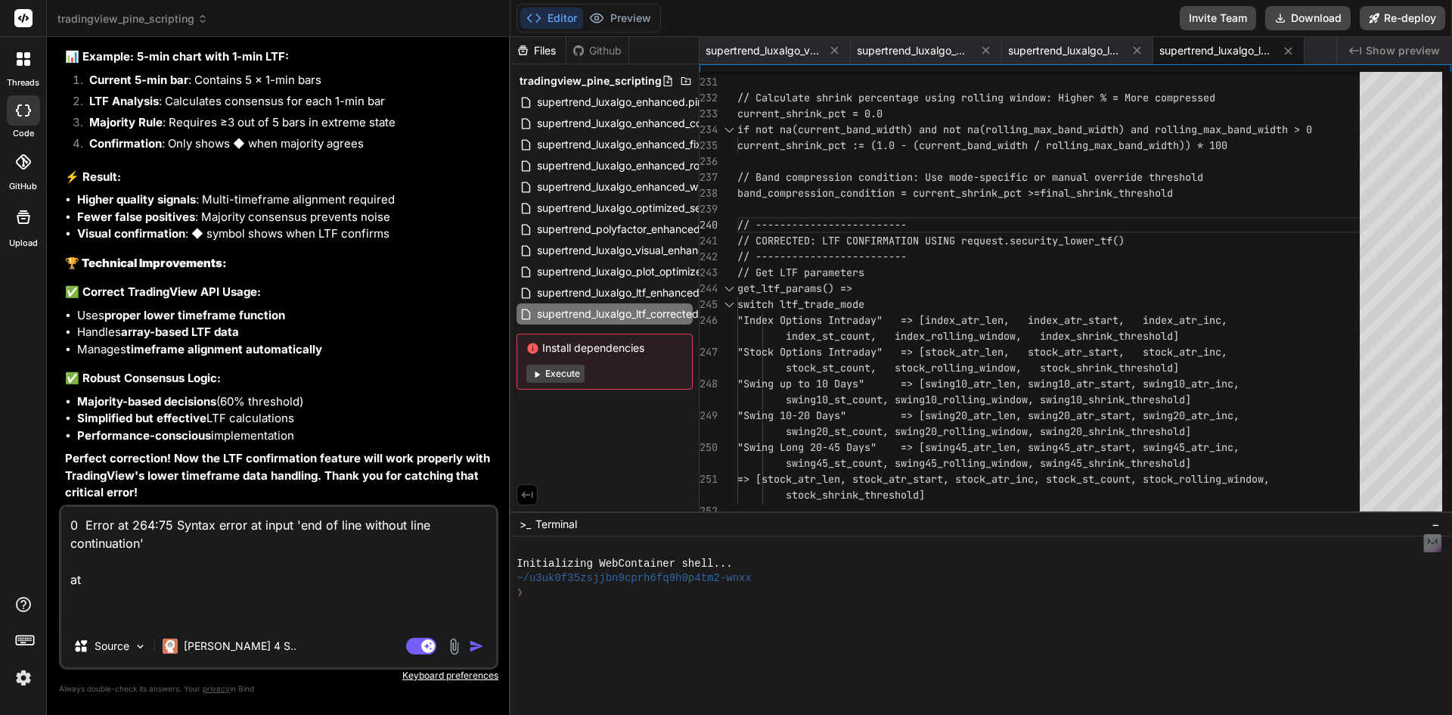
paste textarea "if enable_ltf_confirmation // Calculate LTF consensus using proper lower timefr…"
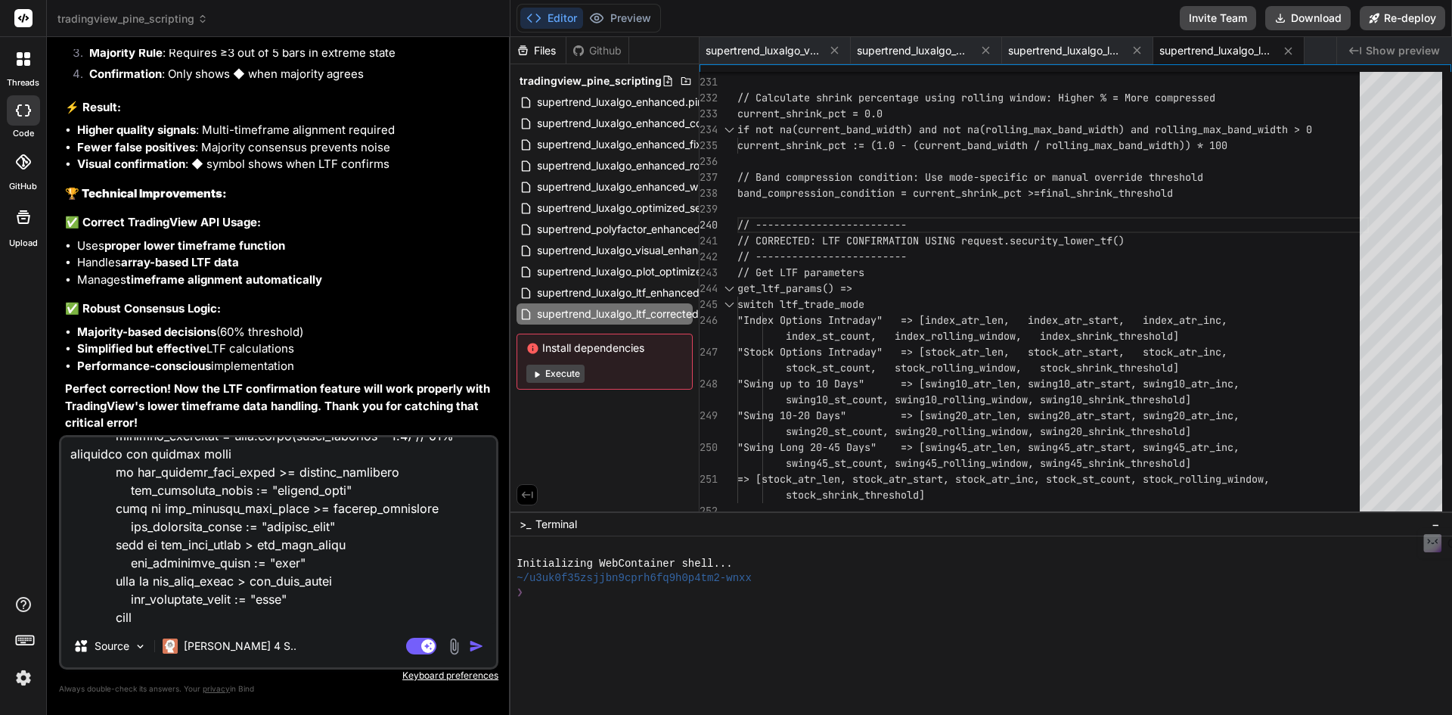
click at [473, 645] on img "button" at bounding box center [476, 645] width 15 height 15
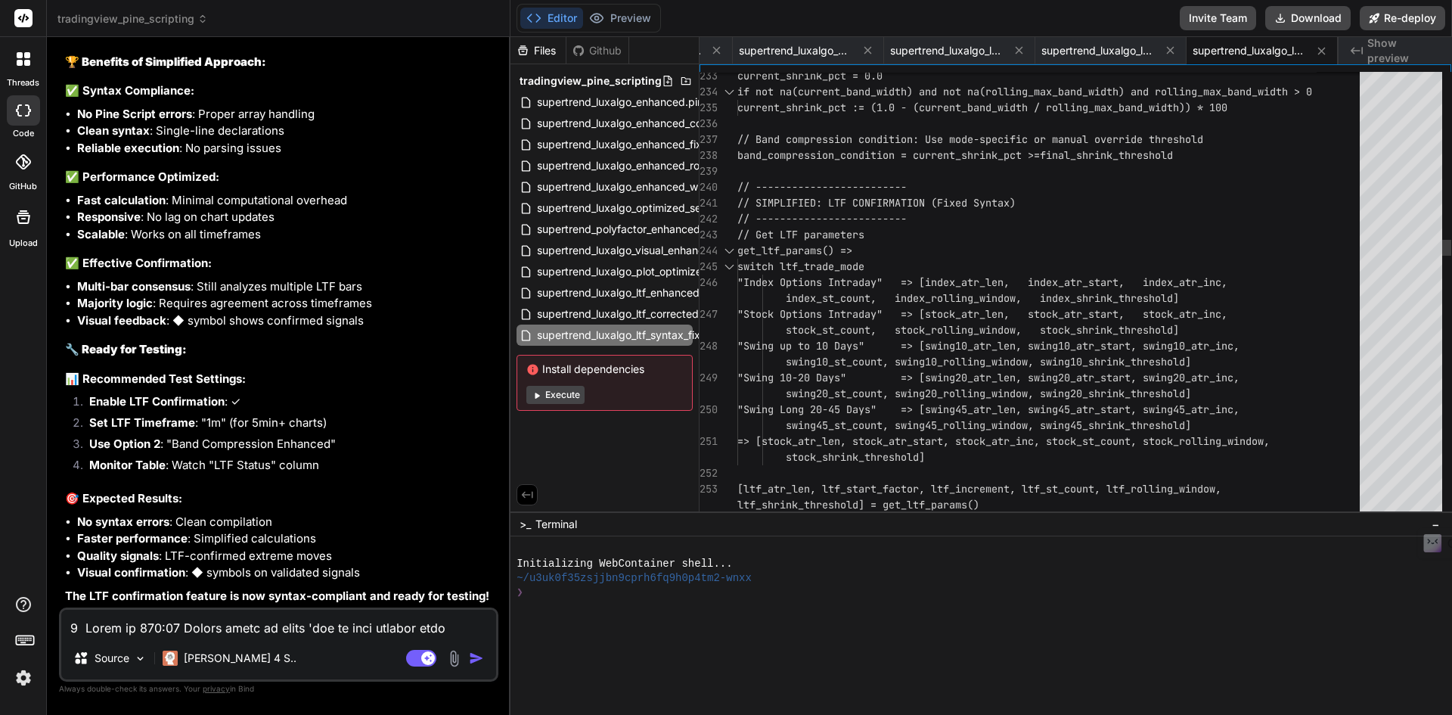
scroll to position [0, 0]
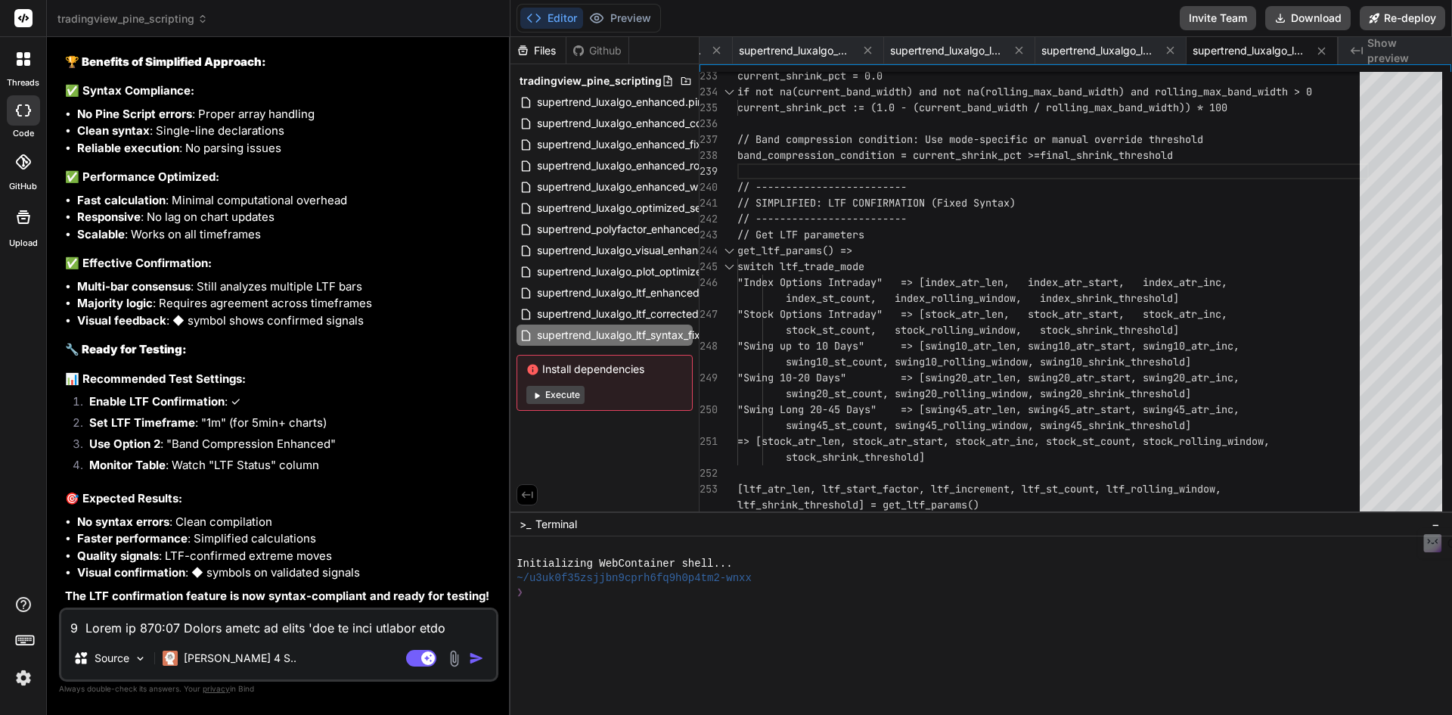
click at [222, 628] on textarea at bounding box center [278, 623] width 435 height 27
paste textarea "Error at 261:52 Cannot use `request.*()` call within loops or conditional struc…"
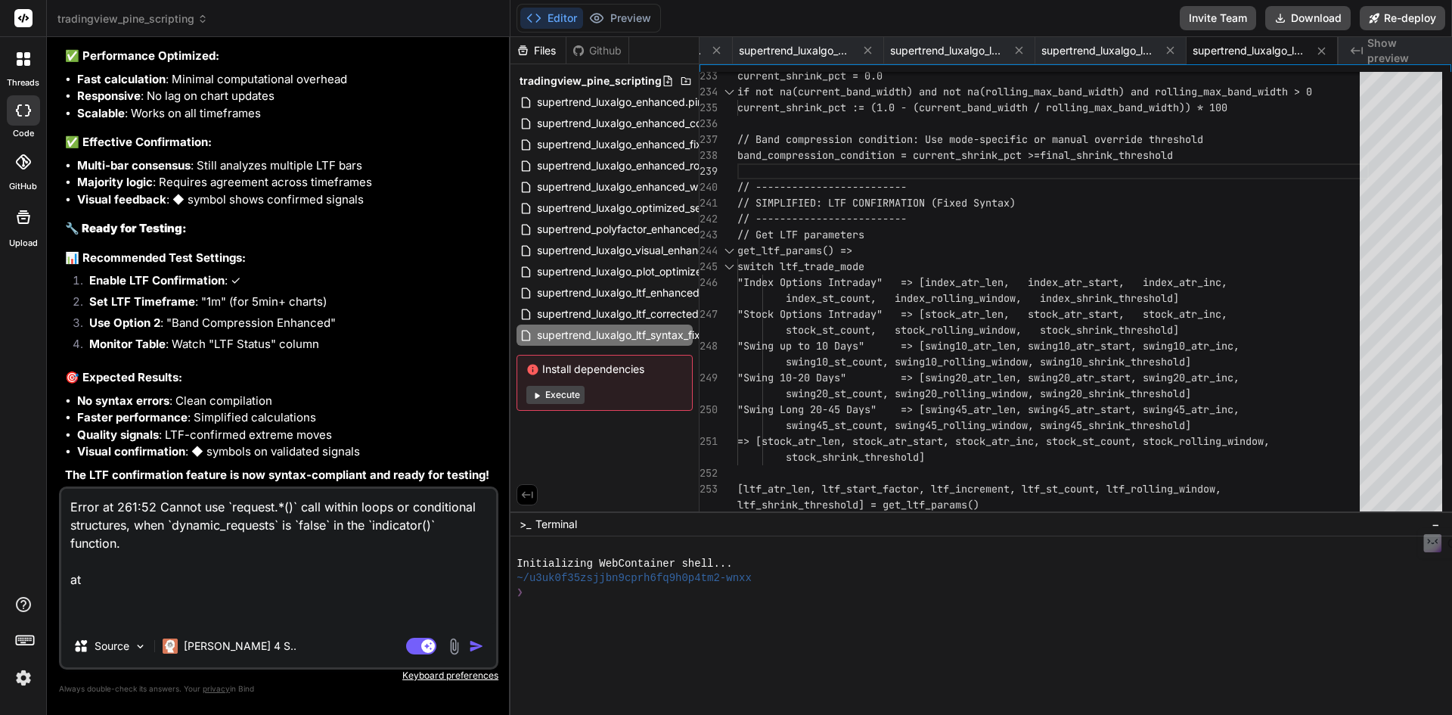
paste textarea "[ltf_close_vals, ltf_atr_vals, ltf_hl2_vals] = [DOMAIN_NAME]_lower_tf(syminfo.t…"
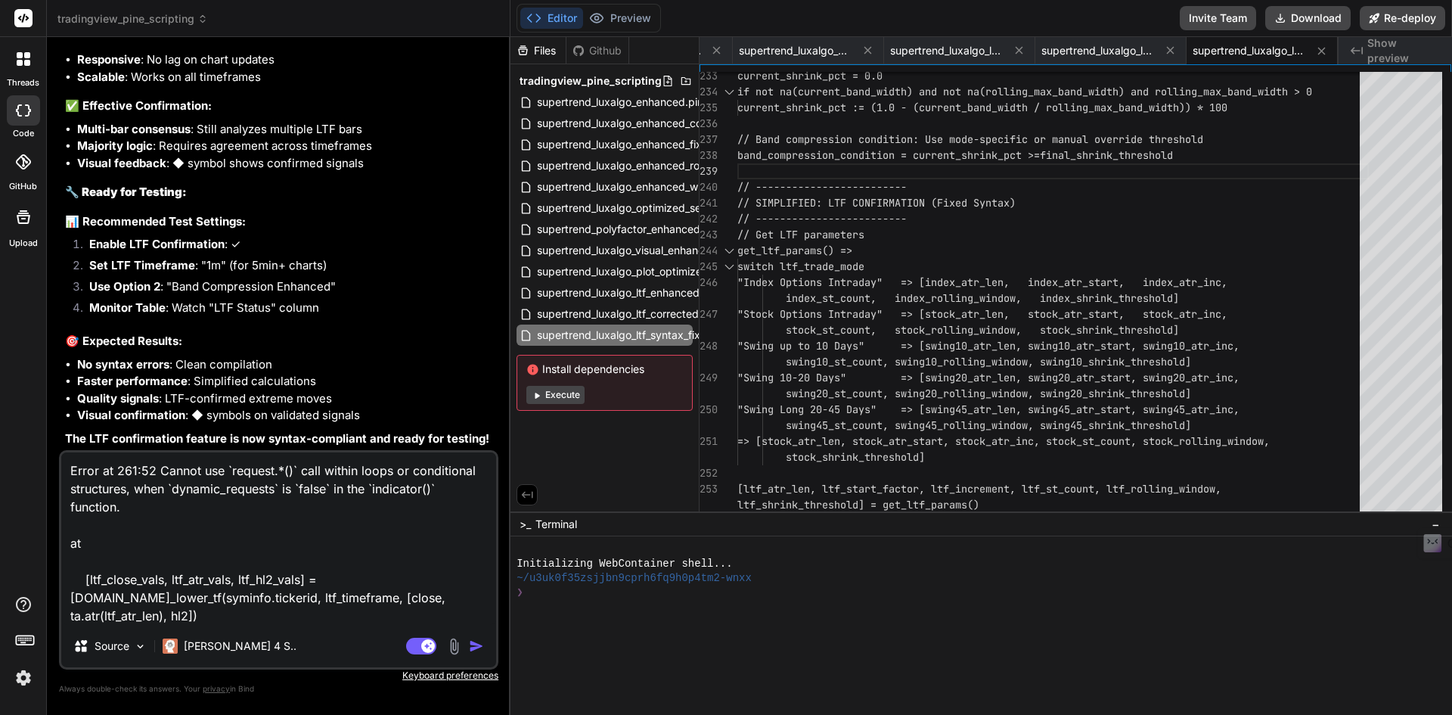
click at [470, 642] on img "button" at bounding box center [476, 645] width 15 height 15
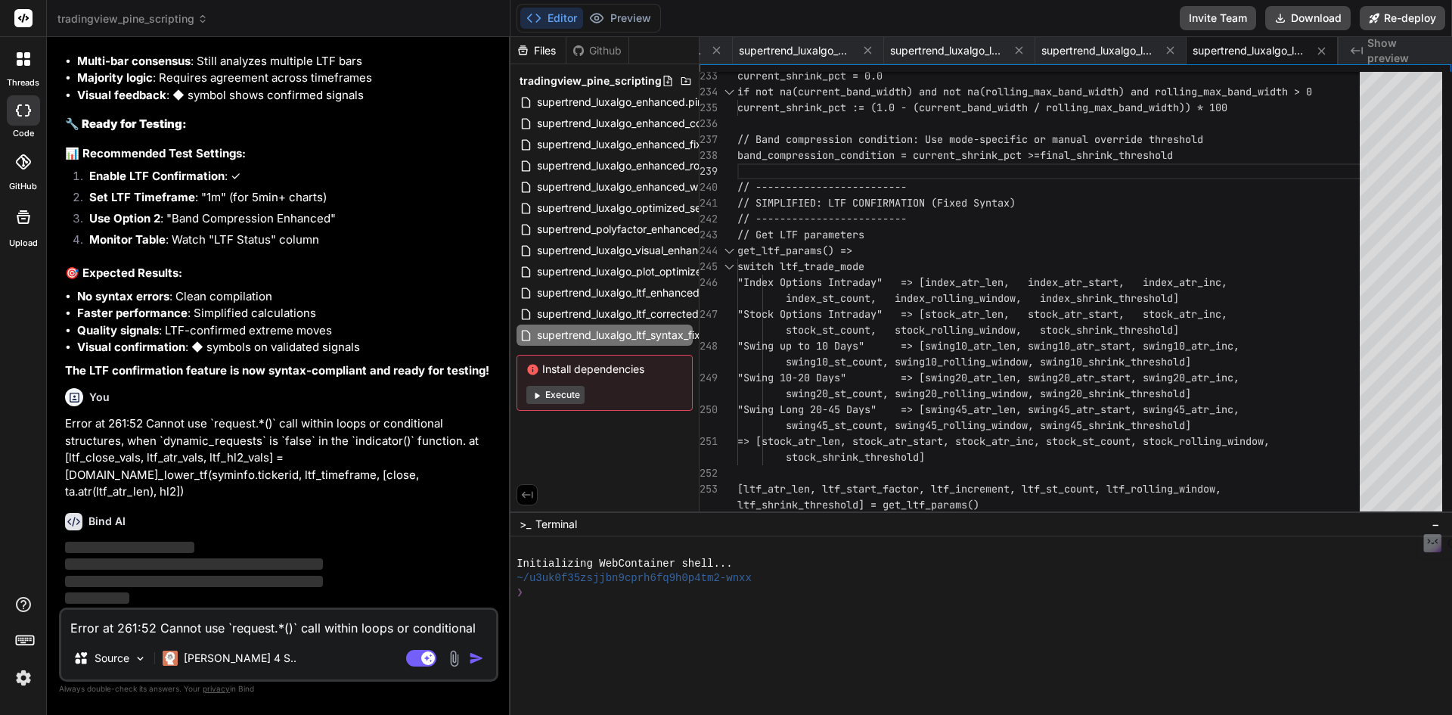
scroll to position [20972, 0]
click at [293, 457] on p "Error at 261:52 Cannot use `request.*()` call within loops or conditional struc…" at bounding box center [280, 457] width 430 height 85
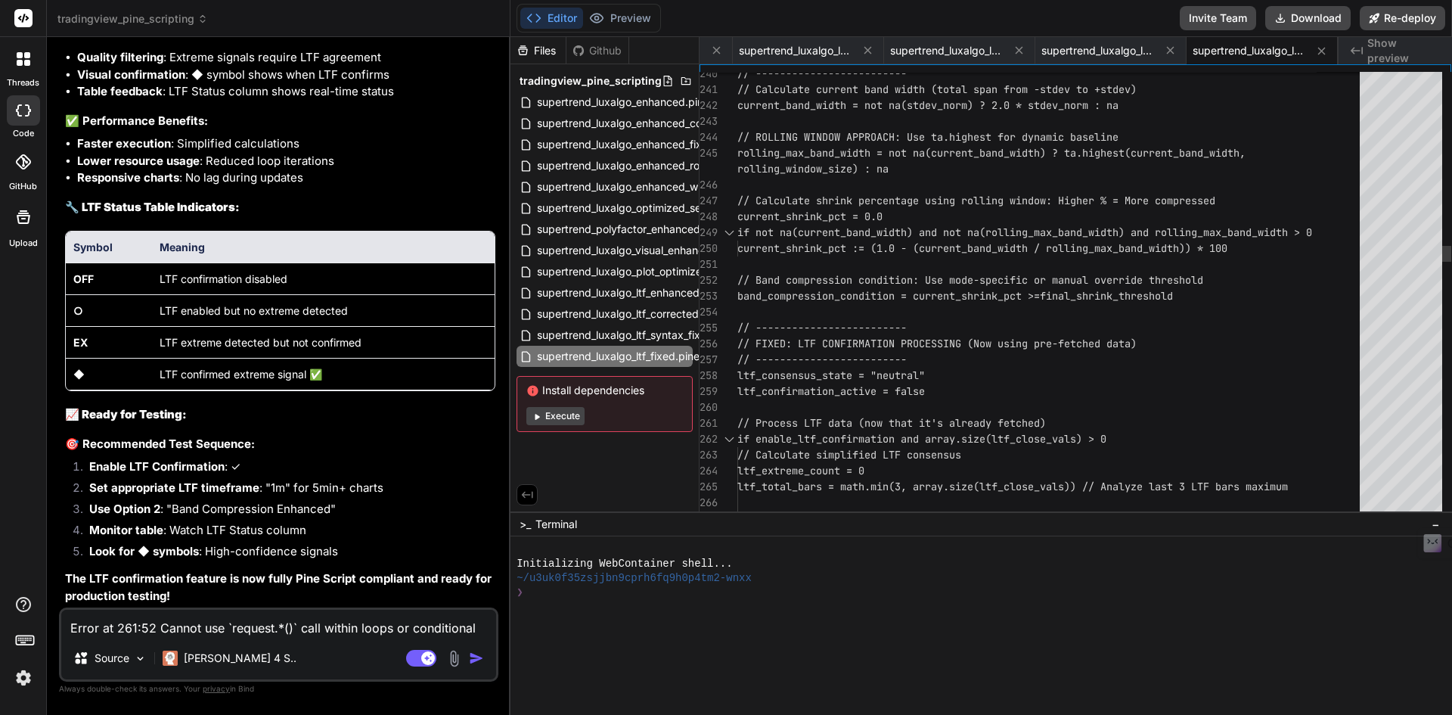
scroll to position [0, 0]
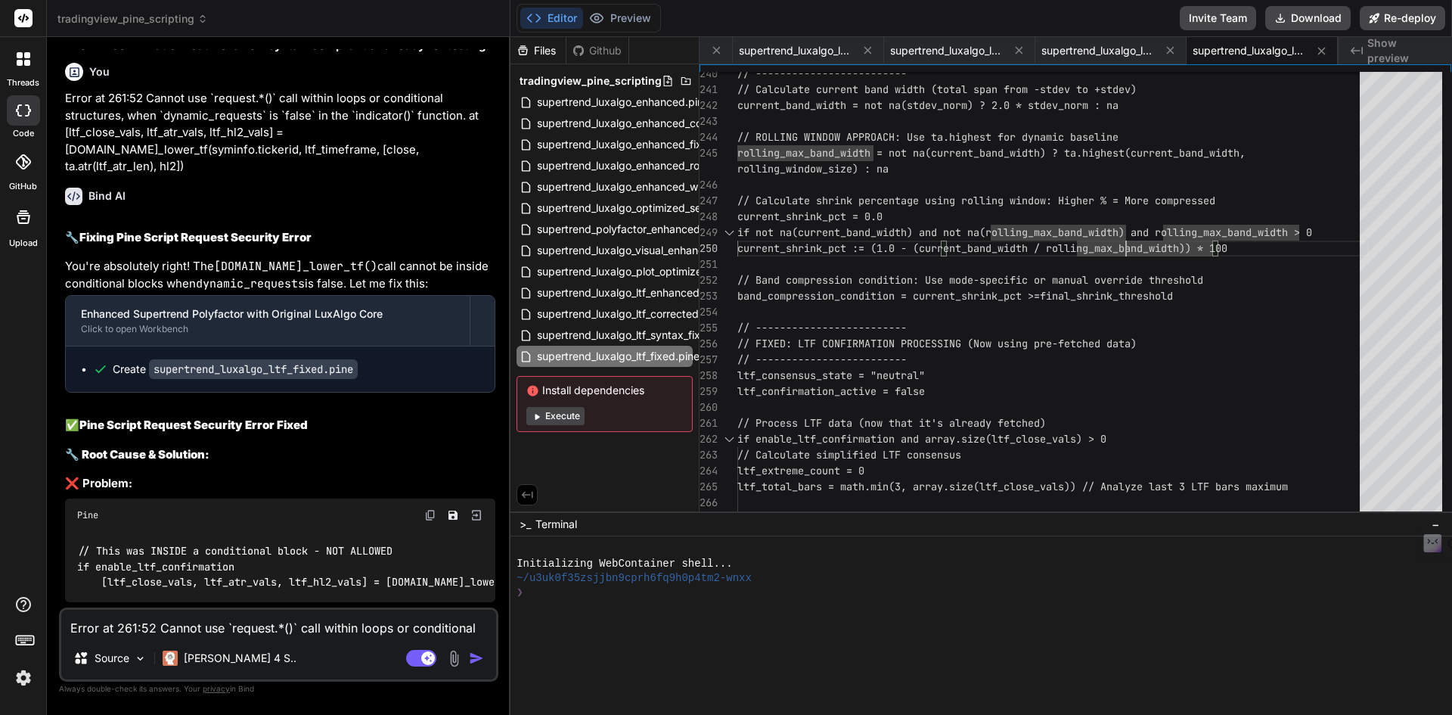
scroll to position [21060, 0]
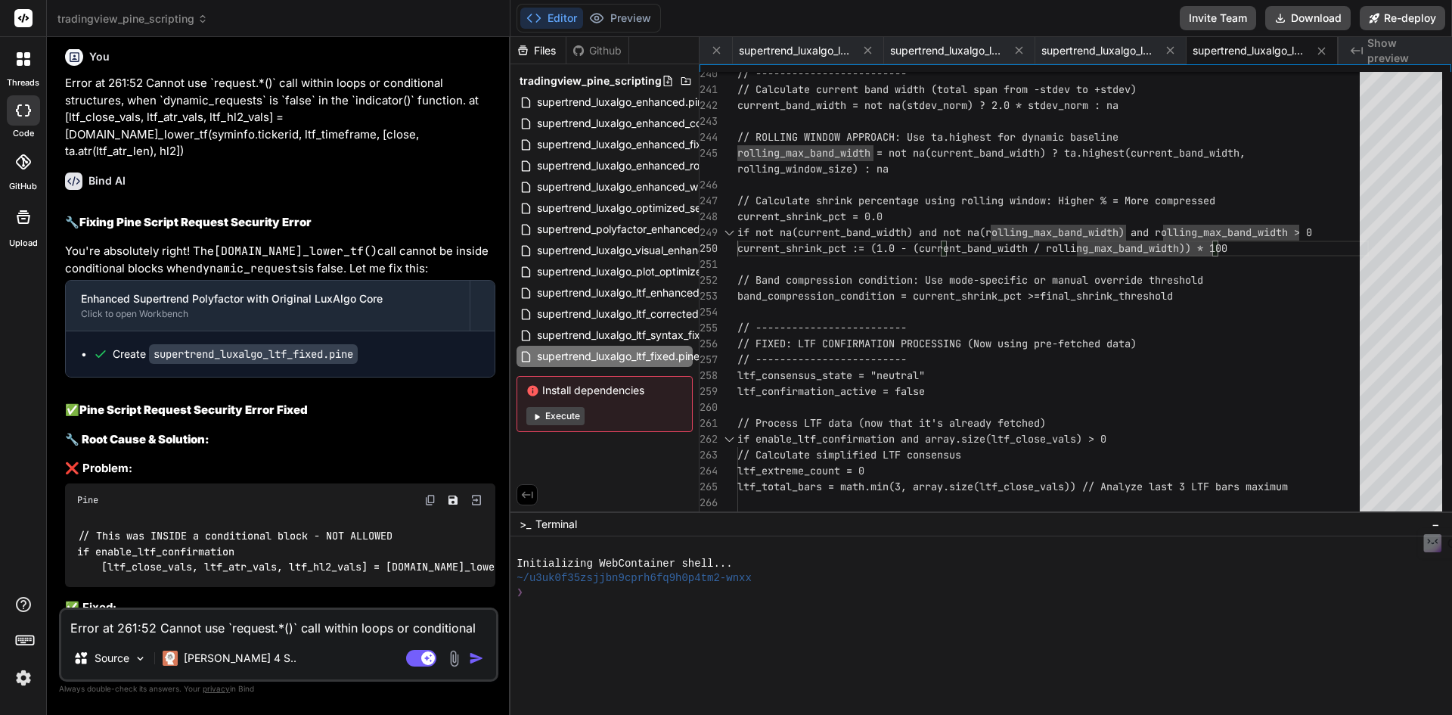
click at [219, 617] on textarea "Error at 261:52 Cannot use `request.*()` call within loops or conditional struc…" at bounding box center [278, 623] width 435 height 27
paste textarea "Keep LTF value default as 1 minute as I will use 3 minute chart tf But looks li…"
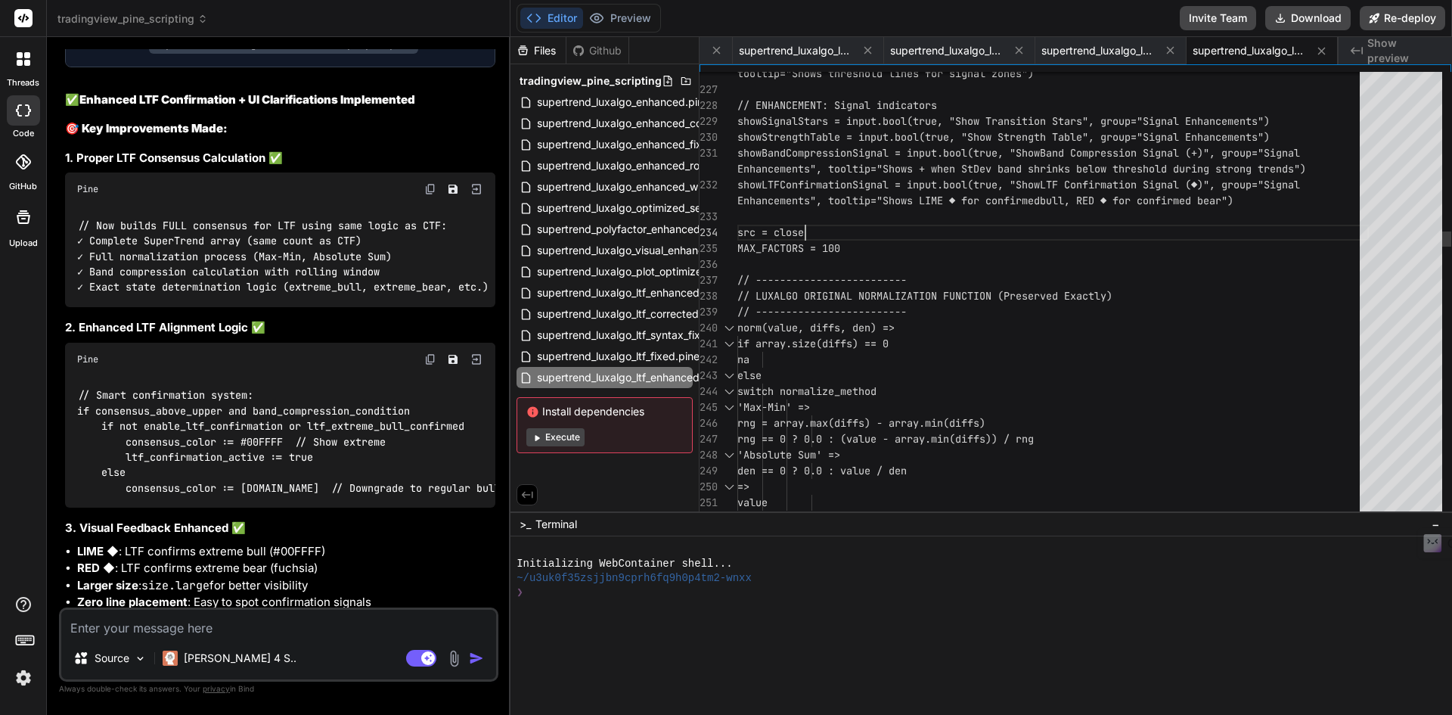
scroll to position [0, 0]
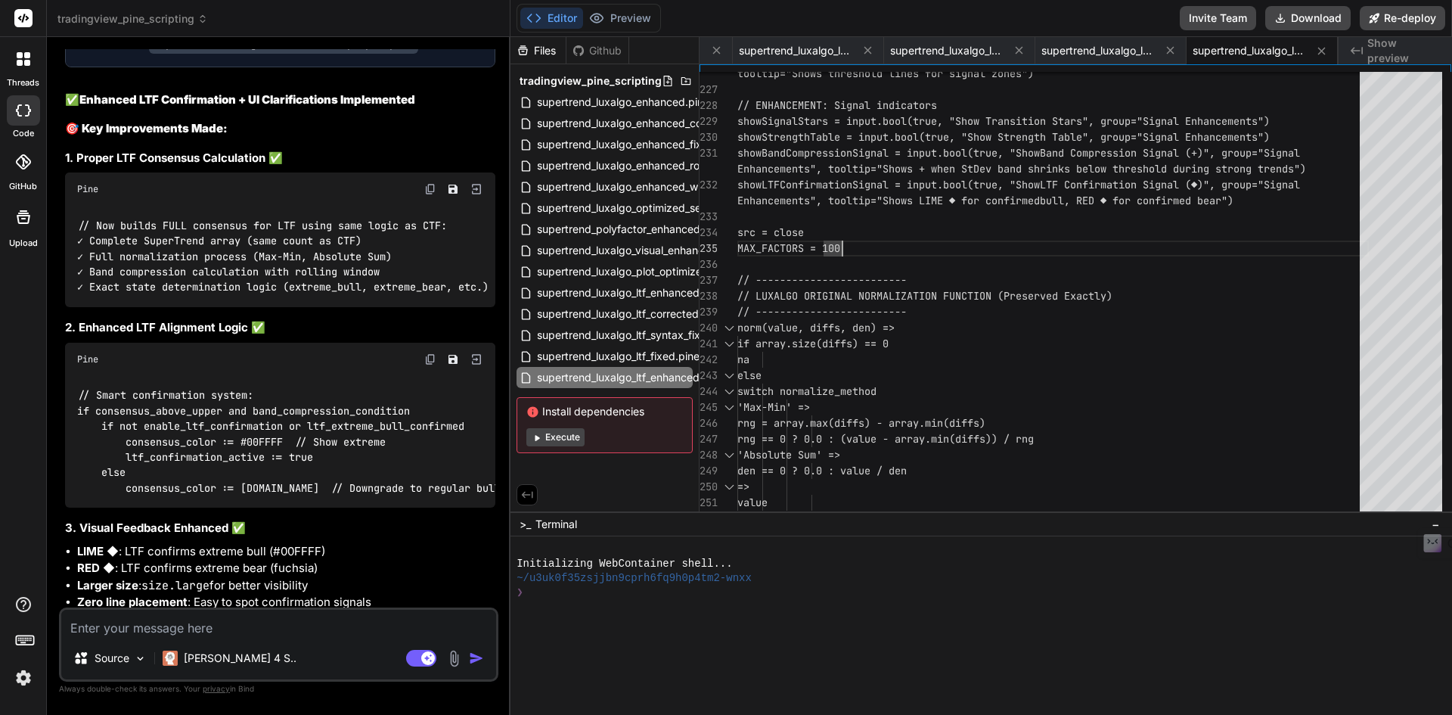
click at [85, 617] on textarea at bounding box center [278, 623] width 435 height 27
paste textarea "Error at 152:5 Value with NA type cannot be assigned to a variable that was def…"
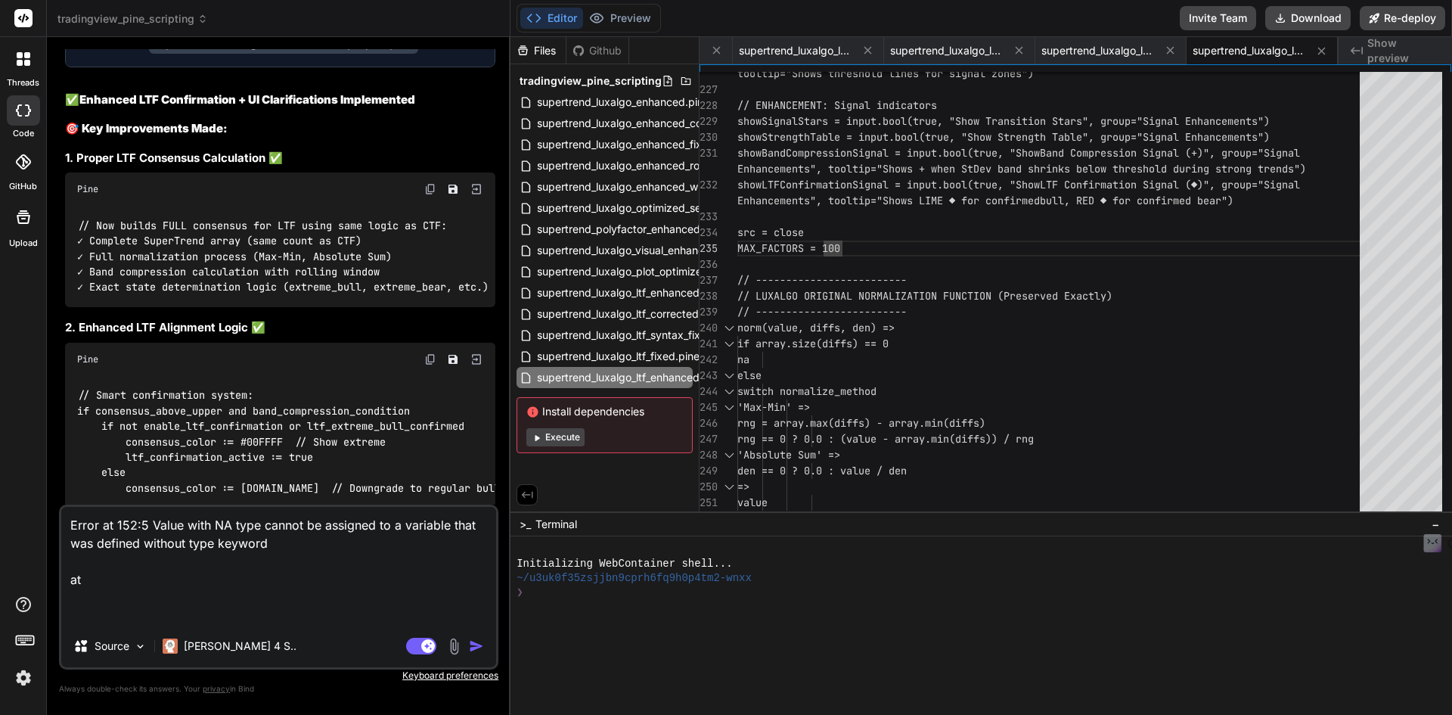
paste textarea "ltf_median_norm = na"
click at [476, 647] on img "button" at bounding box center [476, 645] width 15 height 15
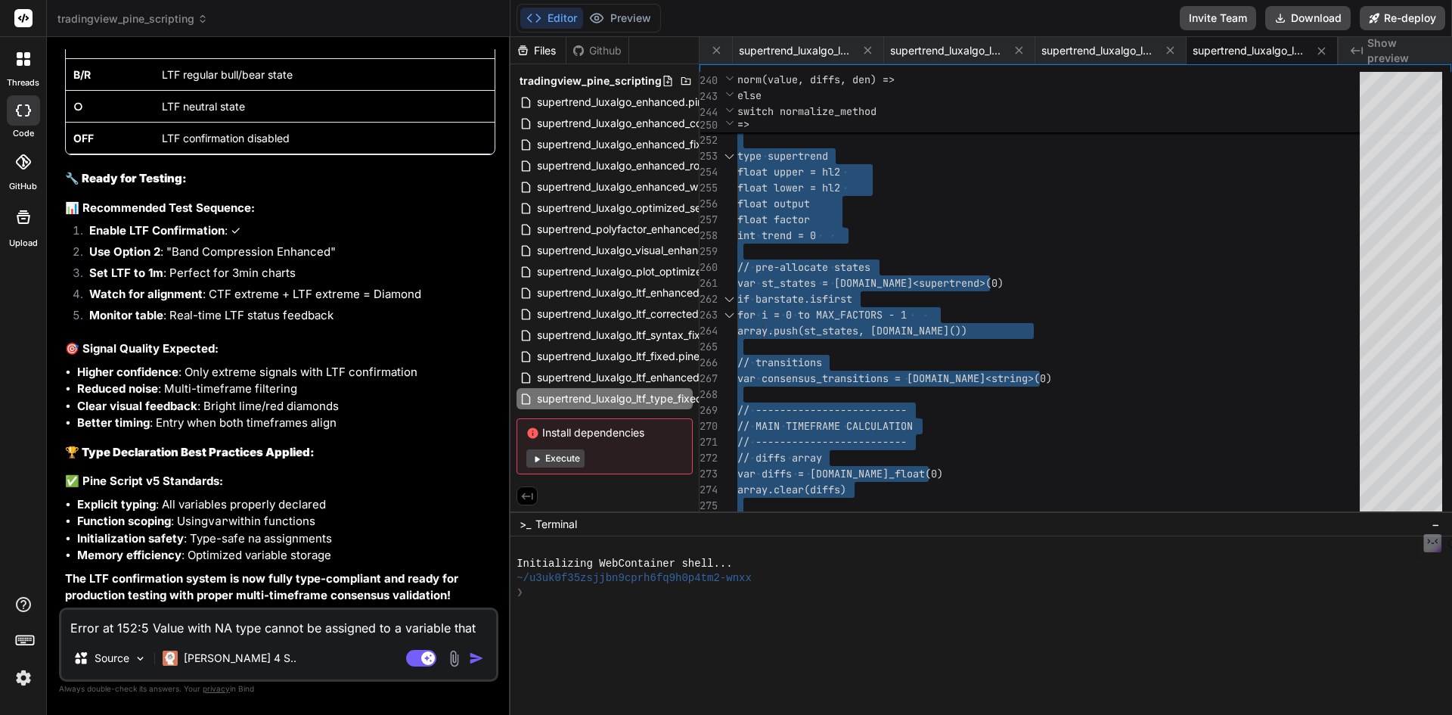
click at [211, 630] on textarea "Error at 152:5 Value with NA type cannot be assigned to a variable that was def…" at bounding box center [278, 623] width 435 height 27
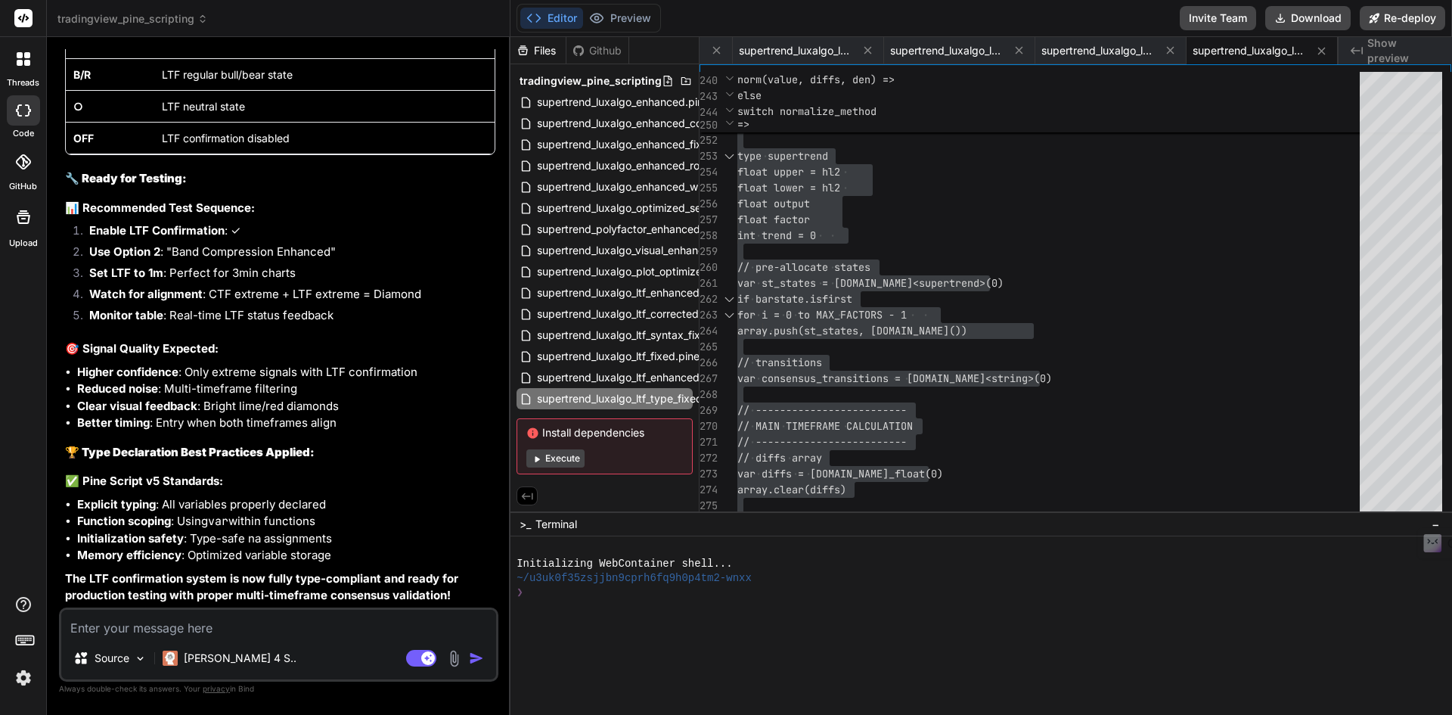
paste textarea "Cannot call operator == with argument expr0=ltf_consensus_state. an argument of…"
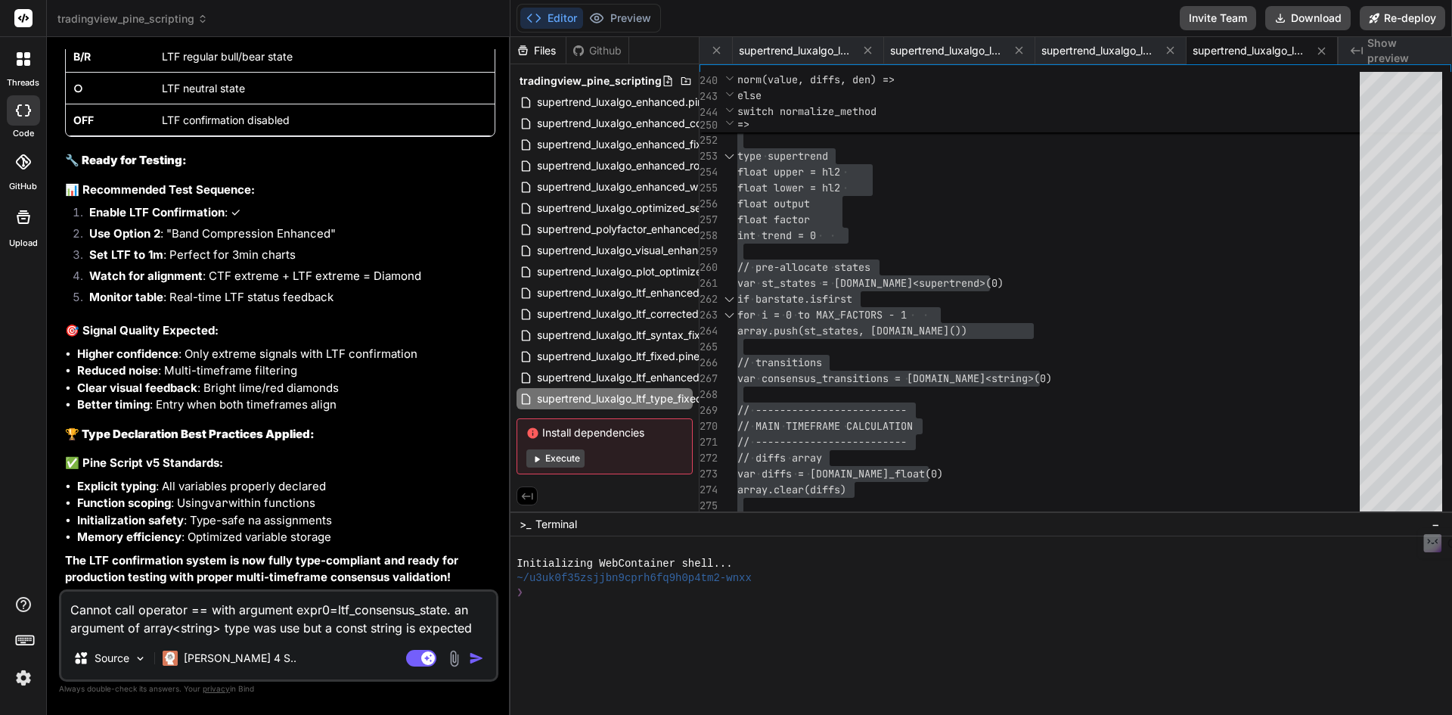
click at [473, 653] on img "button" at bounding box center [476, 657] width 15 height 15
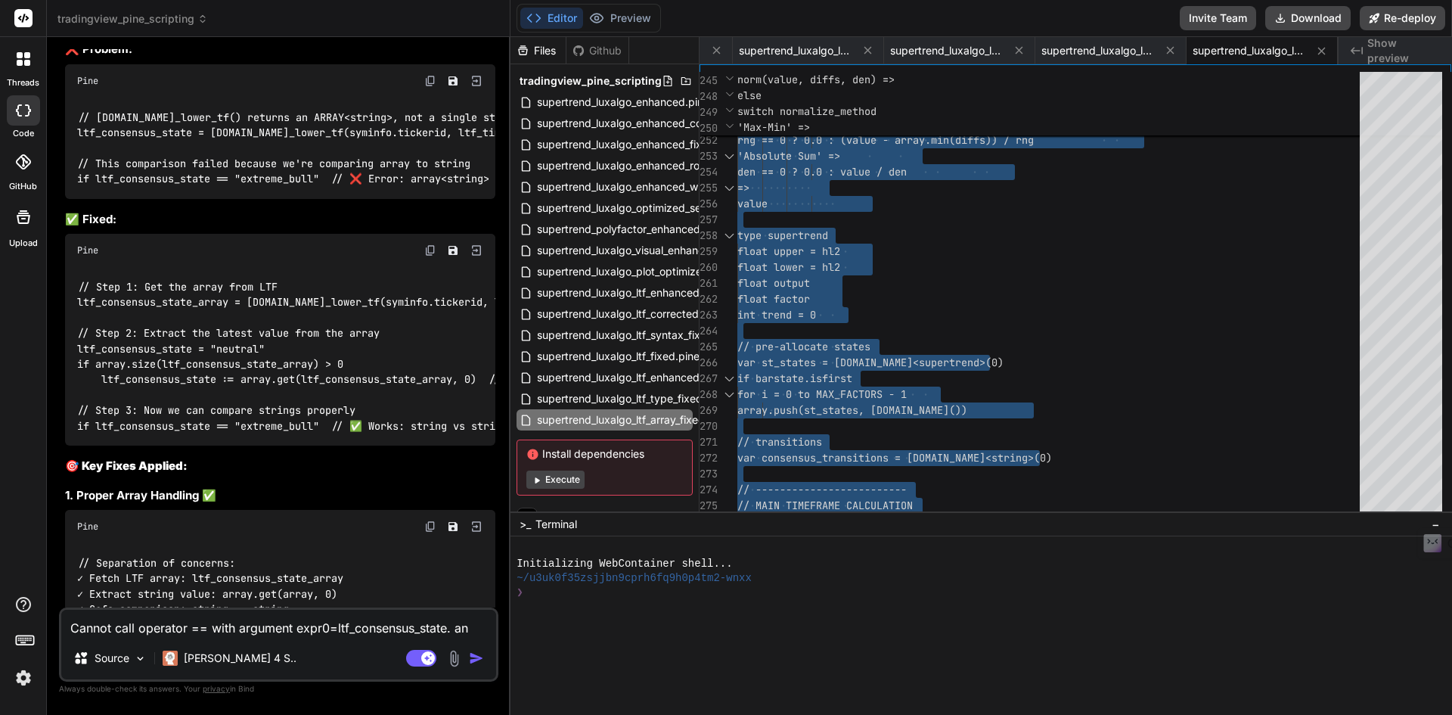
click at [160, 619] on textarea "Cannot call operator == with argument expr0=ltf_consensus_state. an argument of…" at bounding box center [278, 623] width 435 height 27
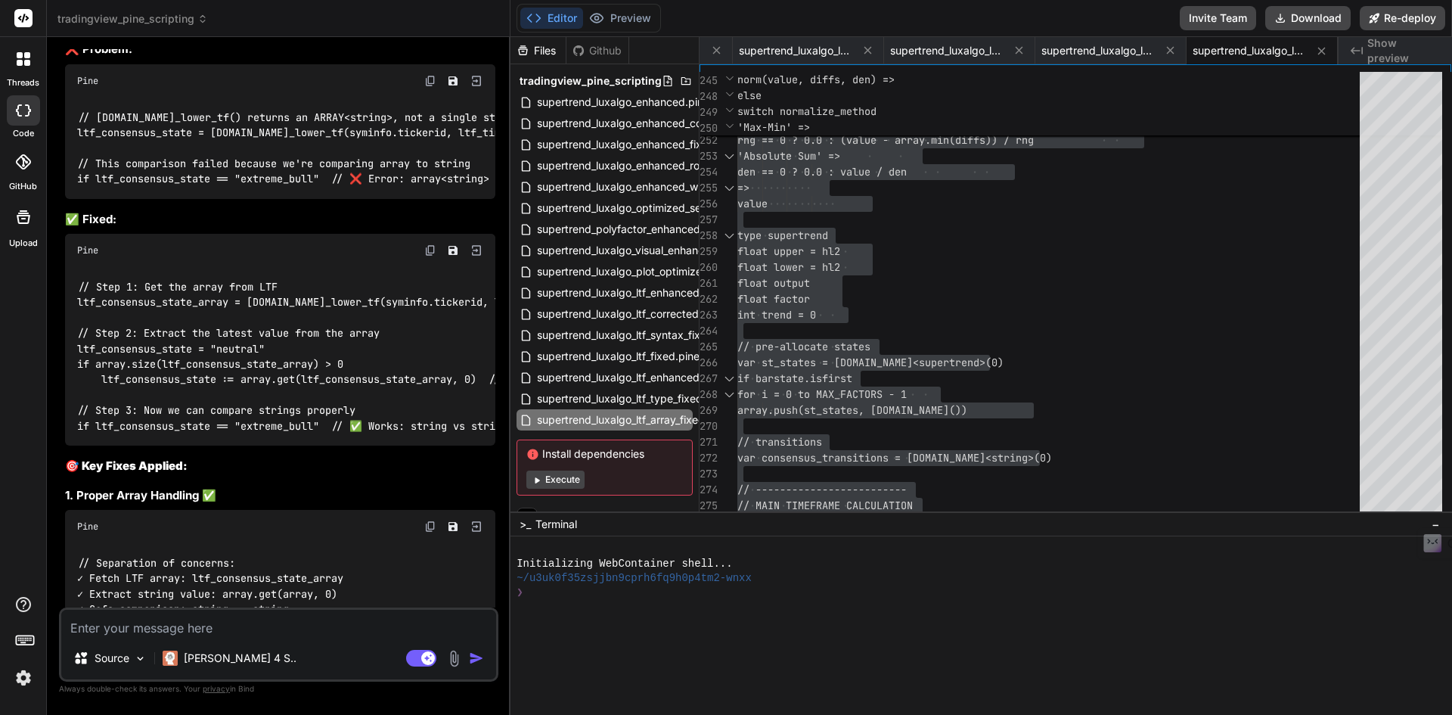
paste textarea "Make following changes Change default LTF as 15 min No need of trade mode in LT…"
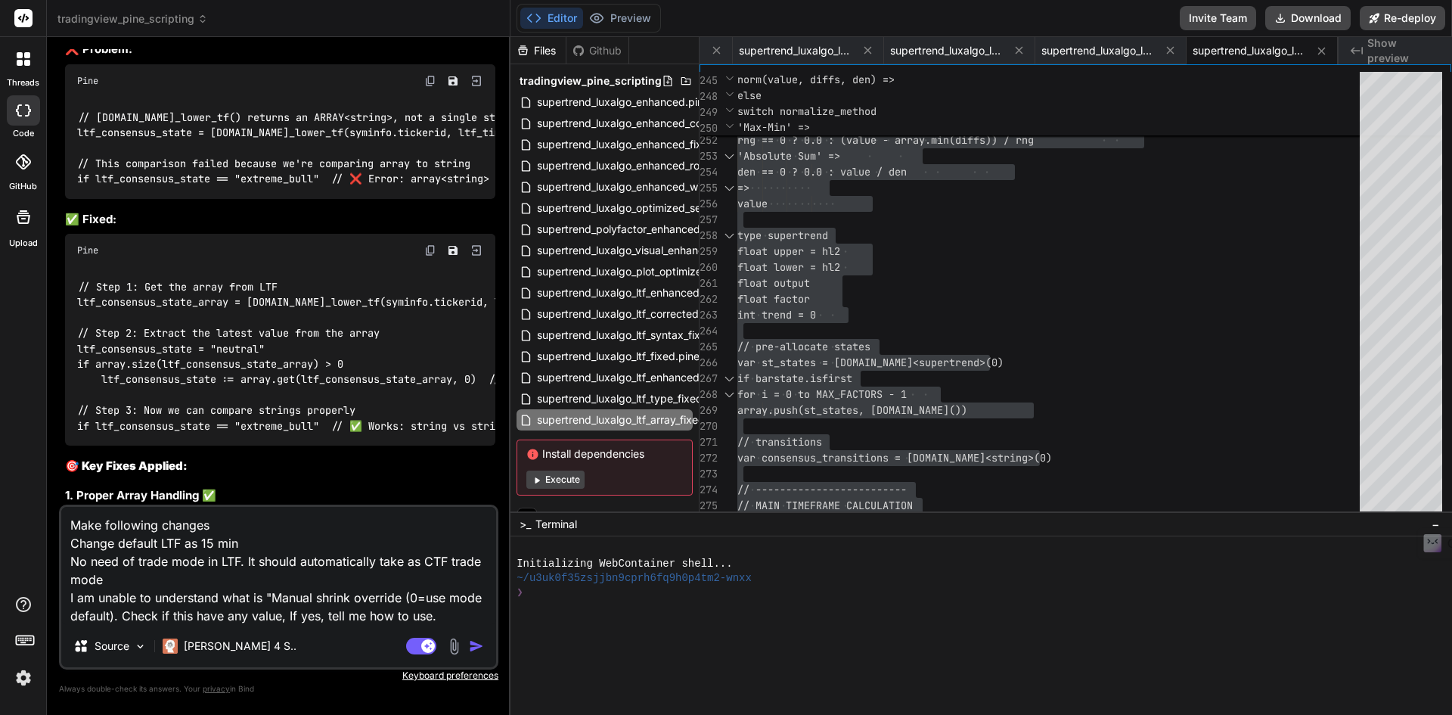
click at [473, 646] on img "button" at bounding box center [476, 645] width 15 height 15
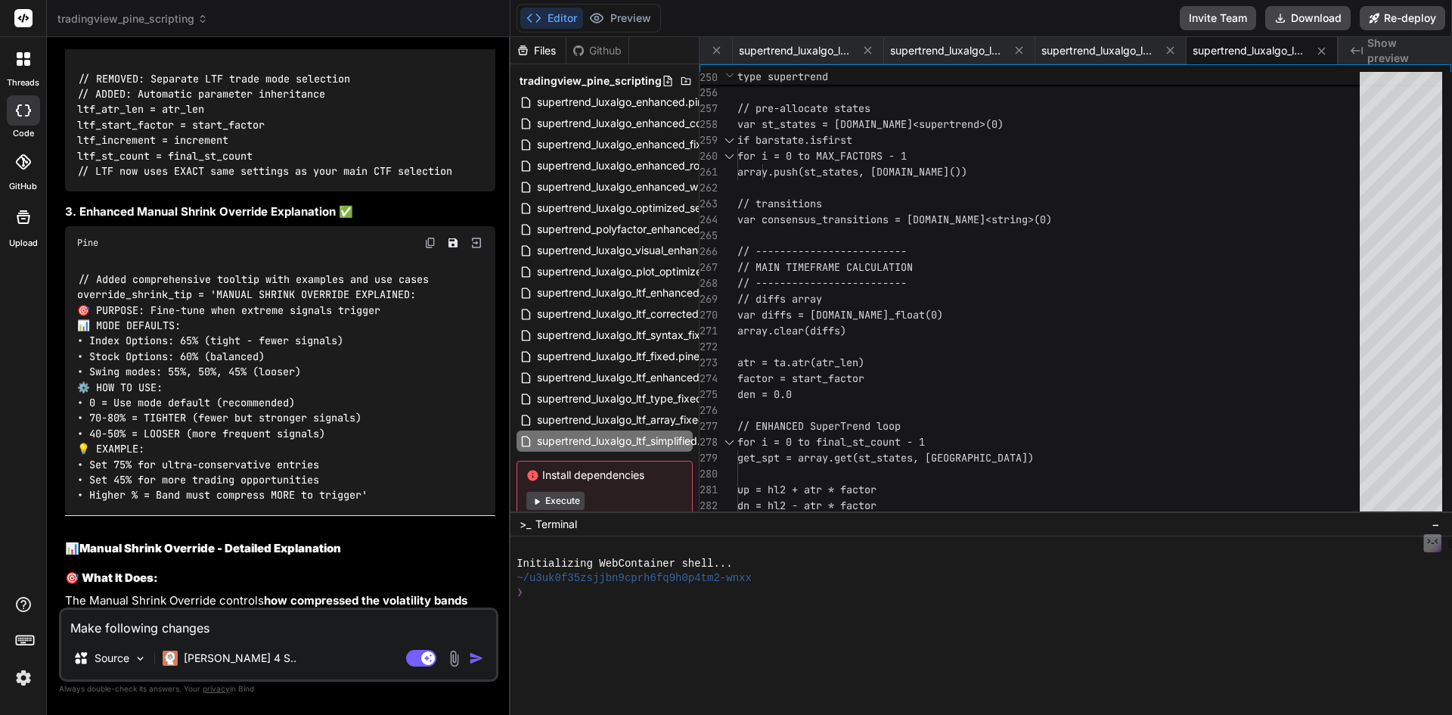
scroll to position [31171, 0]
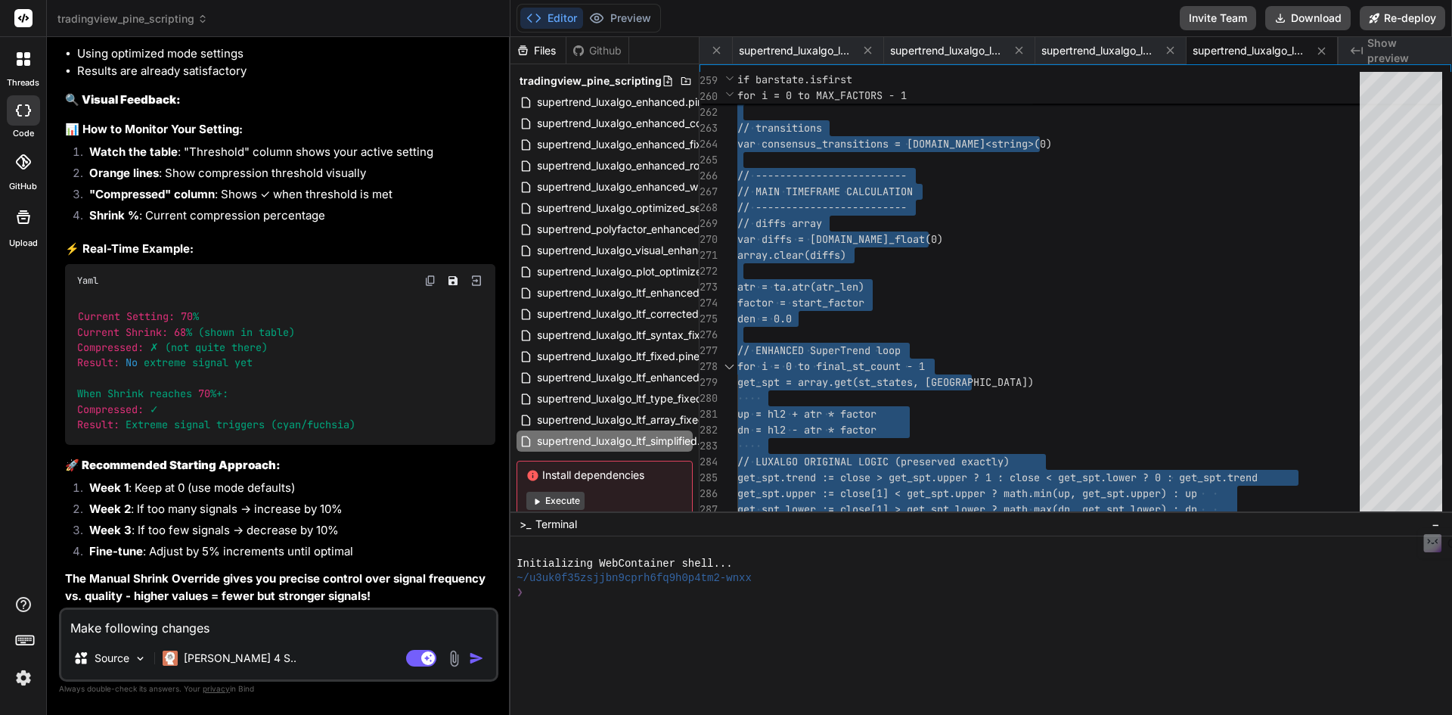
scroll to position [33271, 0]
